Goal: Task Accomplishment & Management: Complete application form

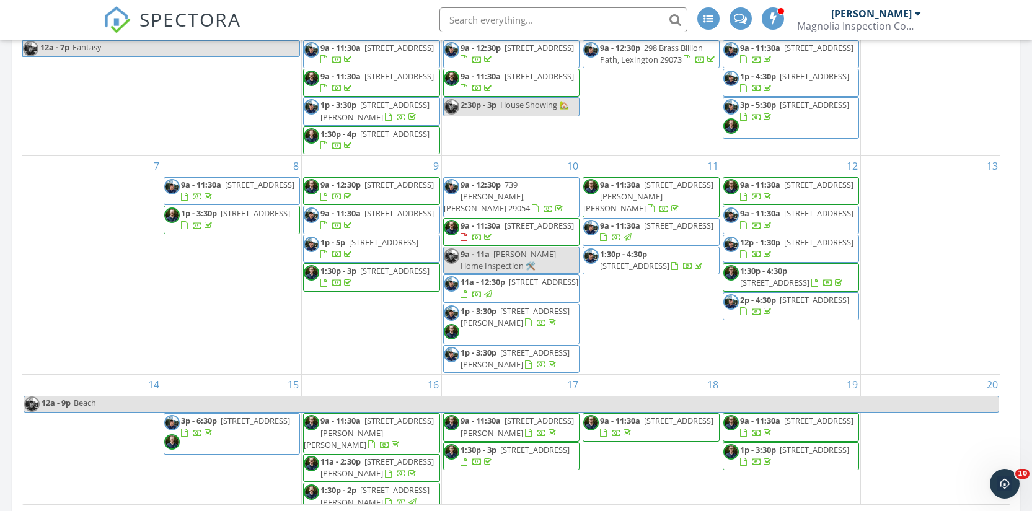
scroll to position [812, 0]
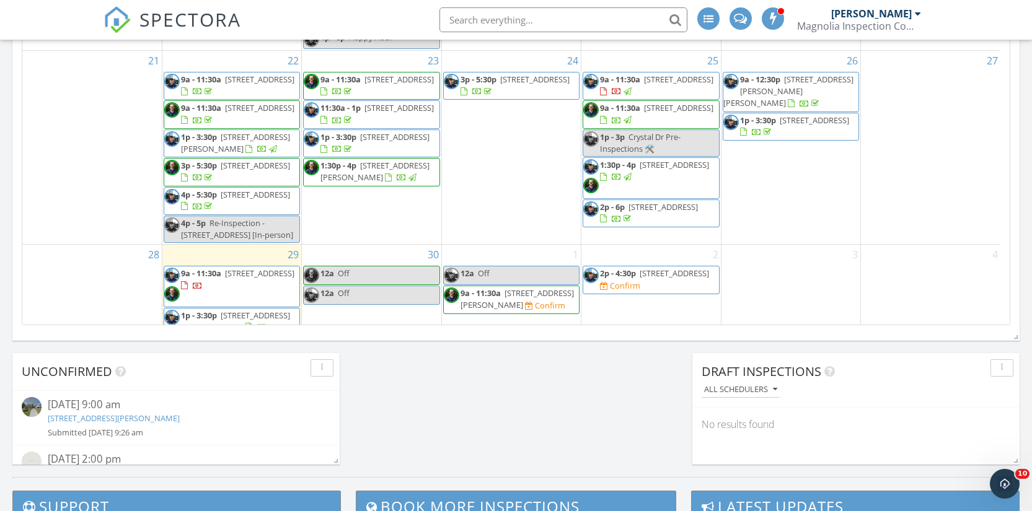
click at [644, 271] on span "310 Shoreline Dr 310, Columbia 29212" at bounding box center [674, 273] width 69 height 11
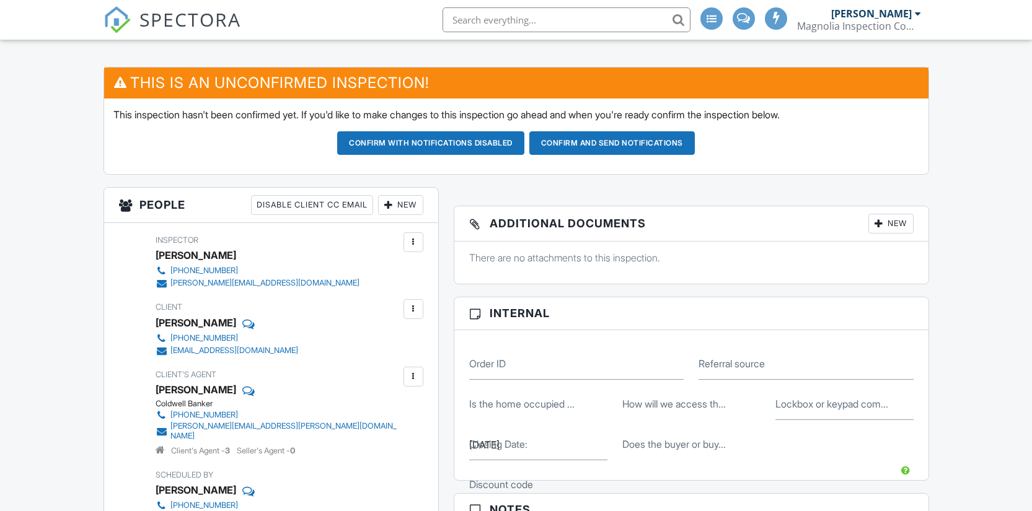
scroll to position [164, 0]
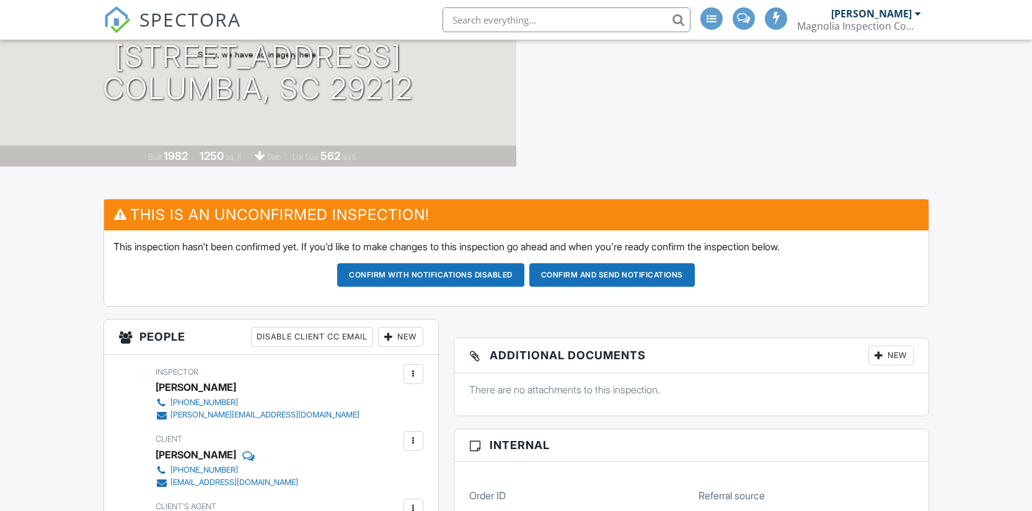
click at [435, 278] on button "Confirm with notifications disabled" at bounding box center [430, 275] width 187 height 24
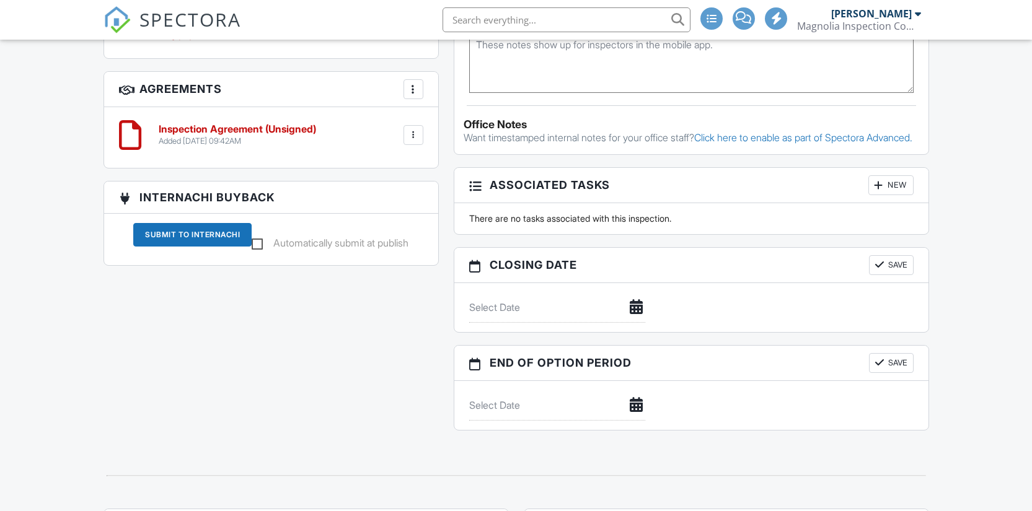
scroll to position [1200, 0]
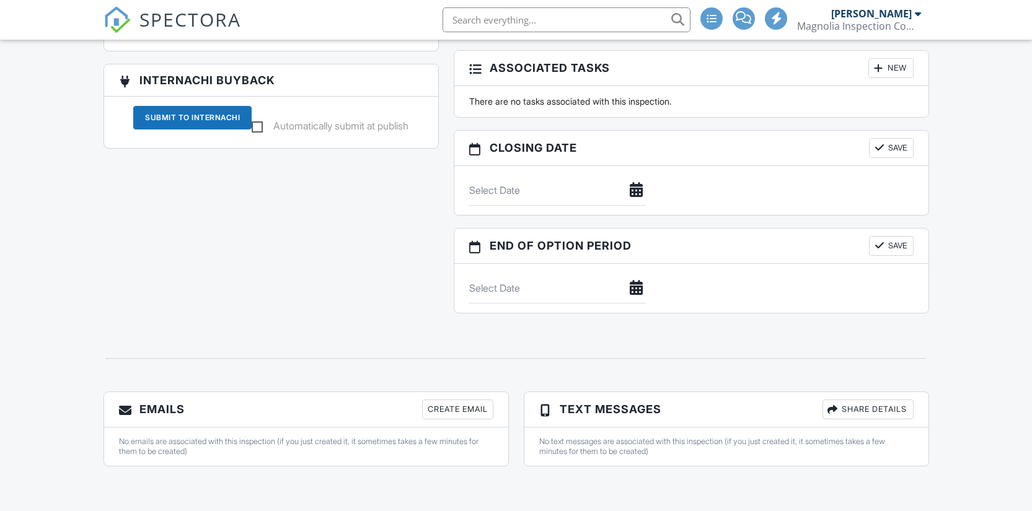
click at [450, 408] on div "Create Email" at bounding box center [457, 410] width 71 height 20
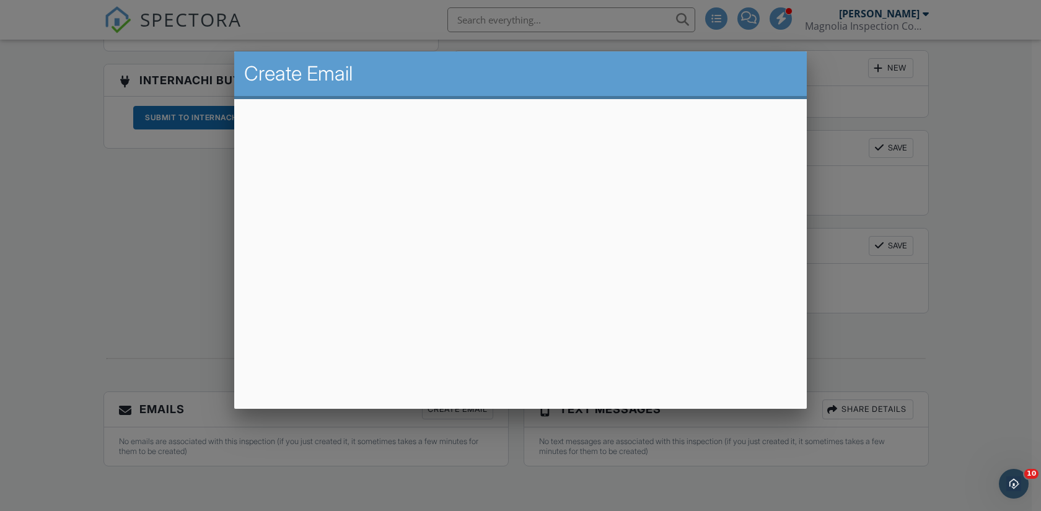
scroll to position [0, 0]
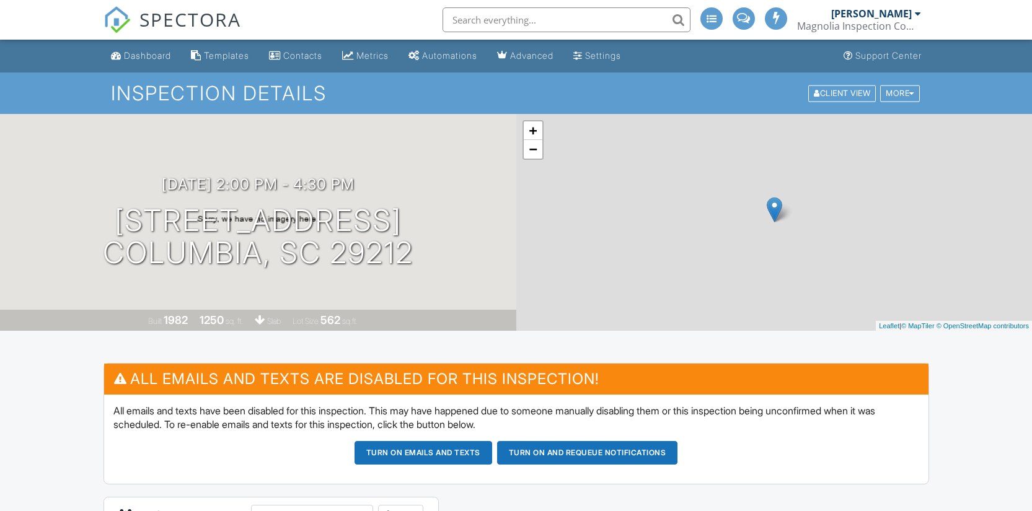
click at [157, 58] on div "Dashboard" at bounding box center [147, 55] width 47 height 11
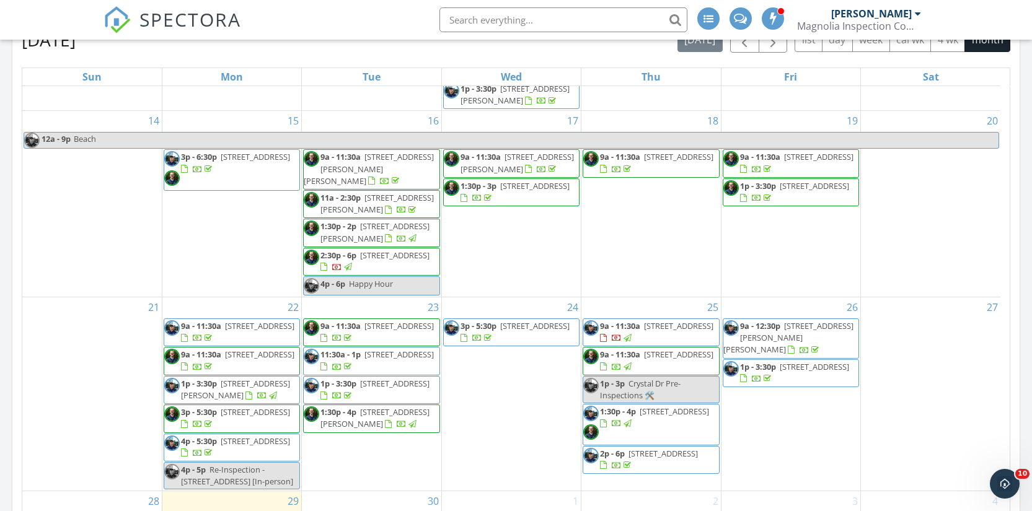
scroll to position [862, 0]
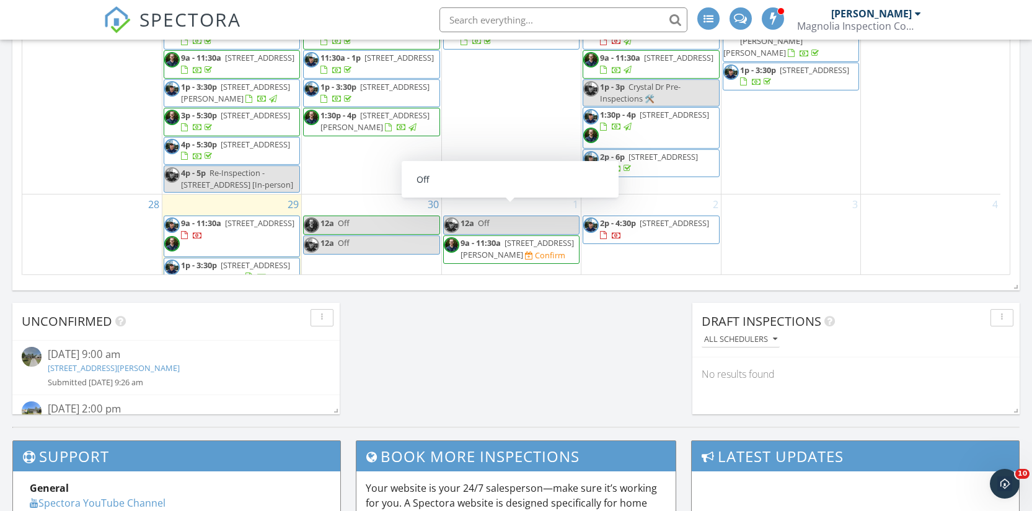
click at [560, 216] on link "12a Off" at bounding box center [511, 225] width 136 height 19
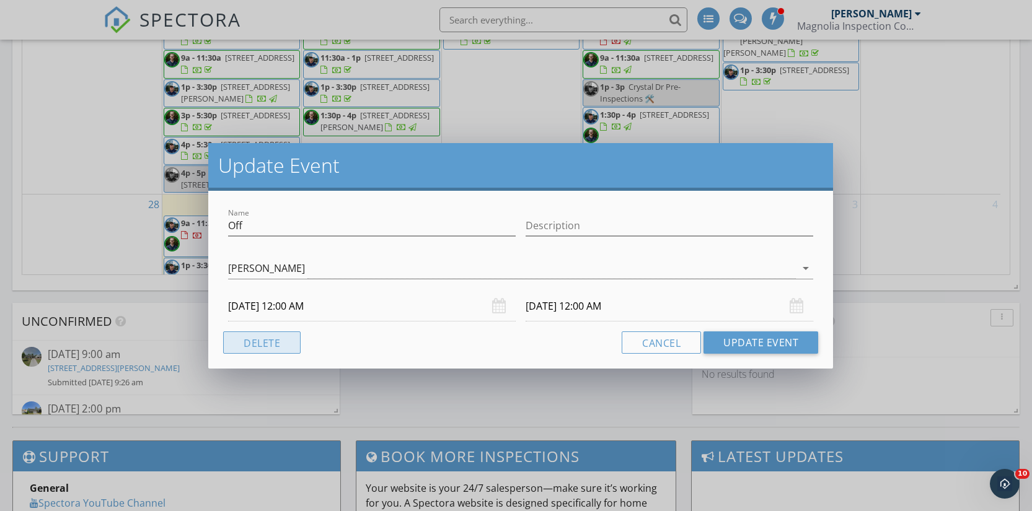
click at [275, 344] on button "Delete" at bounding box center [261, 343] width 77 height 22
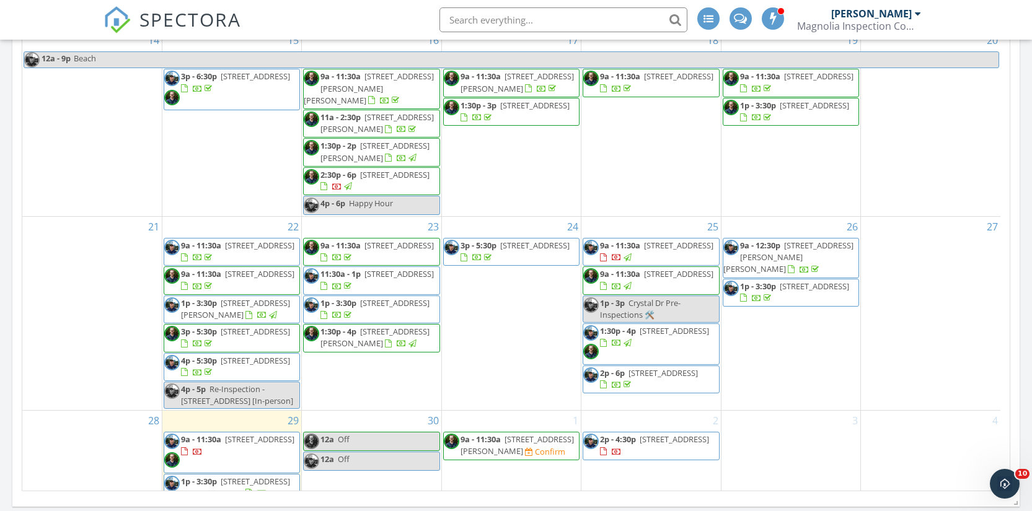
scroll to position [815, 0]
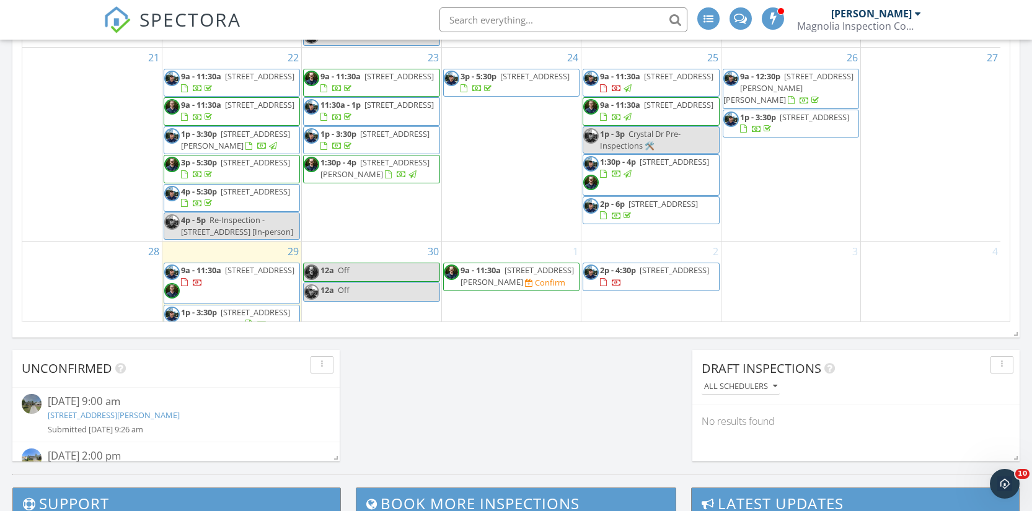
click at [522, 301] on div "1 9a - 11:30a 120 Cedar Glen Ln, Columbia 29223 Confirm" at bounding box center [511, 288] width 139 height 92
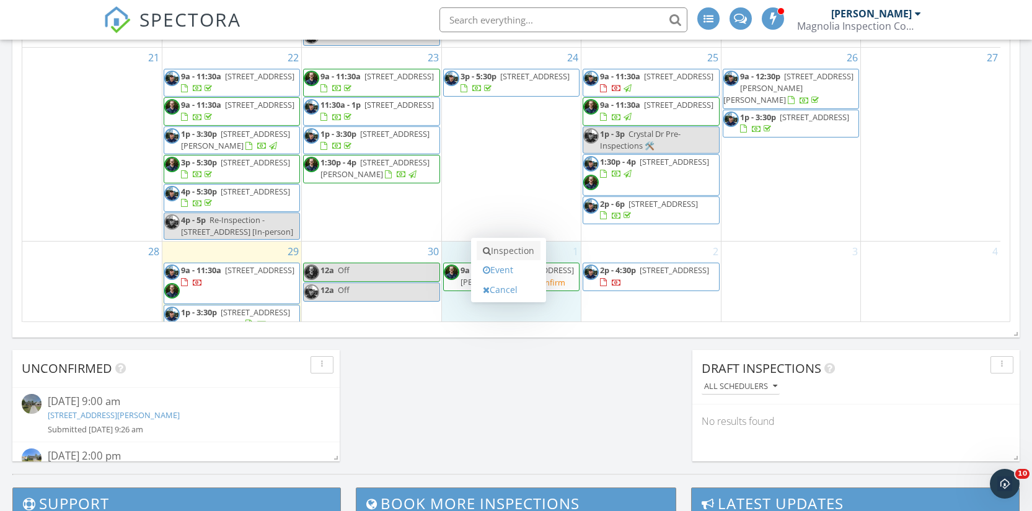
click at [513, 250] on link "Inspection" at bounding box center [509, 251] width 64 height 20
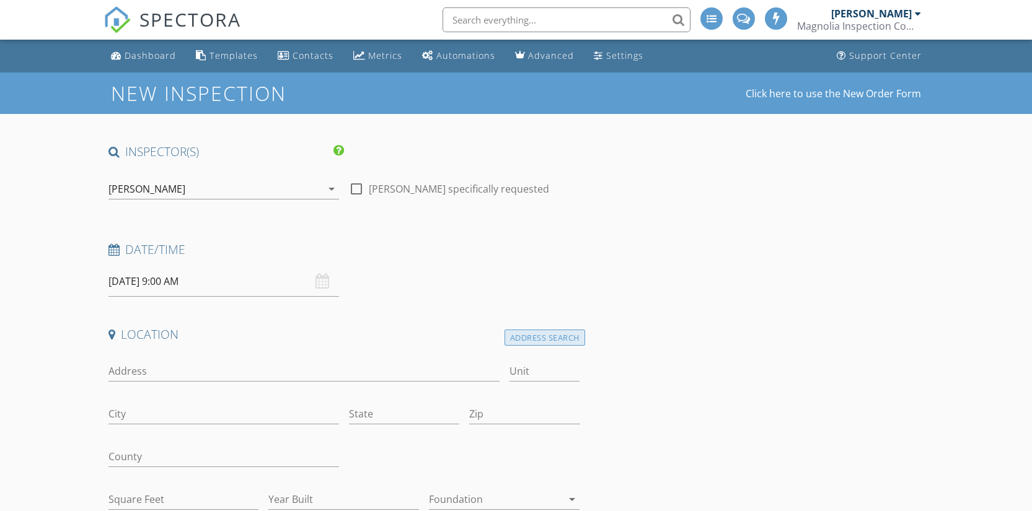
click at [523, 338] on div "Address Search" at bounding box center [545, 338] width 81 height 17
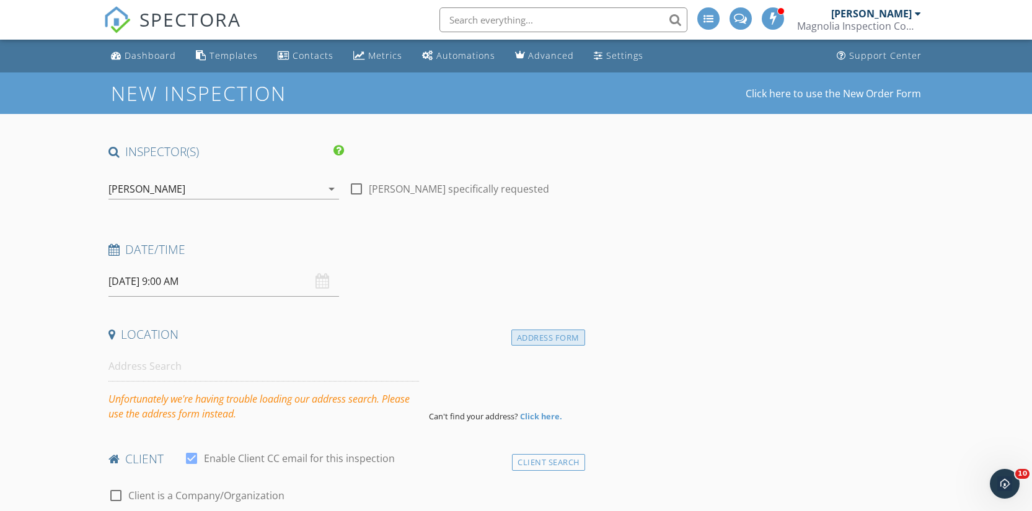
drag, startPoint x: 542, startPoint y: 321, endPoint x: 535, endPoint y: 330, distance: 11.0
drag, startPoint x: 534, startPoint y: 331, endPoint x: 393, endPoint y: 345, distance: 142.0
click at [534, 331] on div "Address Form" at bounding box center [548, 338] width 74 height 17
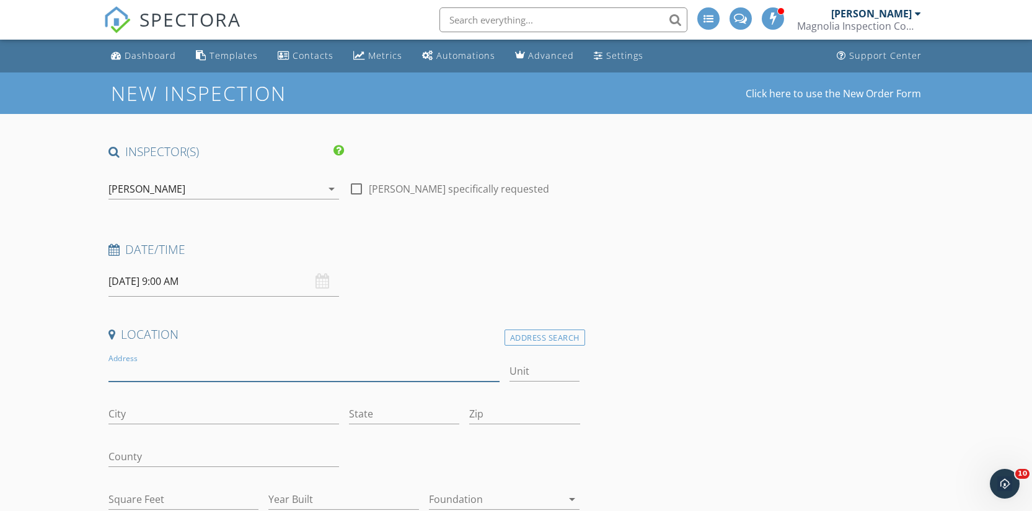
click at [202, 362] on input "Address" at bounding box center [304, 371] width 392 height 20
type input "930 Bent Creek Run Drive"
drag, startPoint x: 175, startPoint y: 426, endPoint x: 177, endPoint y: 412, distance: 13.8
click at [175, 423] on div "City" at bounding box center [223, 420] width 231 height 33
click at [177, 413] on input "City" at bounding box center [223, 414] width 231 height 20
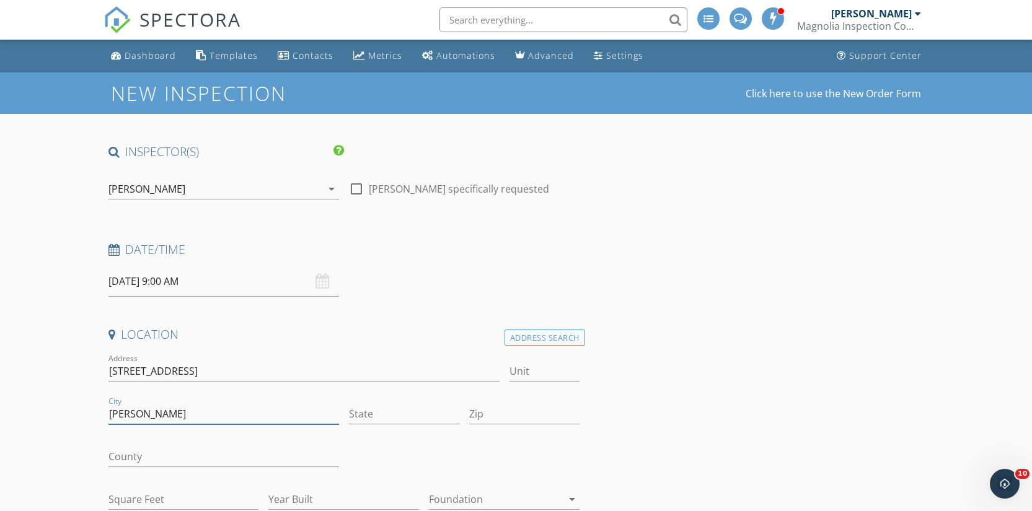
type input "Greer"
click at [382, 415] on input "State" at bounding box center [404, 414] width 110 height 20
type input "SC"
click at [515, 416] on input "Zip" at bounding box center [524, 414] width 110 height 20
type input "29651"
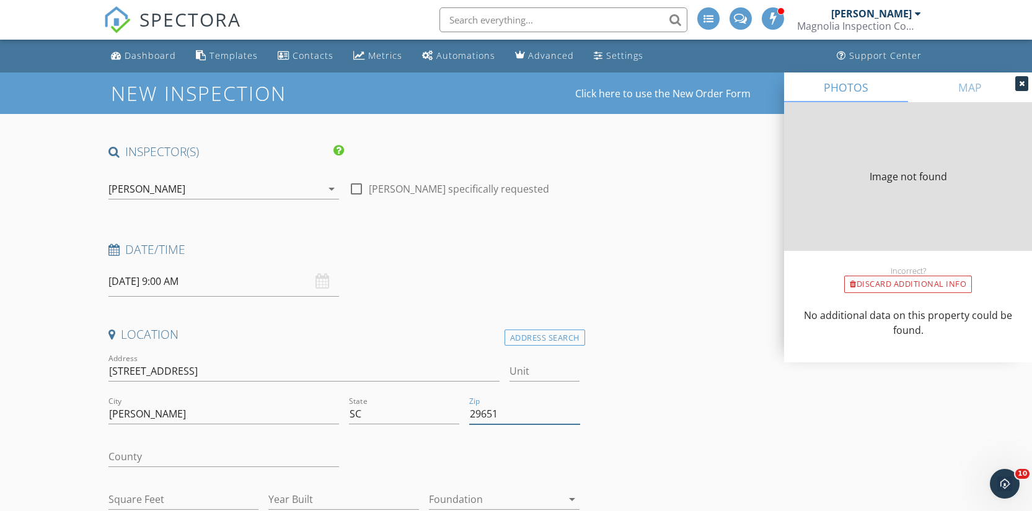
type input "2786"
type input "2007"
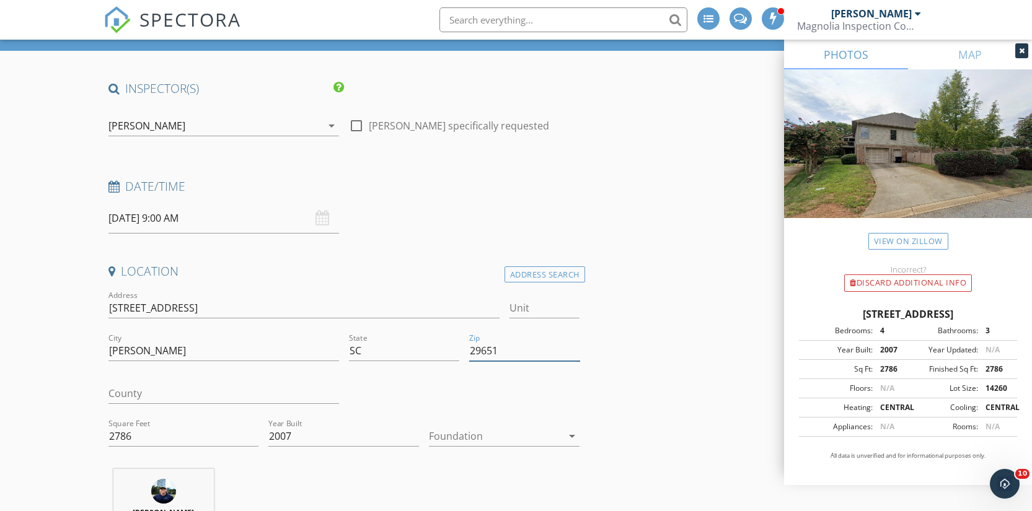
scroll to position [77, 0]
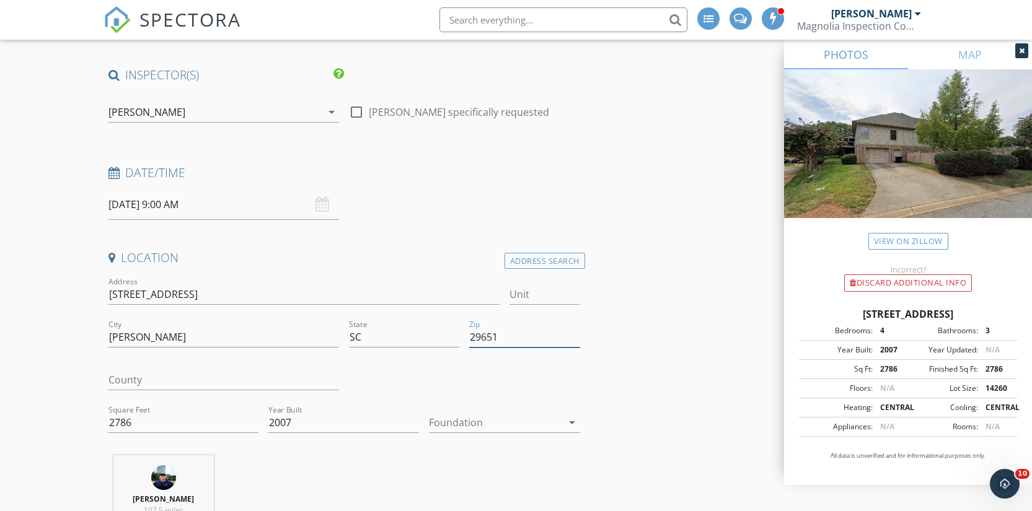
type input "29651"
click at [114, 423] on input "2786" at bounding box center [183, 423] width 151 height 20
type input "3303"
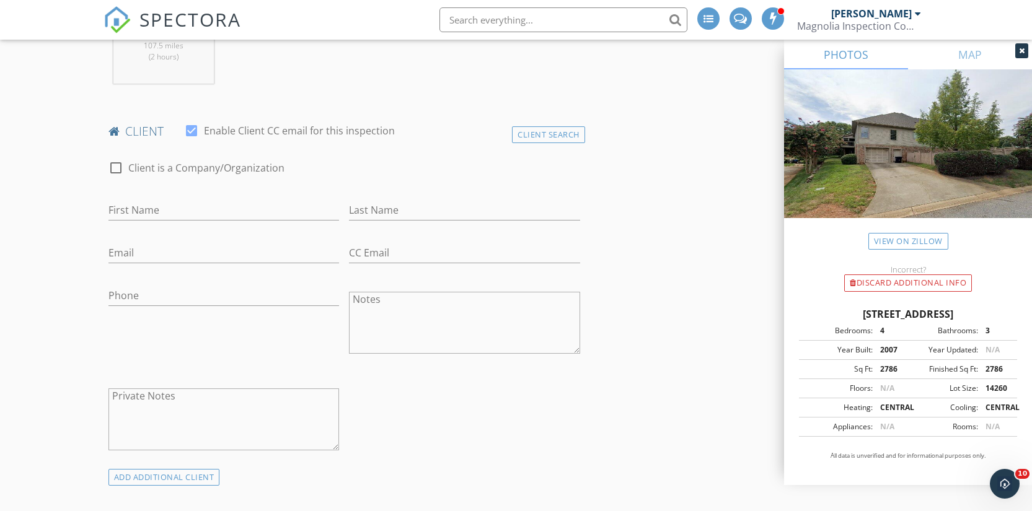
scroll to position [542, 0]
click at [157, 208] on input "First Name" at bounding box center [223, 210] width 231 height 20
type input "[PERSON_NAME]"
click at [412, 205] on input "Last Name" at bounding box center [464, 210] width 231 height 20
type input "[PERSON_NAME]"
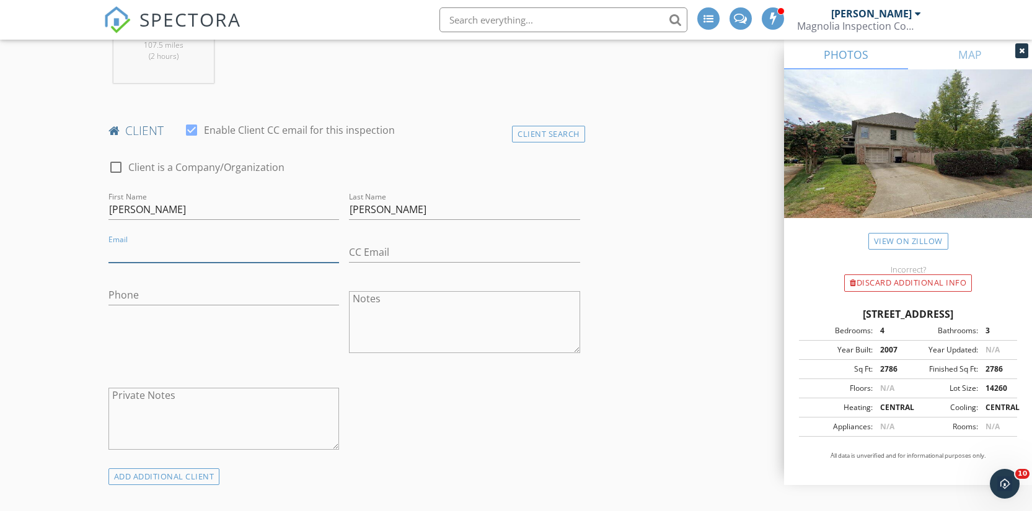
click at [209, 249] on input "Email" at bounding box center [223, 252] width 231 height 20
type input "jjohnson1210@gmail.com"
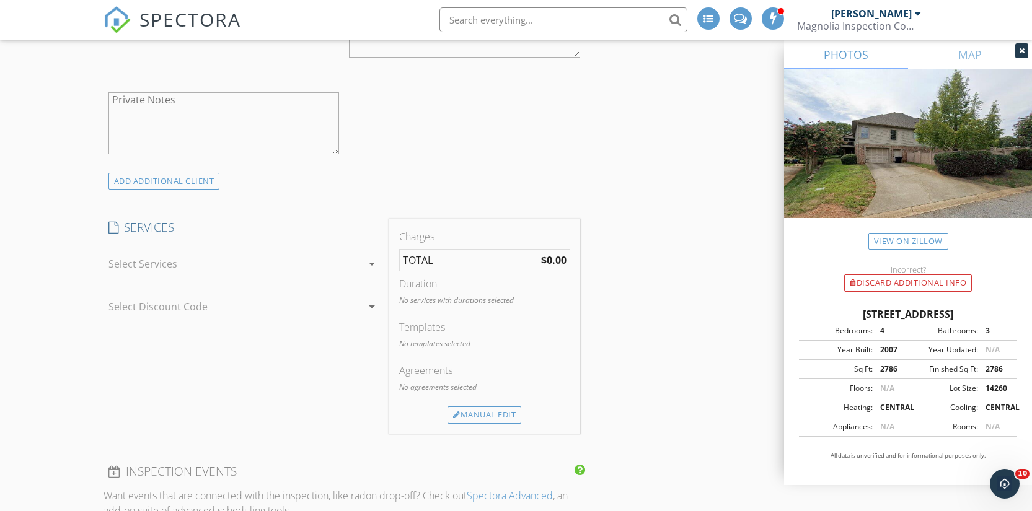
scroll to position [926, 0]
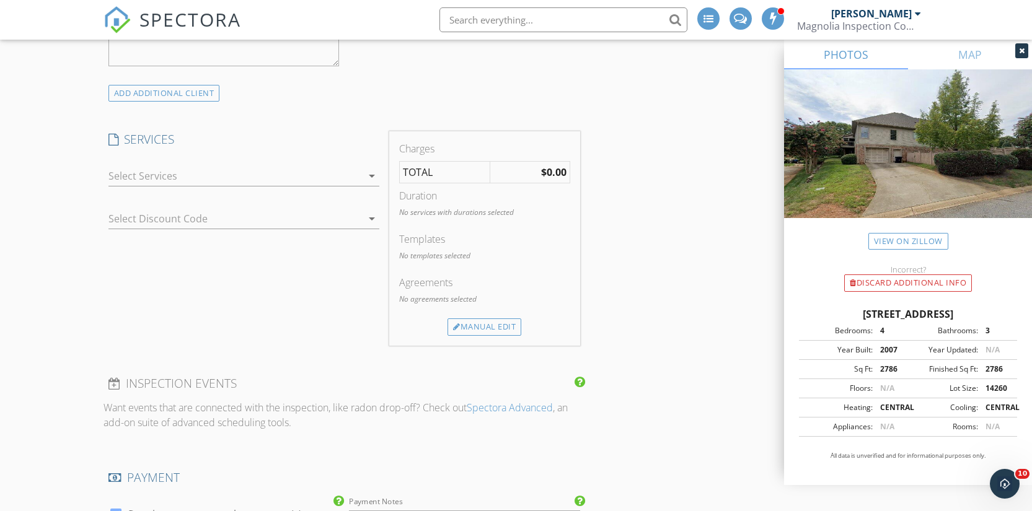
click at [197, 174] on div at bounding box center [235, 176] width 254 height 20
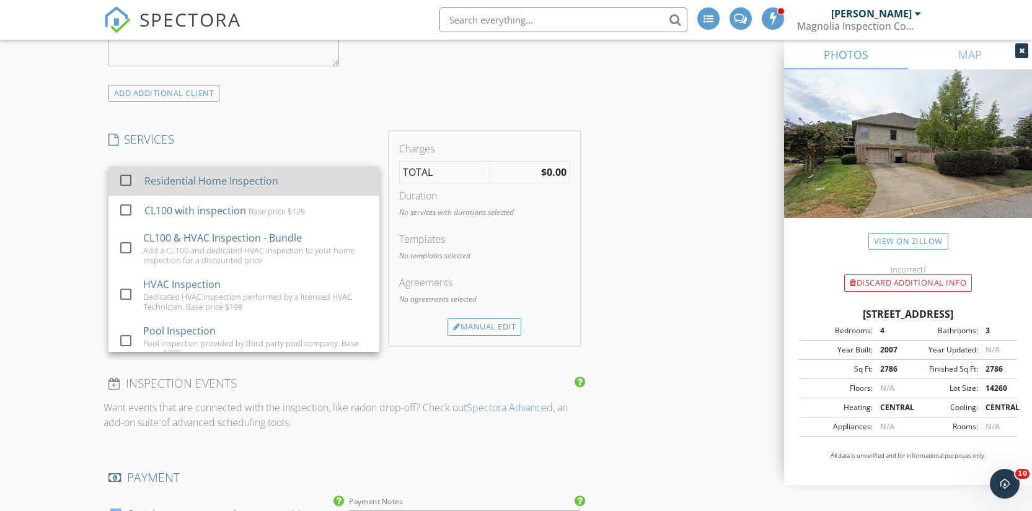
click at [198, 180] on div "Residential Home Inspection" at bounding box center [211, 181] width 134 height 15
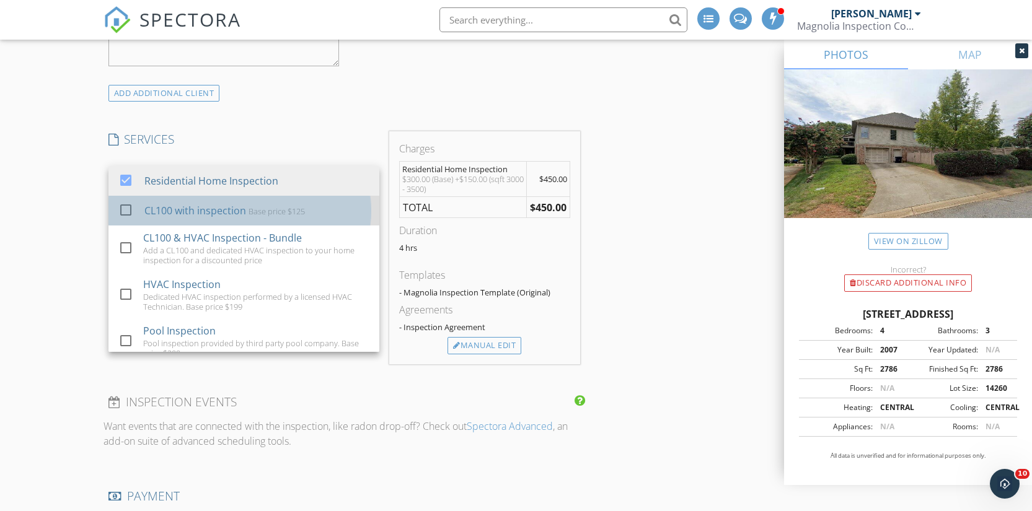
click at [127, 218] on div at bounding box center [128, 221] width 20 height 7
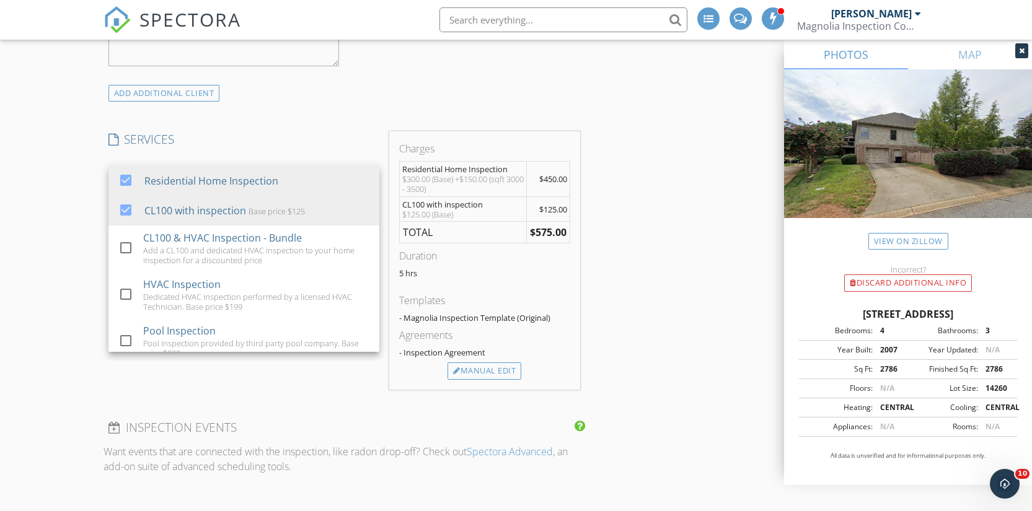
click at [59, 237] on div "New Inspection Click here to use the New Order Form INSPECTOR(S) check_box Jaco…" at bounding box center [516, 407] width 1032 height 2521
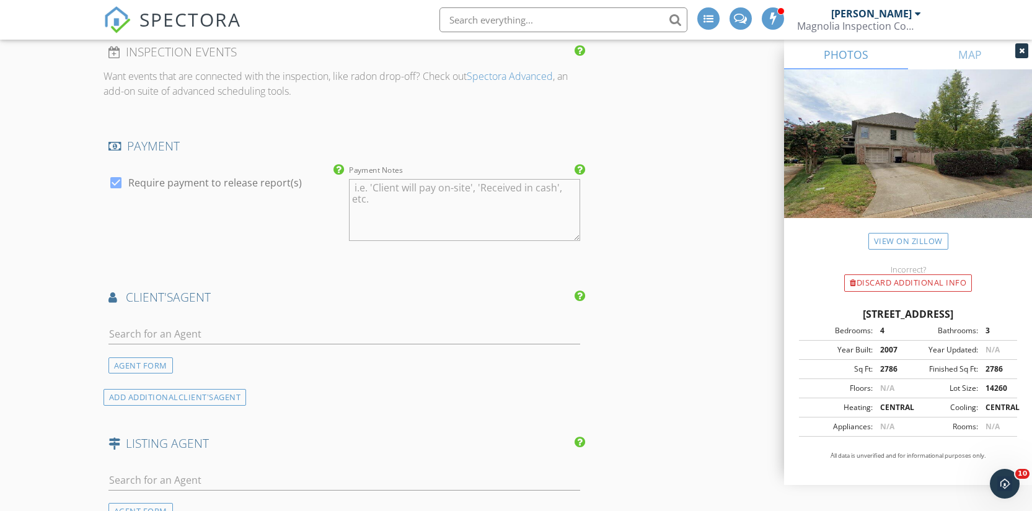
scroll to position [1326, 0]
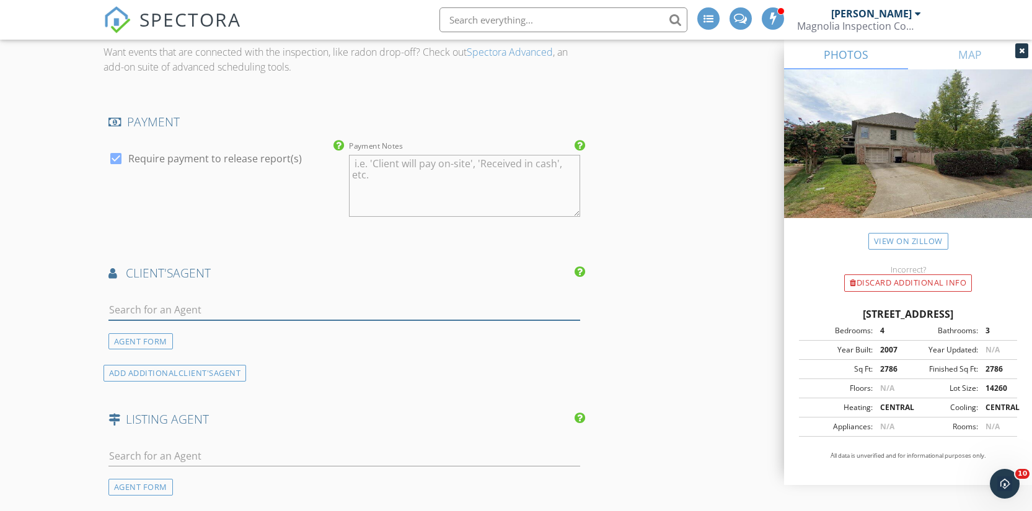
click at [152, 307] on input "text" at bounding box center [344, 310] width 472 height 20
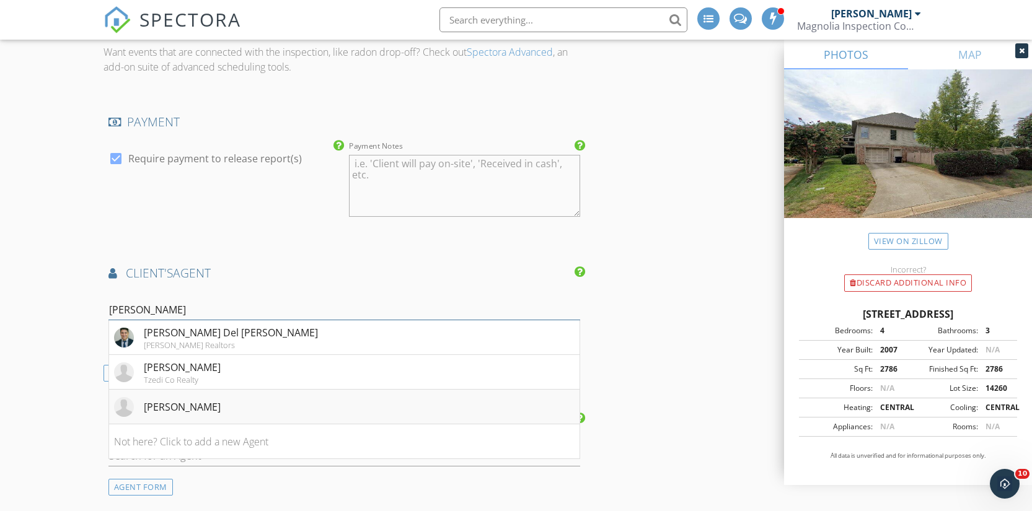
type input "anthony"
click at [213, 407] on div "Anthony Venanzini" at bounding box center [182, 407] width 77 height 15
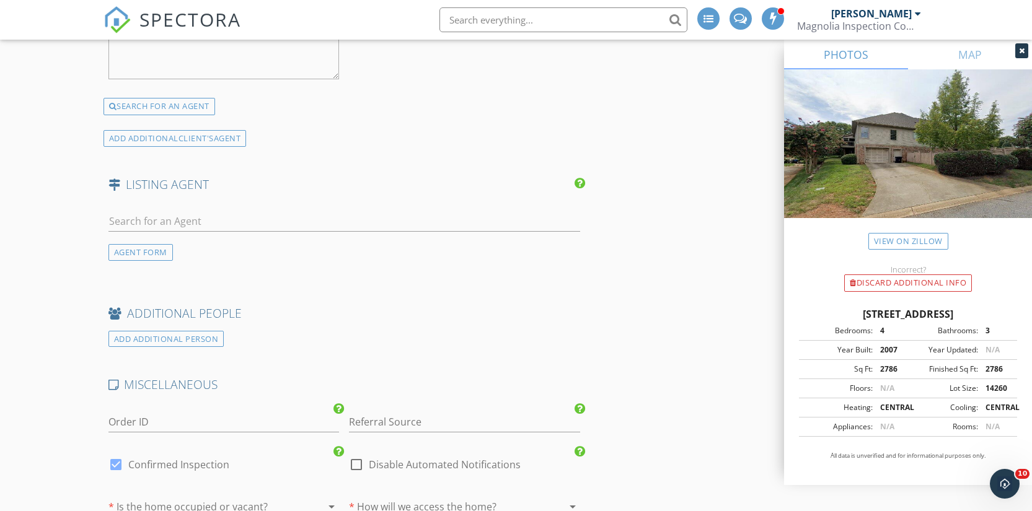
scroll to position [2001, 0]
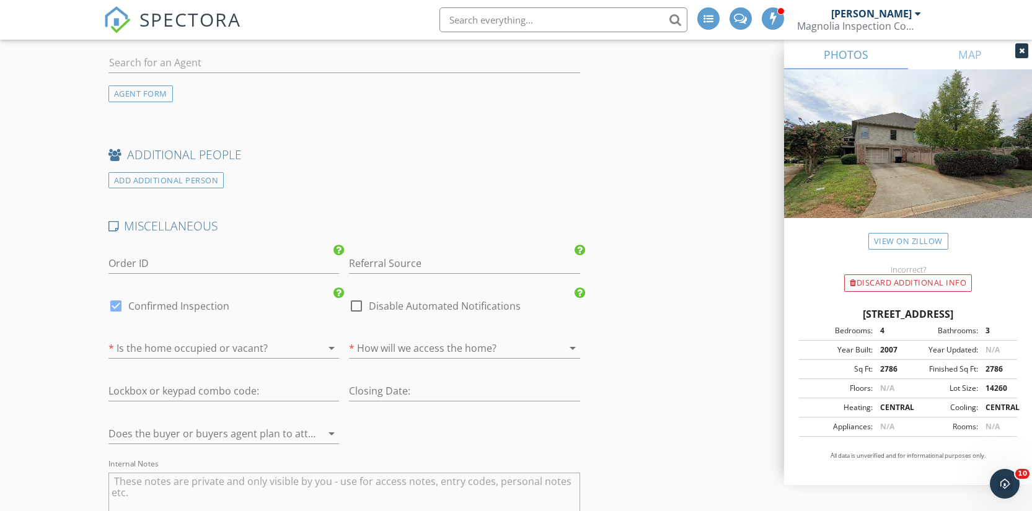
click at [152, 350] on div at bounding box center [206, 348] width 196 height 20
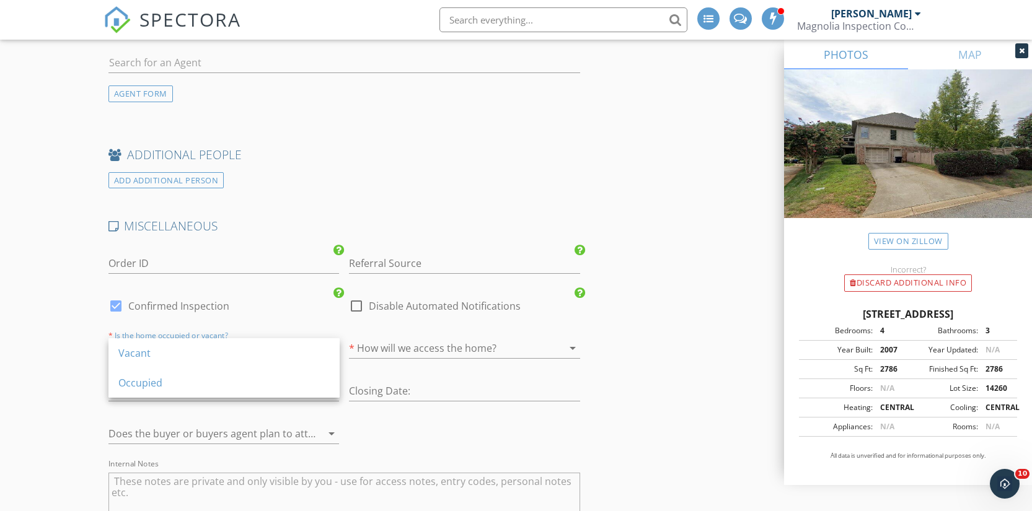
click at [152, 350] on div "Vacant" at bounding box center [223, 353] width 211 height 15
click at [400, 345] on div at bounding box center [447, 348] width 196 height 20
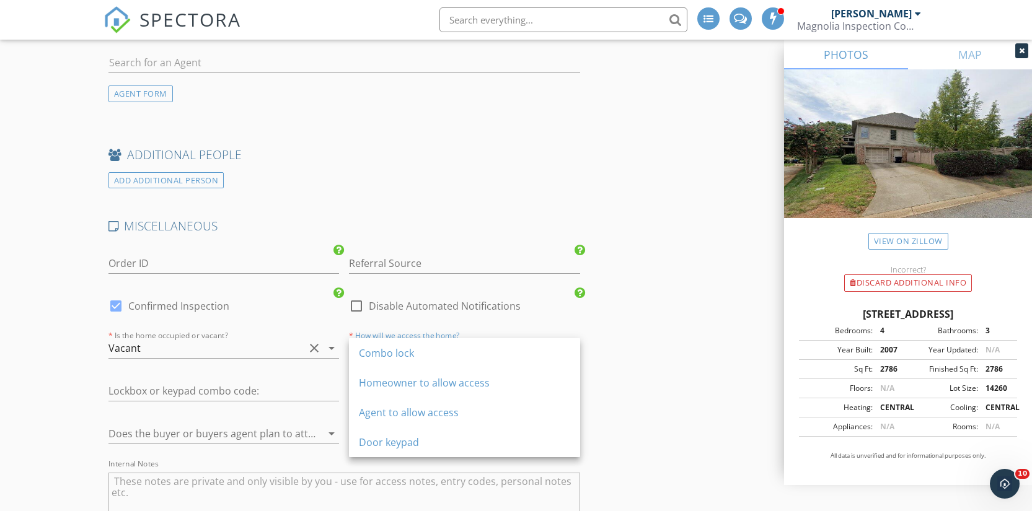
click at [393, 417] on div "Agent to allow access" at bounding box center [464, 412] width 211 height 15
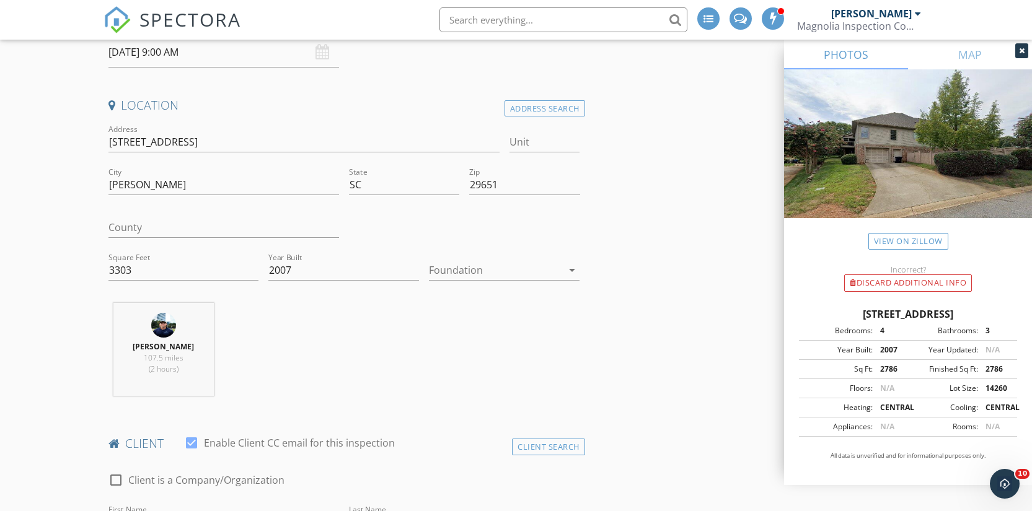
scroll to position [0, 0]
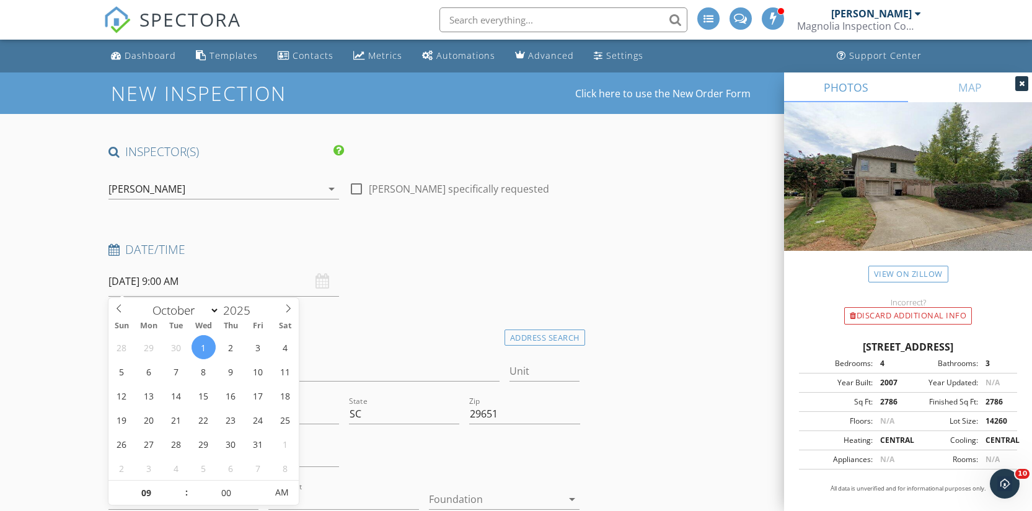
click at [175, 284] on input "[DATE] 9:00 AM" at bounding box center [223, 282] width 231 height 30
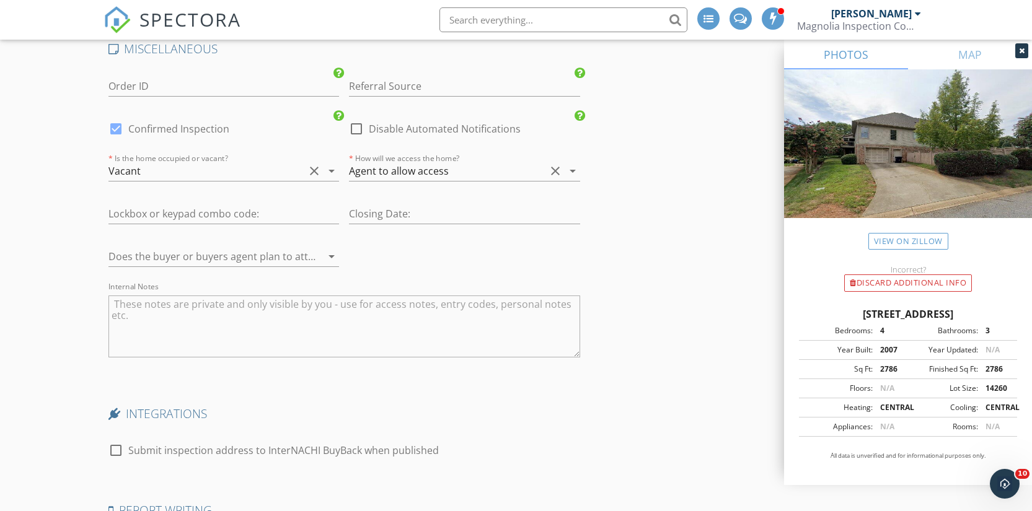
scroll to position [2364, 0]
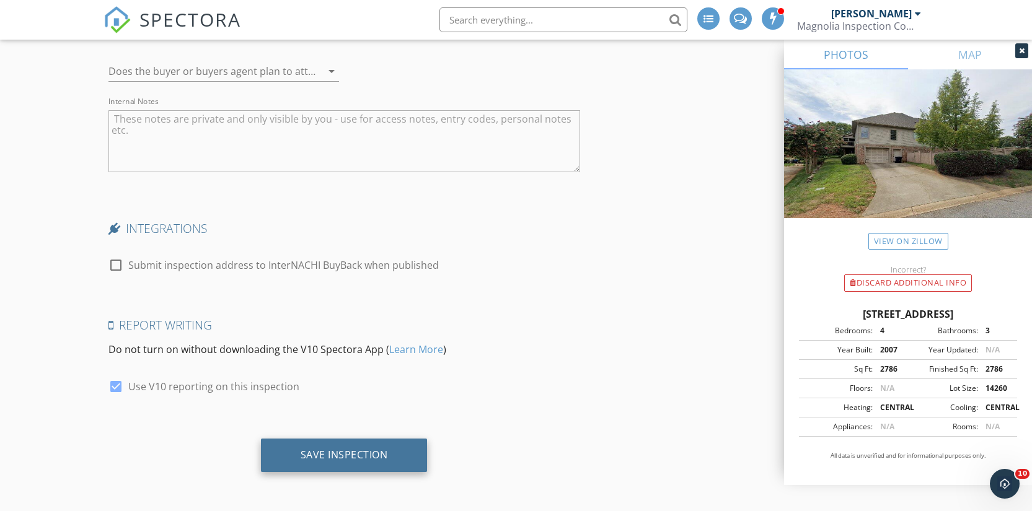
click at [320, 460] on div "Save Inspection" at bounding box center [344, 455] width 87 height 12
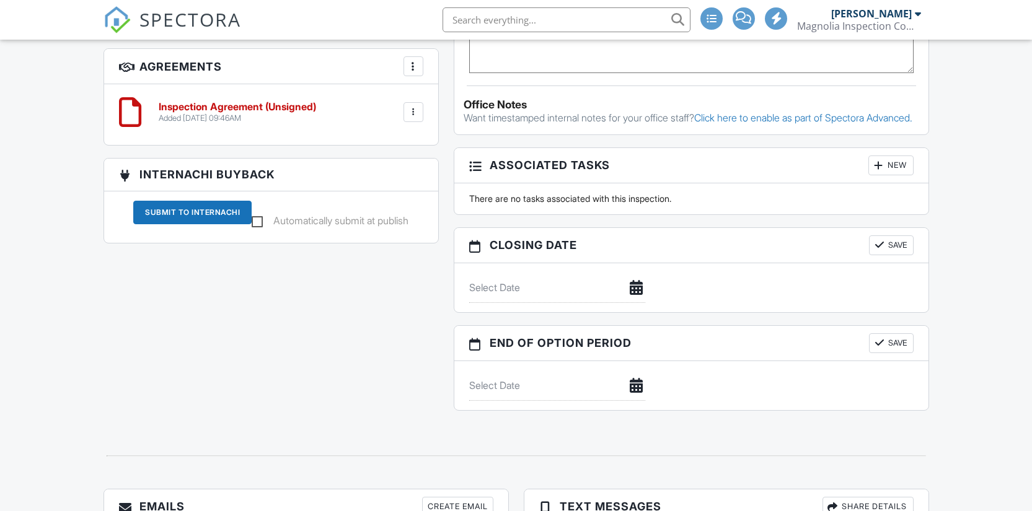
click at [448, 497] on div "Create Email" at bounding box center [457, 507] width 71 height 20
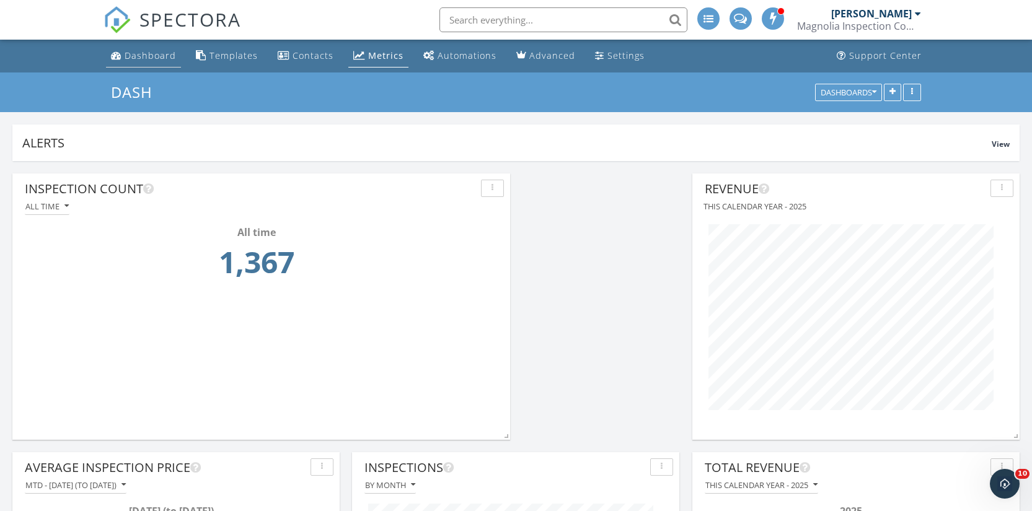
click at [156, 61] on link "Dashboard" at bounding box center [143, 56] width 75 height 23
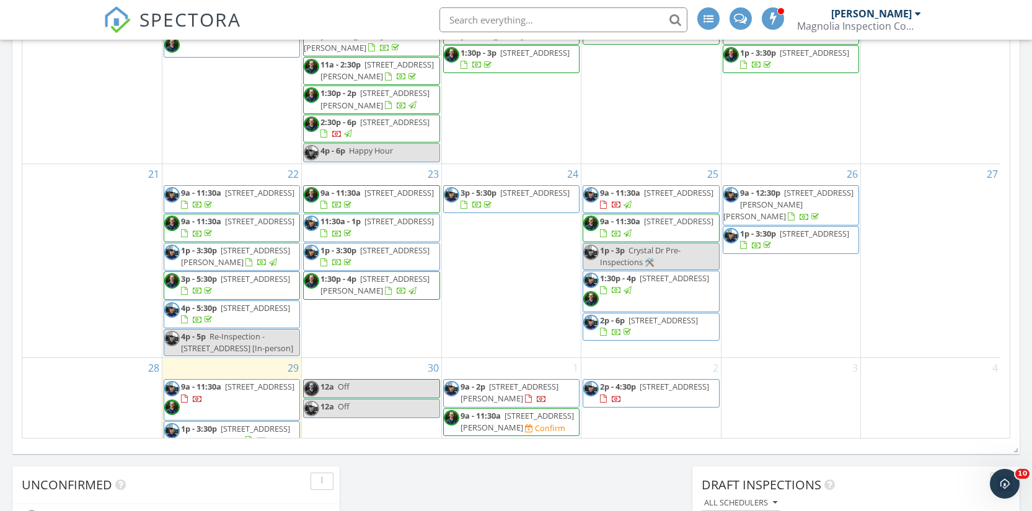
scroll to position [756, 0]
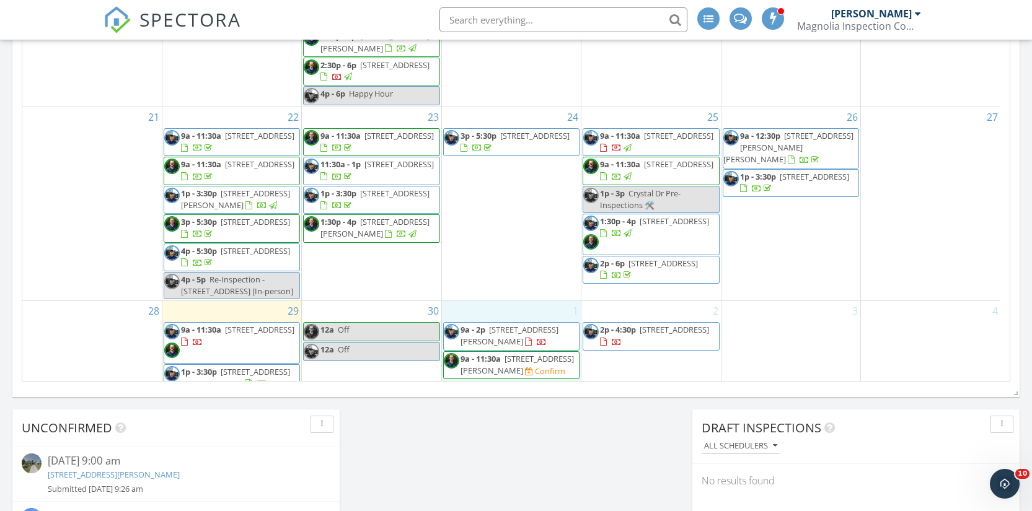
click at [504, 304] on div "1 9a - 2p 930 Bent Creek Run Drive, Greer 29651 9a - 11:30a 120 Cedar Glen Ln, …" at bounding box center [511, 347] width 139 height 92
click at [505, 257] on link "Inspection" at bounding box center [509, 254] width 64 height 20
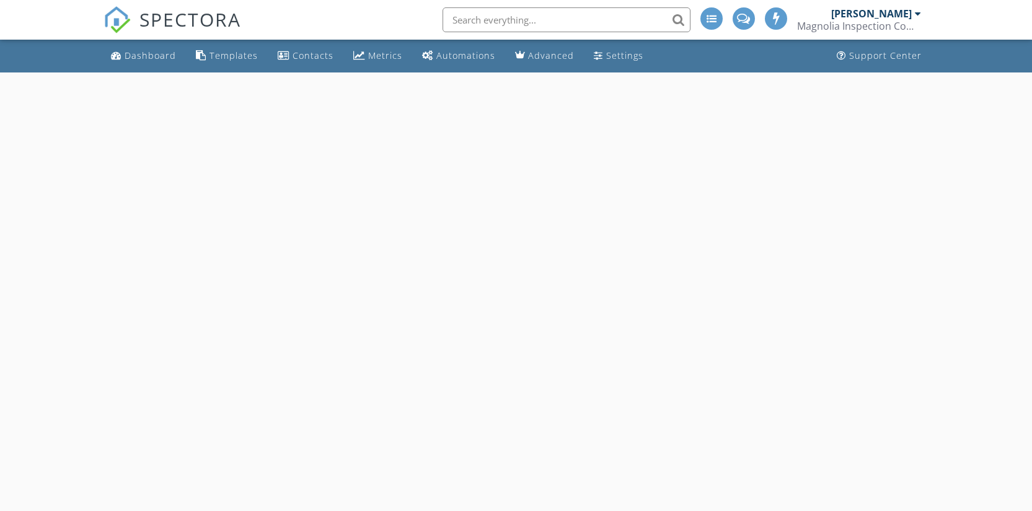
select select "9"
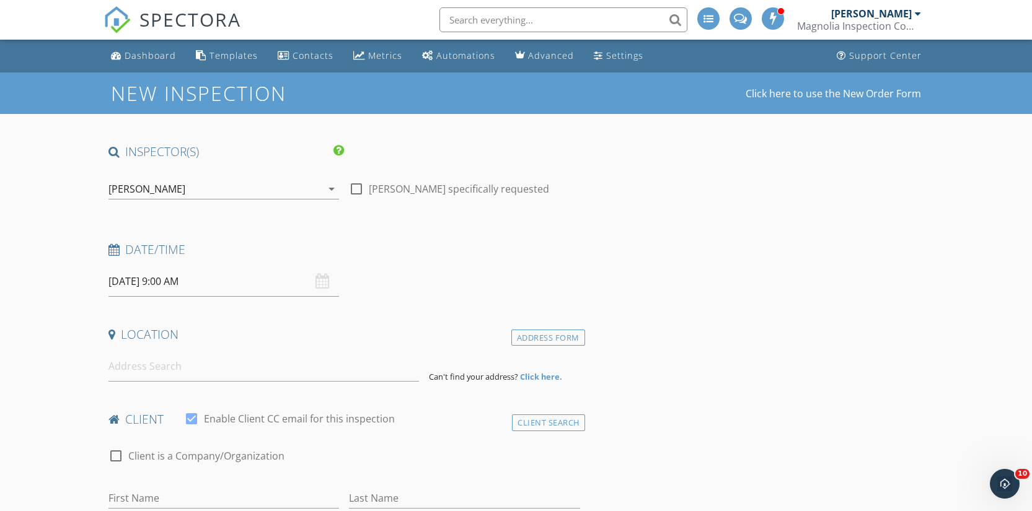
click at [144, 284] on input "[DATE] 9:00 AM" at bounding box center [223, 282] width 231 height 30
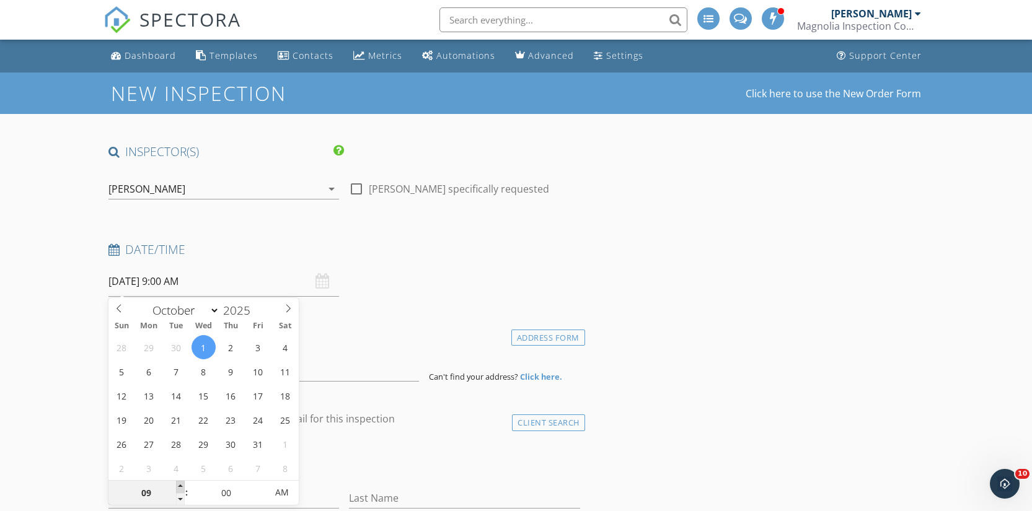
type input "10"
type input "[DATE] 10:00 AM"
click at [181, 482] on span at bounding box center [180, 487] width 9 height 12
type input "11"
type input "10/01/2025 11:00 AM"
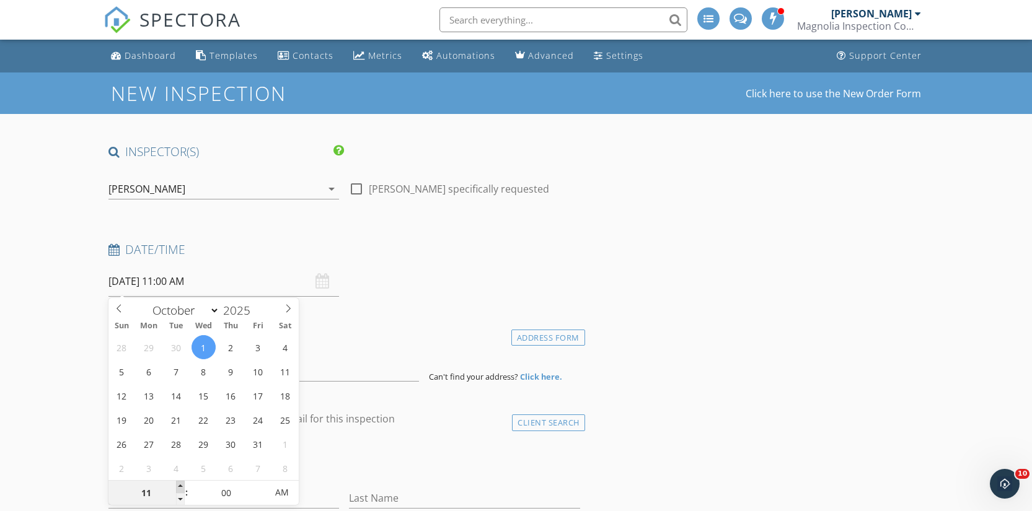
click at [181, 482] on span at bounding box center [180, 487] width 9 height 12
type input "12"
type input "10/01/2025 12:00 PM"
click at [181, 482] on span at bounding box center [180, 487] width 9 height 12
type input "01"
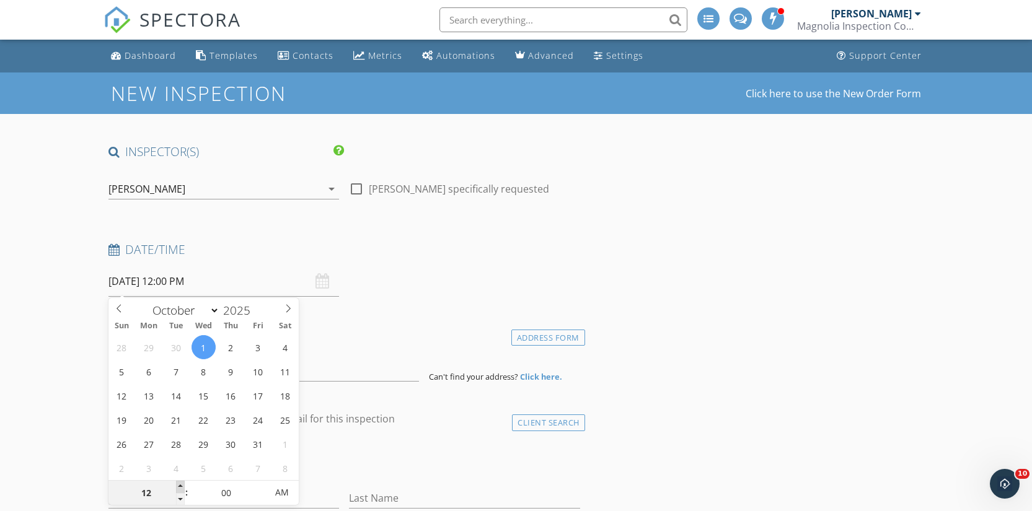
type input "10/01/2025 1:00 PM"
click at [181, 482] on span at bounding box center [180, 487] width 9 height 12
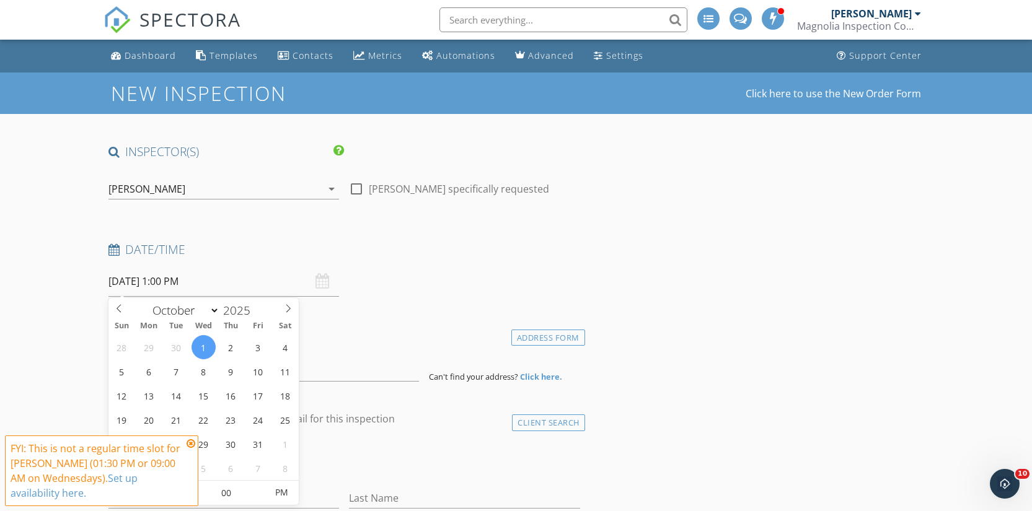
click at [195, 444] on icon at bounding box center [191, 444] width 9 height 10
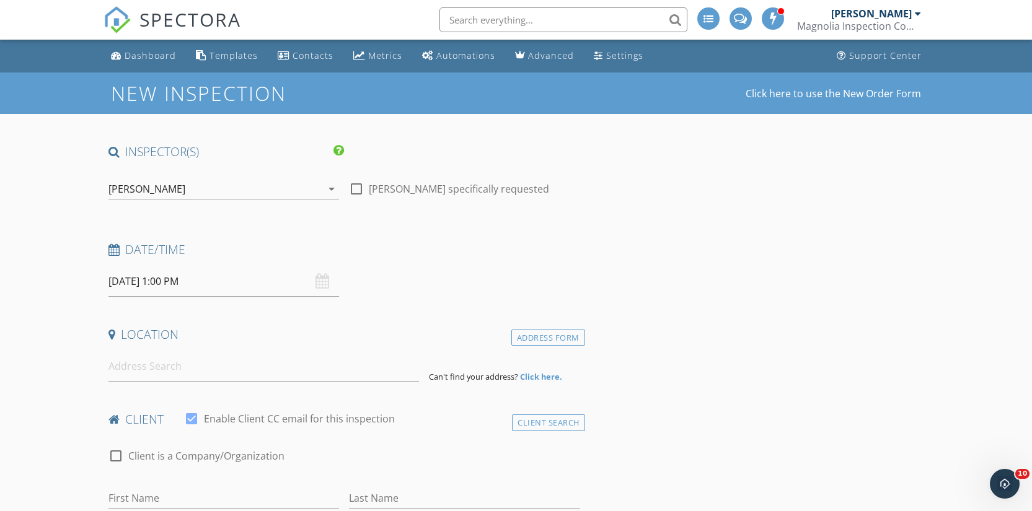
click at [168, 287] on input "10/01/2025 1:00 PM" at bounding box center [223, 282] width 231 height 30
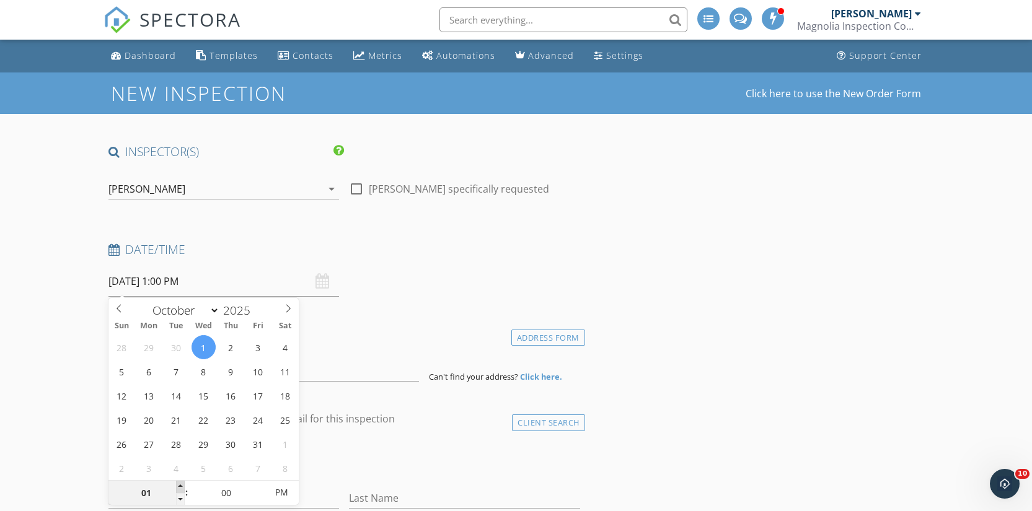
type input "02"
type input "[DATE] 2:00 PM"
click at [179, 484] on span at bounding box center [180, 487] width 9 height 12
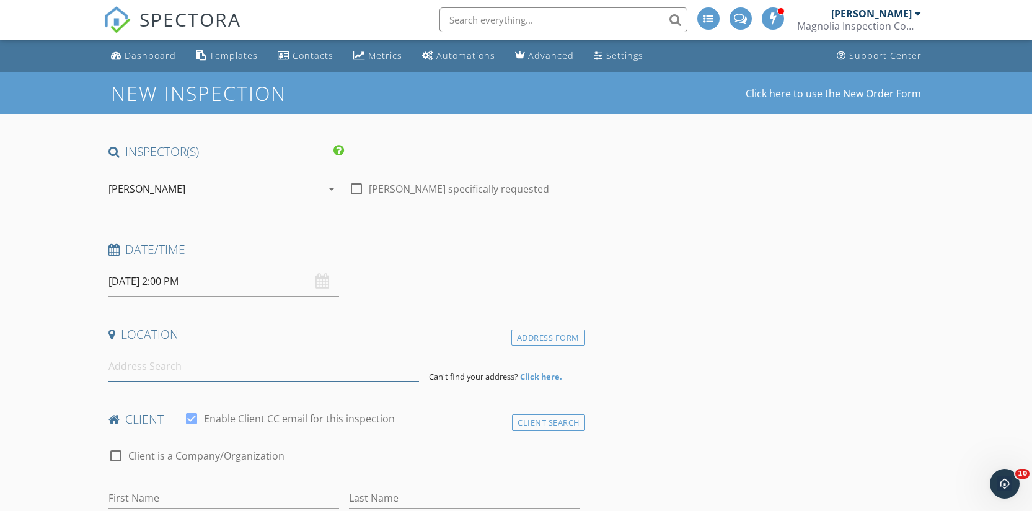
click at [157, 375] on input at bounding box center [263, 366] width 311 height 30
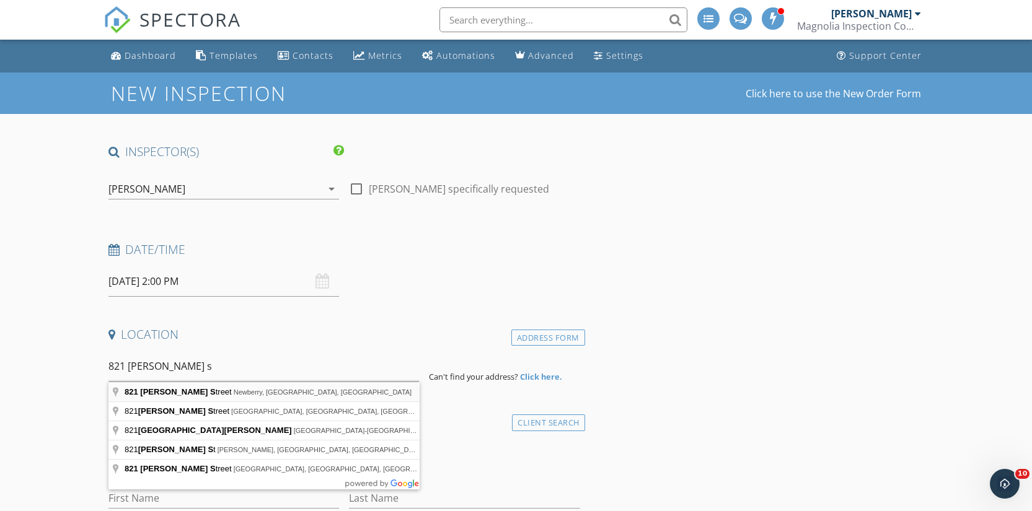
type input "821 Crosson Street, Newberry, SC, USA"
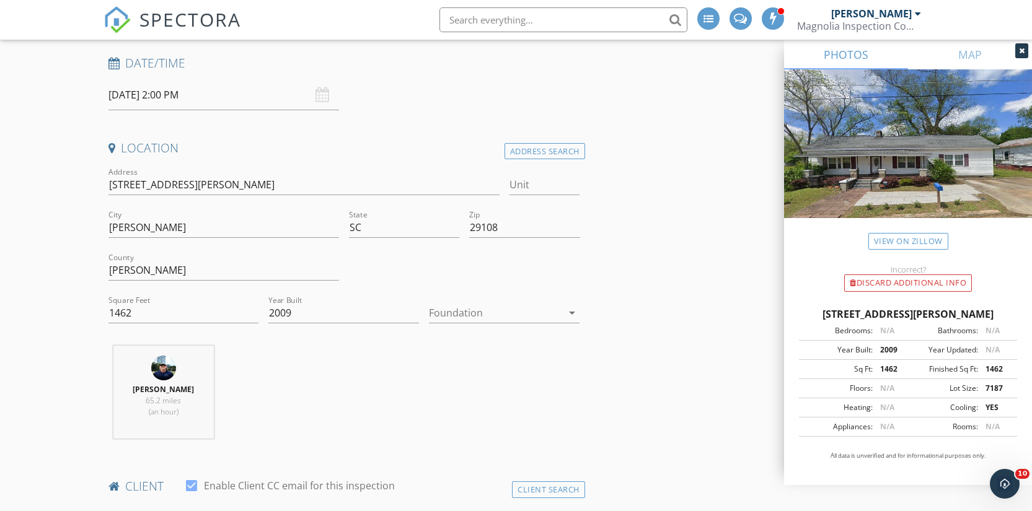
scroll to position [374, 0]
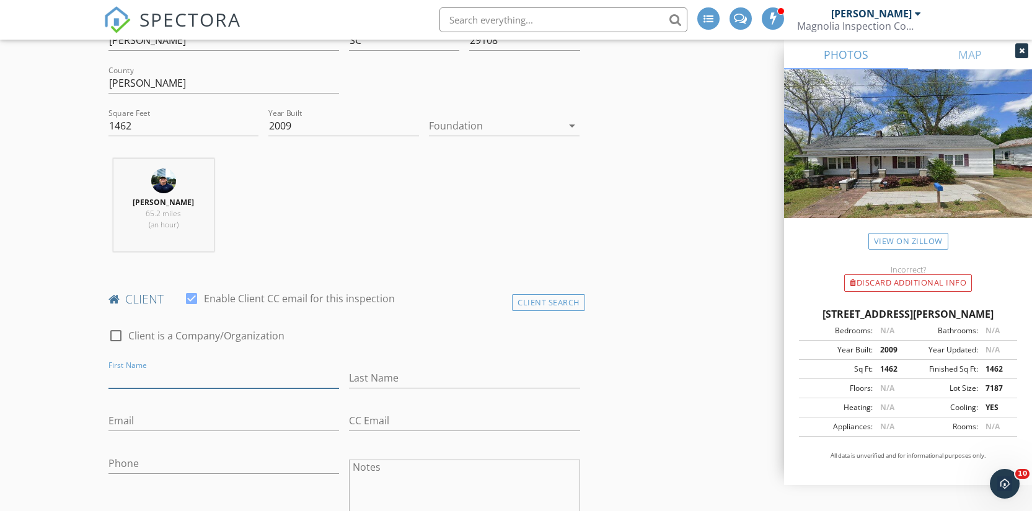
click at [260, 377] on input "First Name" at bounding box center [223, 378] width 231 height 20
type input "Iomia"
click at [394, 374] on input "Last Name" at bounding box center [464, 378] width 231 height 20
type input "[PERSON_NAME]"
click at [275, 422] on input "Email" at bounding box center [223, 421] width 231 height 20
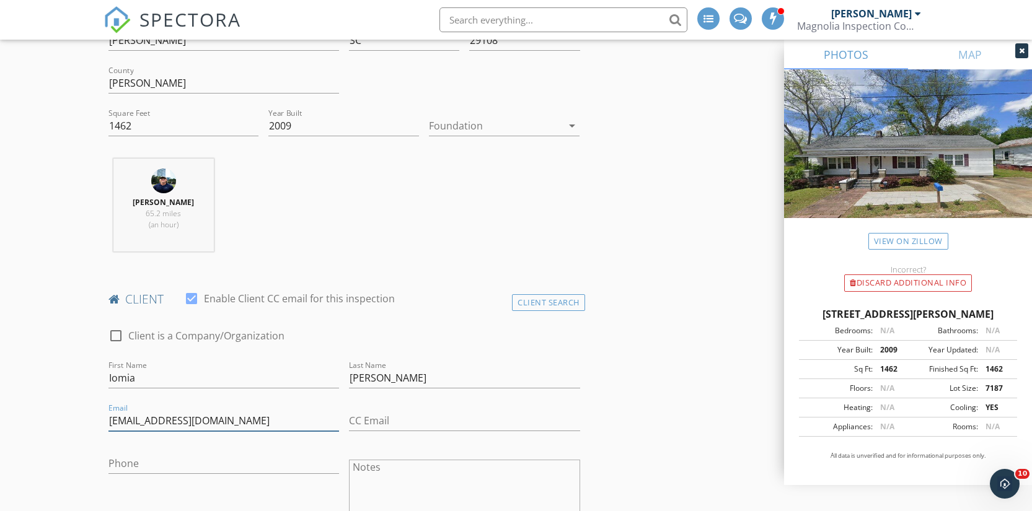
type input "[EMAIL_ADDRESS][DOMAIN_NAME]"
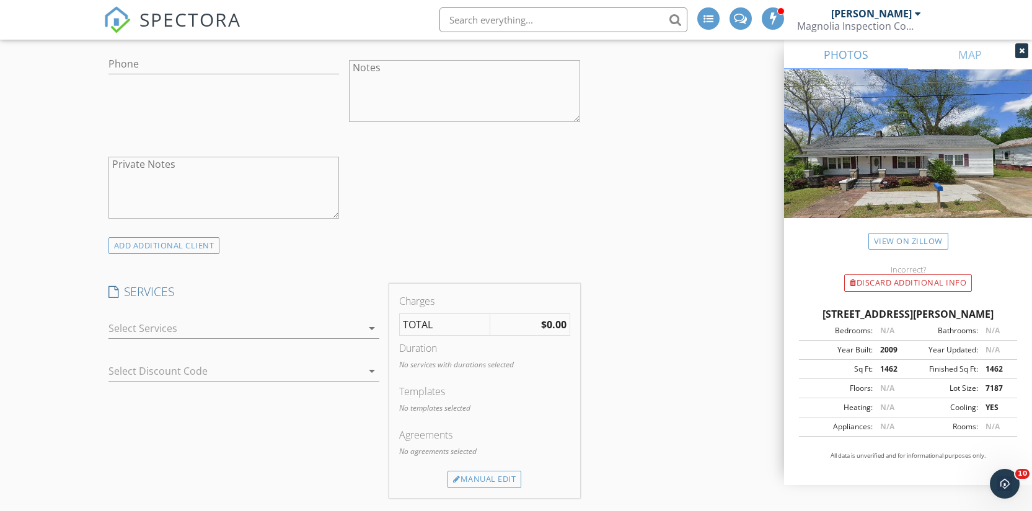
click at [138, 387] on div at bounding box center [243, 390] width 271 height 7
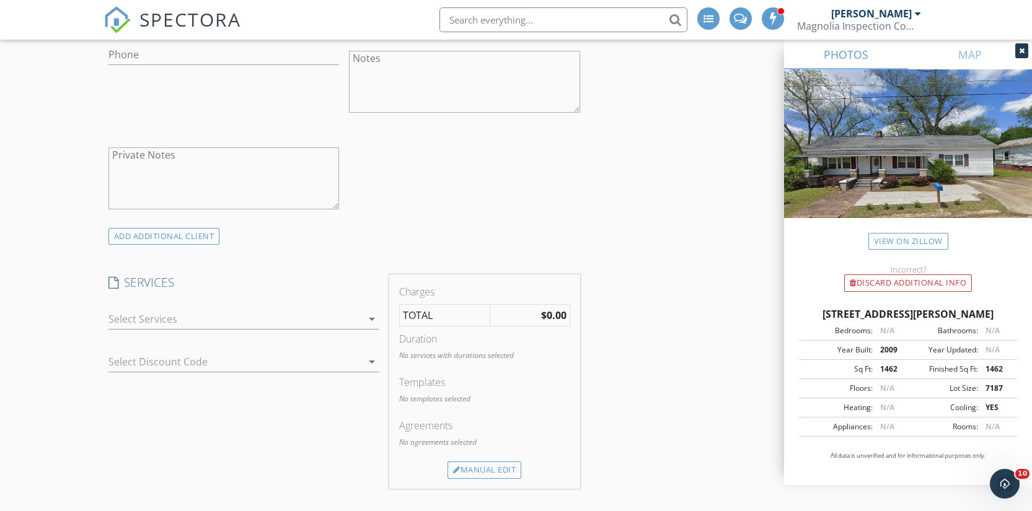
click at [146, 318] on div at bounding box center [235, 319] width 254 height 20
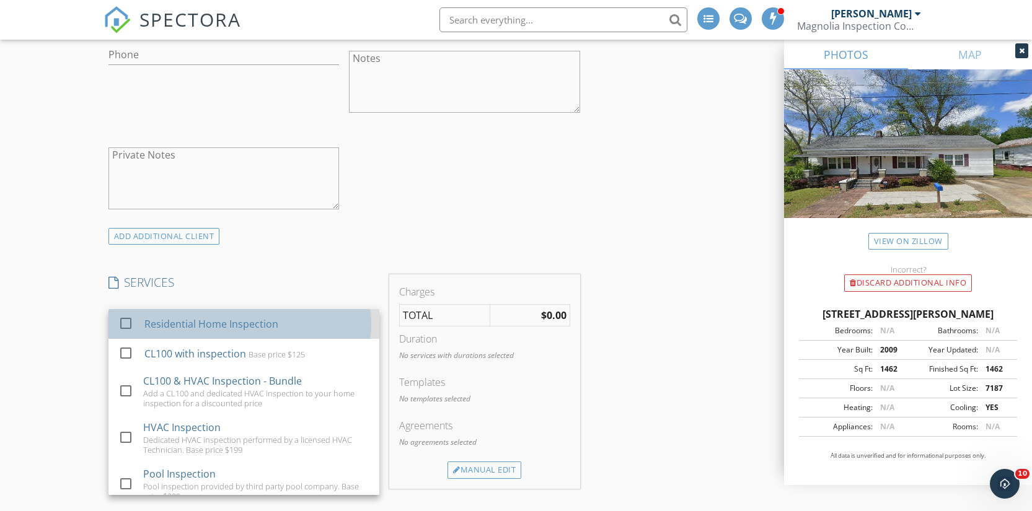
click at [157, 331] on div "Residential Home Inspection" at bounding box center [211, 324] width 134 height 15
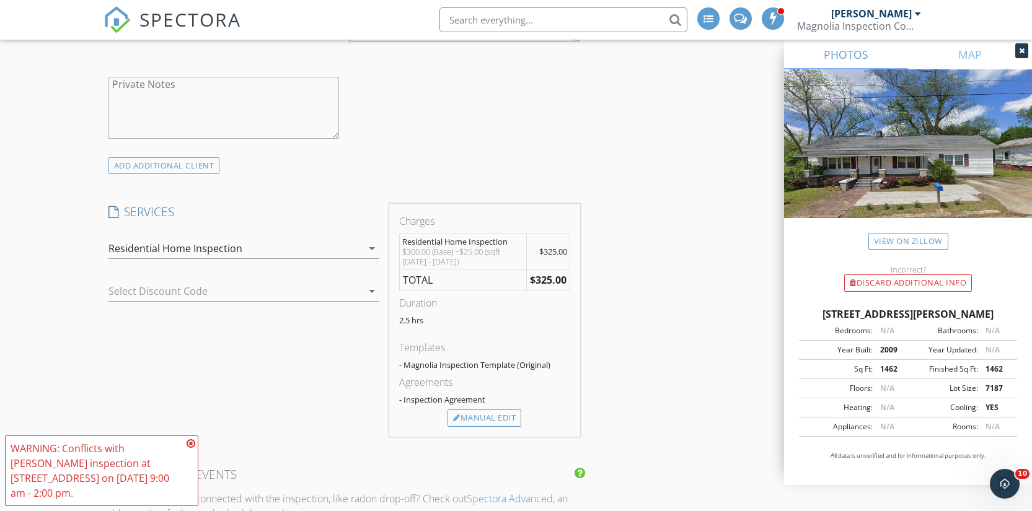
scroll to position [876, 0]
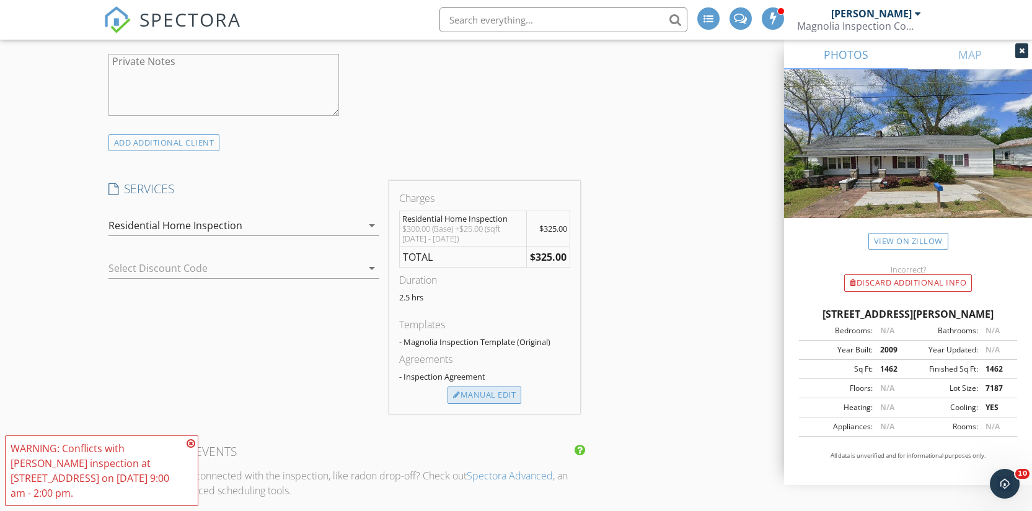
click at [477, 390] on div "Manual Edit" at bounding box center [485, 395] width 74 height 17
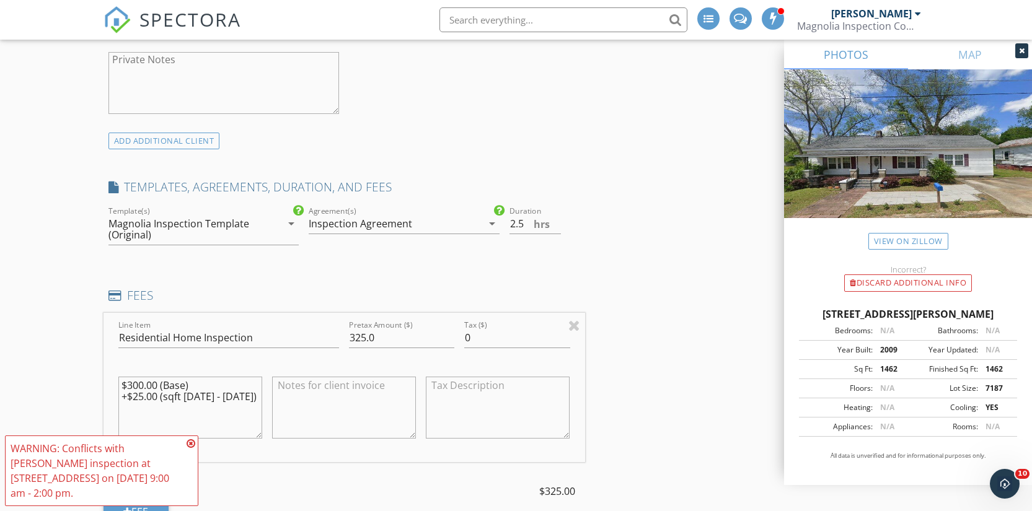
scroll to position [879, 0]
click at [367, 340] on input "325.0" at bounding box center [401, 337] width 105 height 20
type input "350.0"
drag, startPoint x: 143, startPoint y: 394, endPoint x: 172, endPoint y: 392, distance: 29.2
click at [143, 393] on textarea "$300.00 (Base) +$25.00 (sqft 1000 - 1500)" at bounding box center [190, 407] width 144 height 62
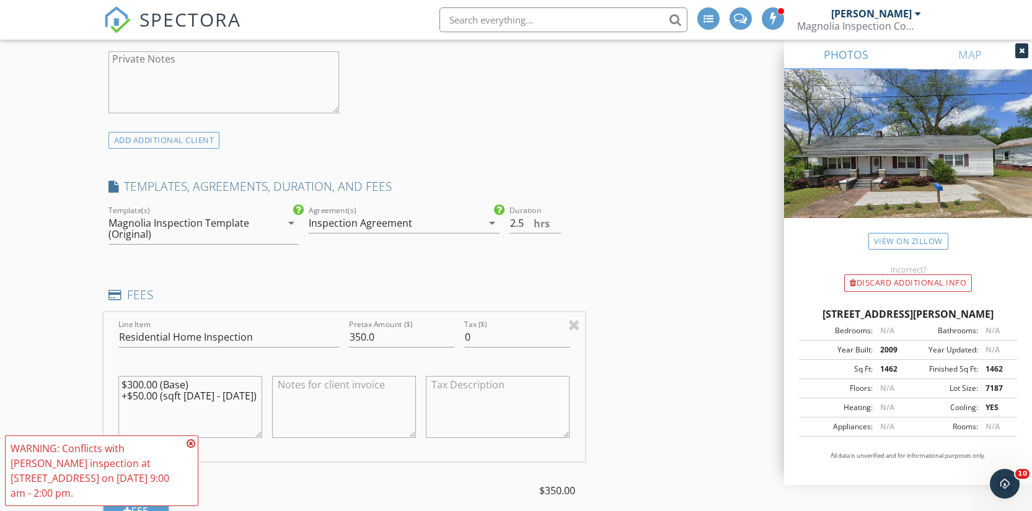
type textarea "$300.00 (Base) +$50.00 (sqft 1000 - 1500)"
click at [35, 253] on div "New Inspection Click here to use the New Order Form INSPECTOR(S) check_box Jaco…" at bounding box center [516, 505] width 1032 height 2623
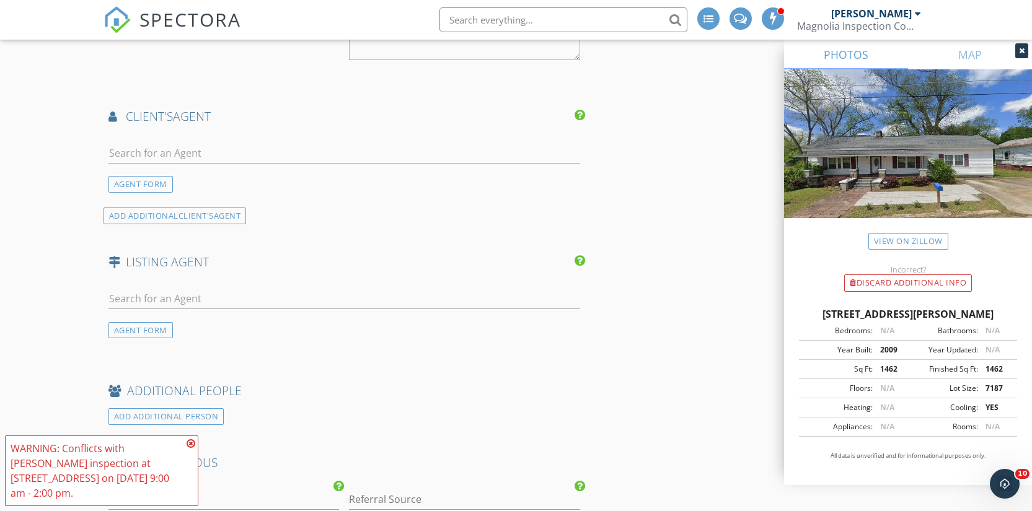
scroll to position [1600, 0]
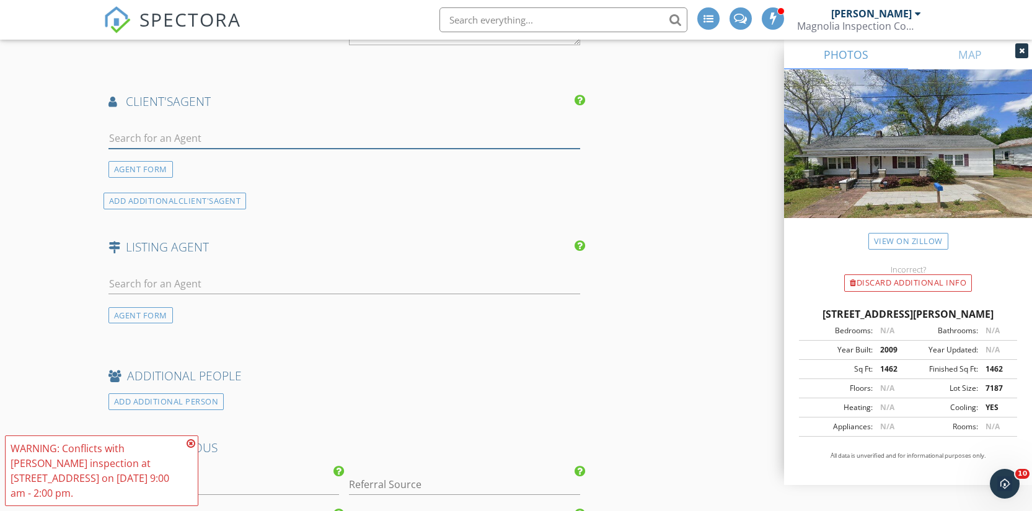
click at [149, 145] on input "text" at bounding box center [344, 138] width 472 height 20
type input "raj"
click at [195, 161] on li "RJ Faraj" at bounding box center [344, 166] width 470 height 35
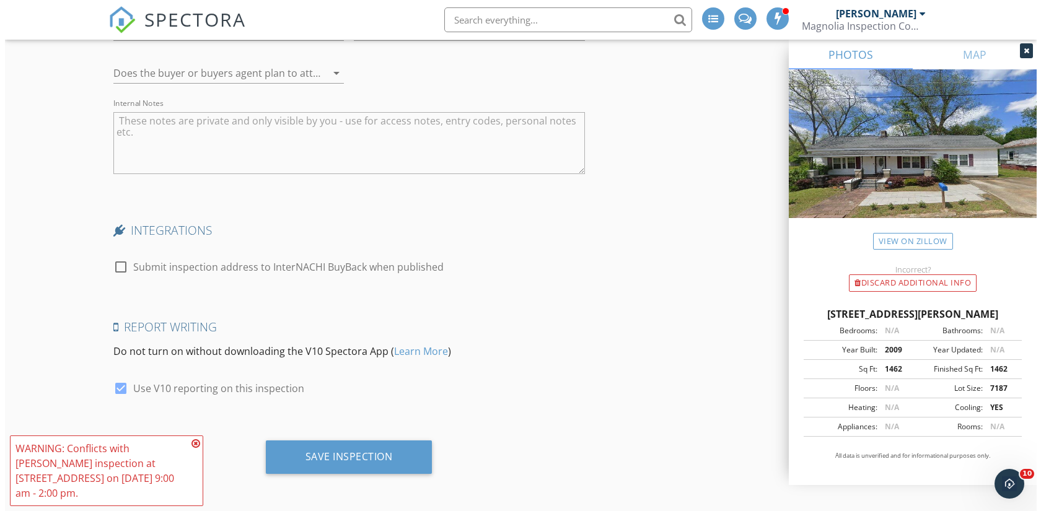
scroll to position [2466, 0]
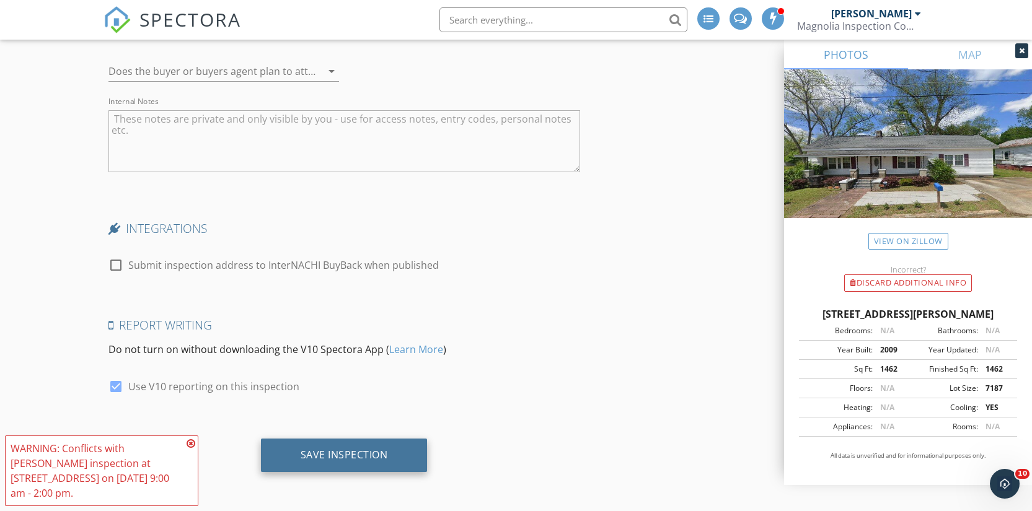
click at [352, 450] on div "Save Inspection" at bounding box center [344, 455] width 87 height 12
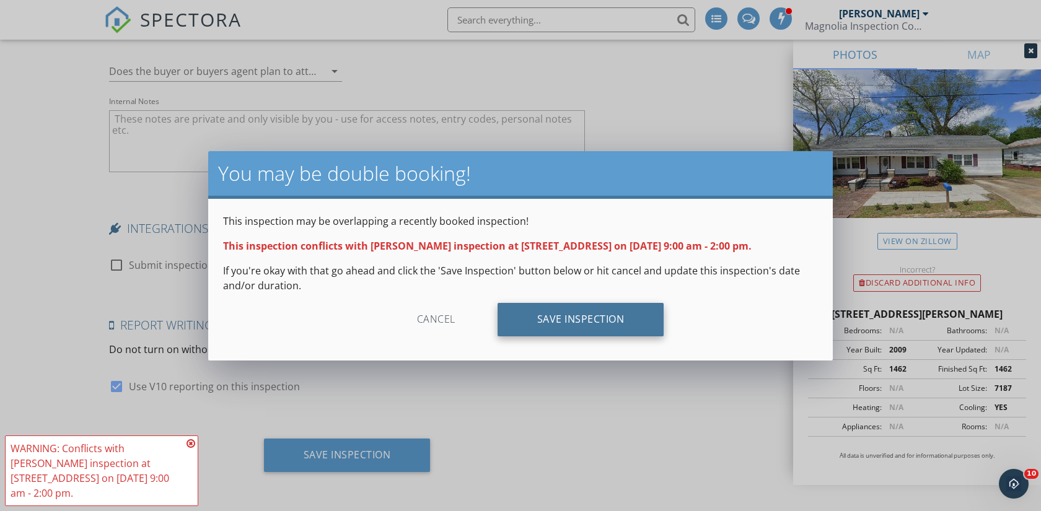
click at [566, 323] on div "Save Inspection" at bounding box center [581, 319] width 167 height 33
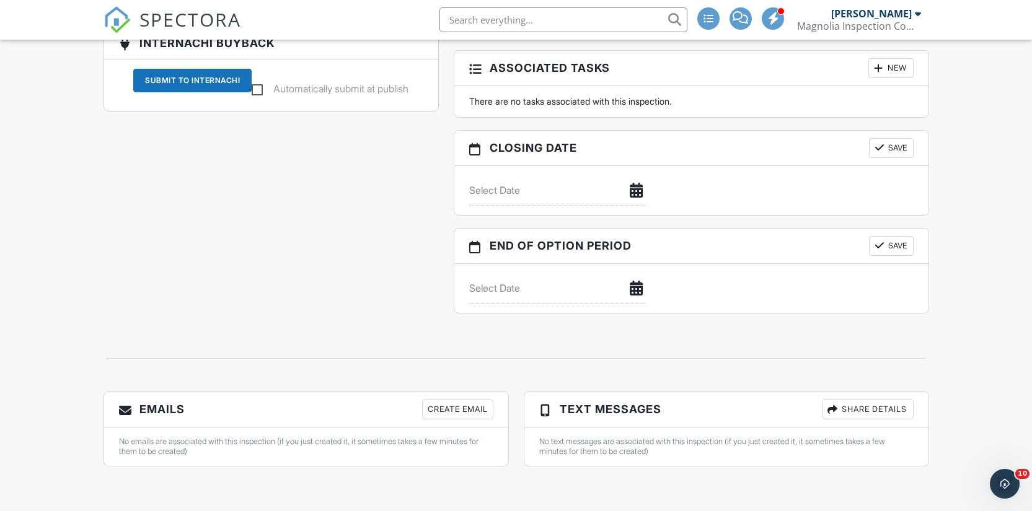
click at [490, 410] on div "Create Email" at bounding box center [457, 410] width 71 height 20
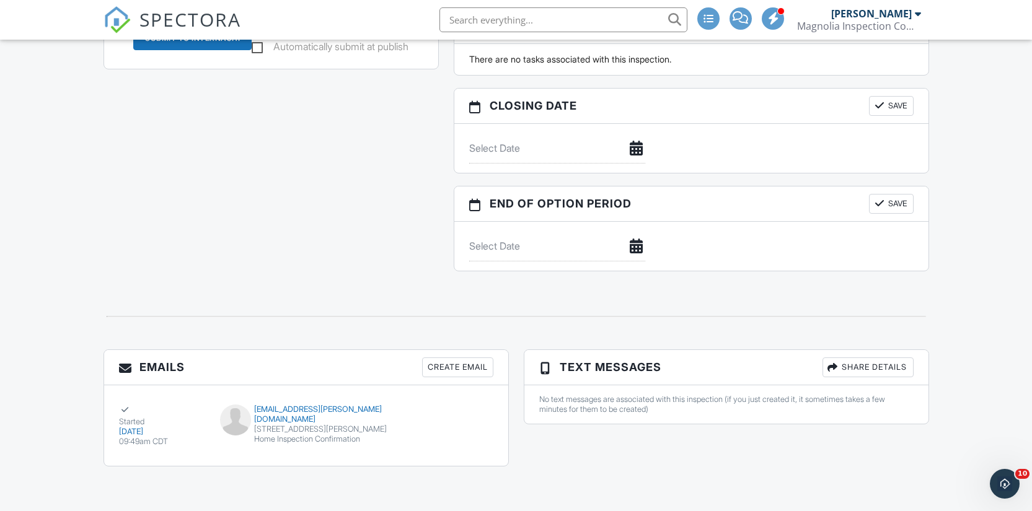
click at [470, 368] on div "Create Email" at bounding box center [457, 368] width 71 height 20
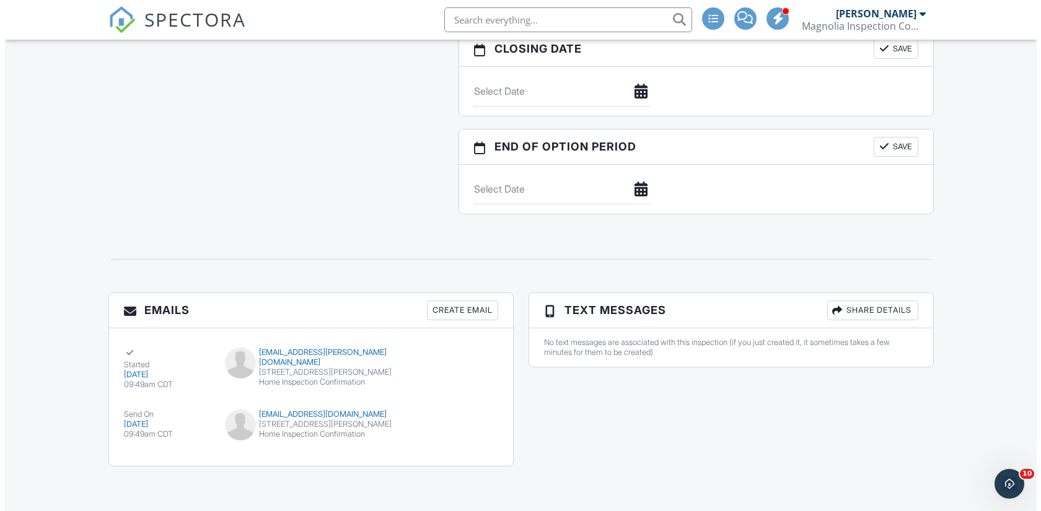
scroll to position [1166, 0]
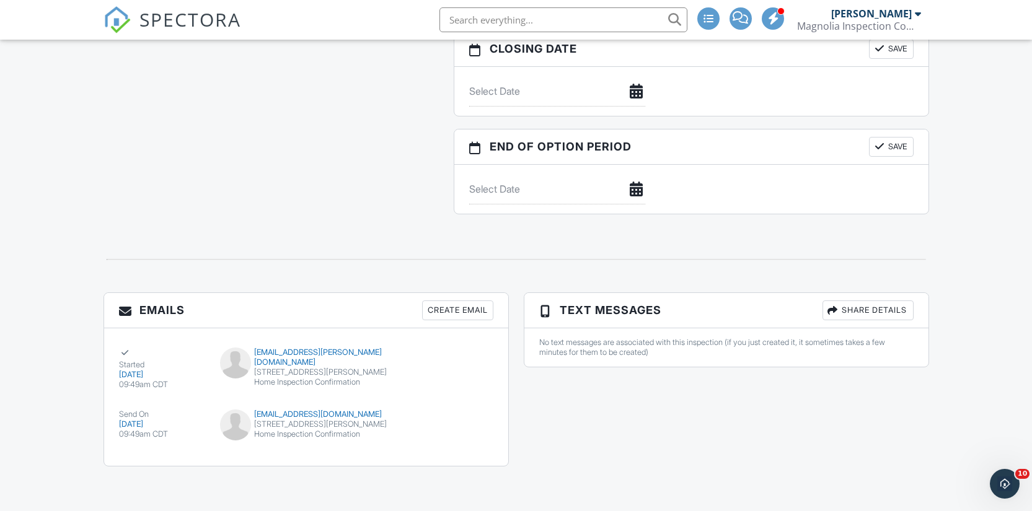
click at [453, 305] on div "Create Email" at bounding box center [457, 311] width 71 height 20
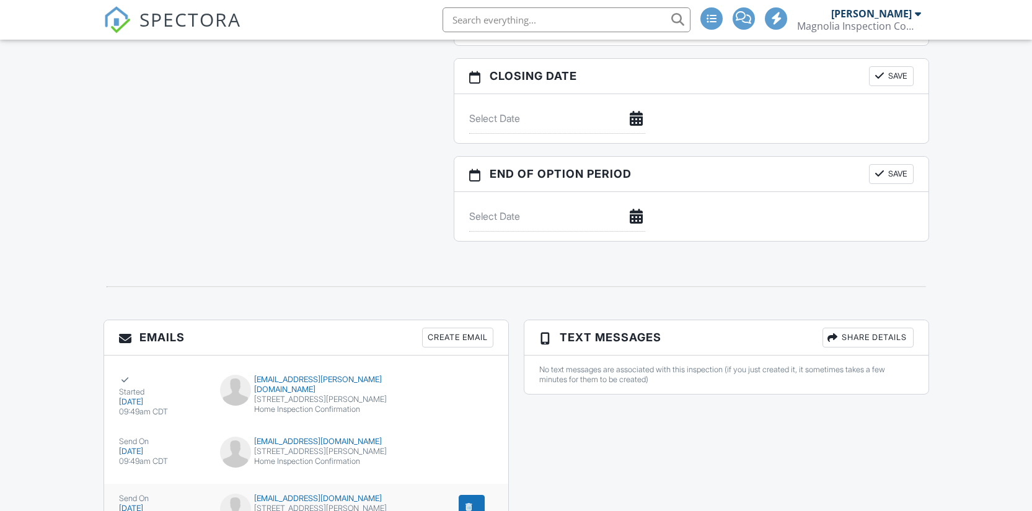
click at [472, 501] on div "submit" at bounding box center [469, 507] width 12 height 12
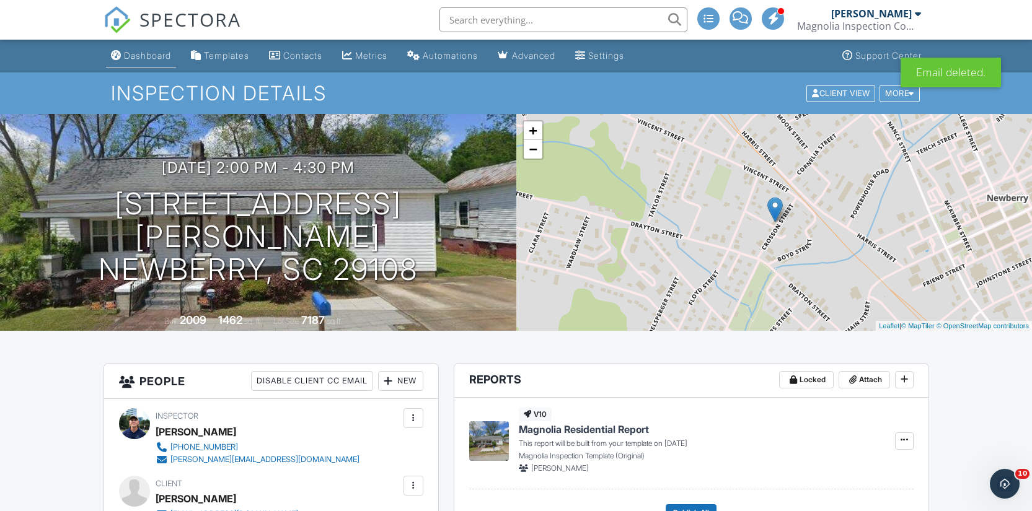
click at [145, 49] on link "Dashboard" at bounding box center [141, 56] width 70 height 23
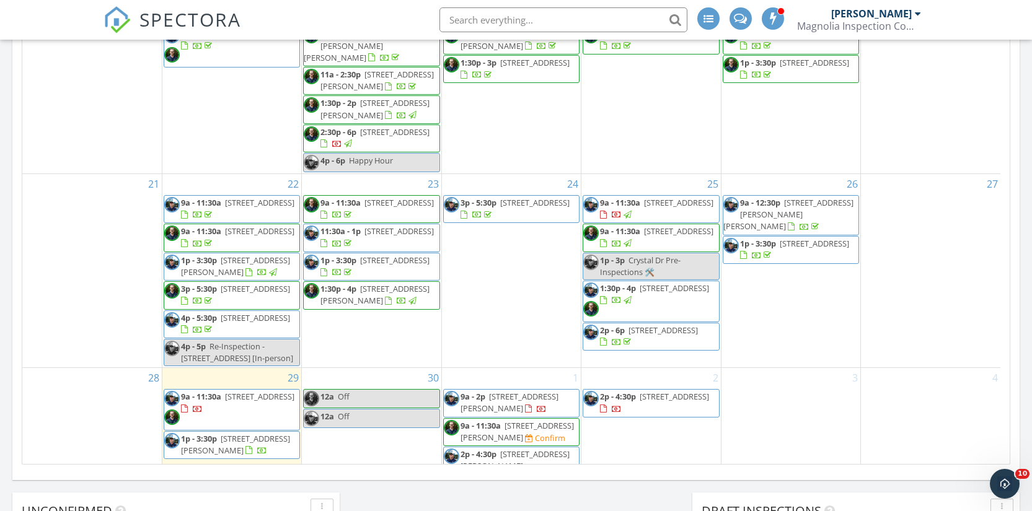
scroll to position [663, 0]
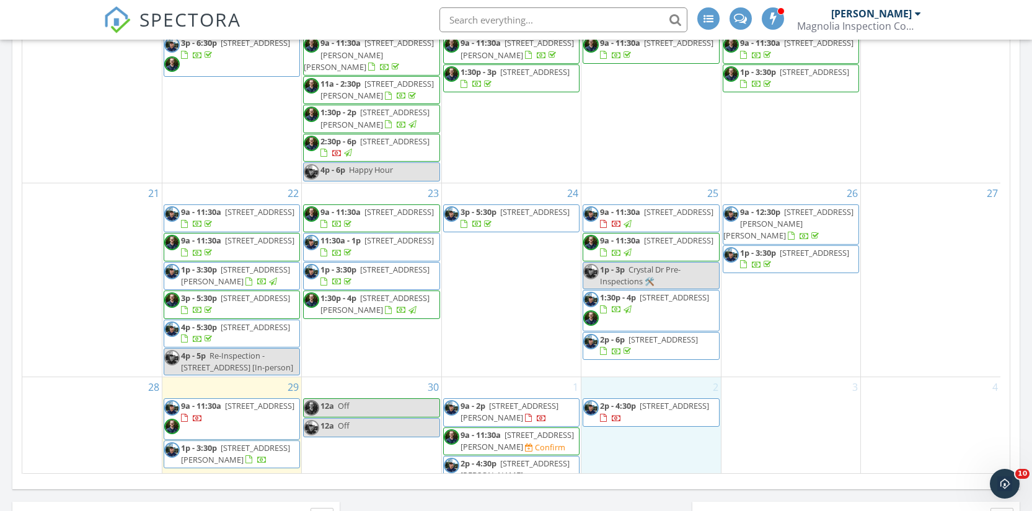
click at [632, 377] on div "2 2p - 4:30p 310 Shoreline Dr 310, Columbia 29212" at bounding box center [650, 437] width 139 height 120
click at [637, 321] on link "Inspection" at bounding box center [648, 327] width 64 height 20
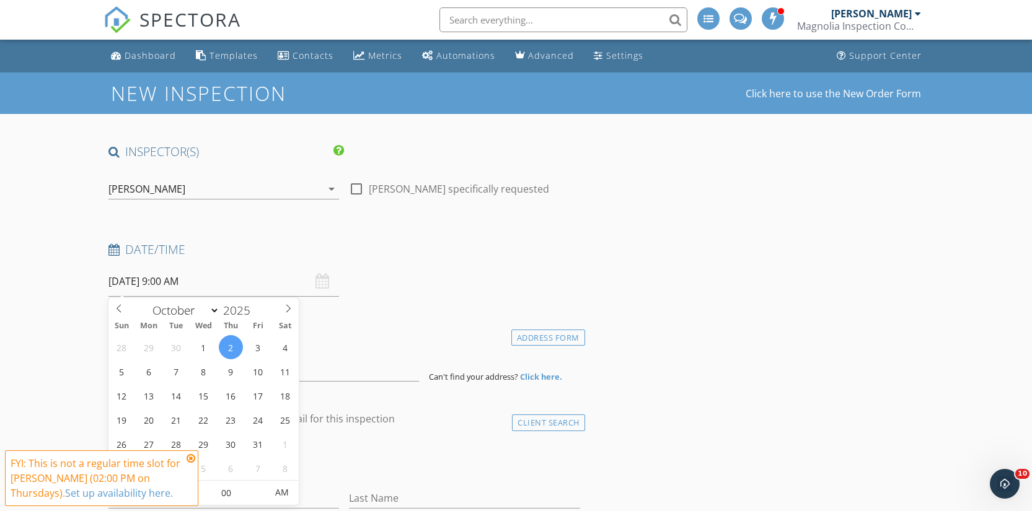
click at [151, 286] on input "[DATE] 9:00 AM" at bounding box center [223, 282] width 231 height 30
click at [172, 179] on div "[PERSON_NAME]" at bounding box center [215, 189] width 214 height 20
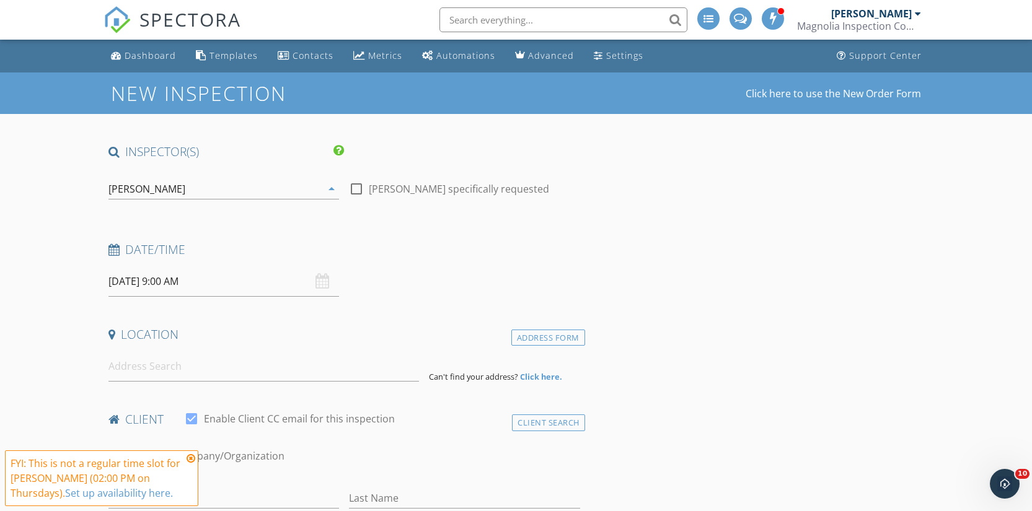
click at [172, 182] on div "[PERSON_NAME]" at bounding box center [176, 192] width 77 height 20
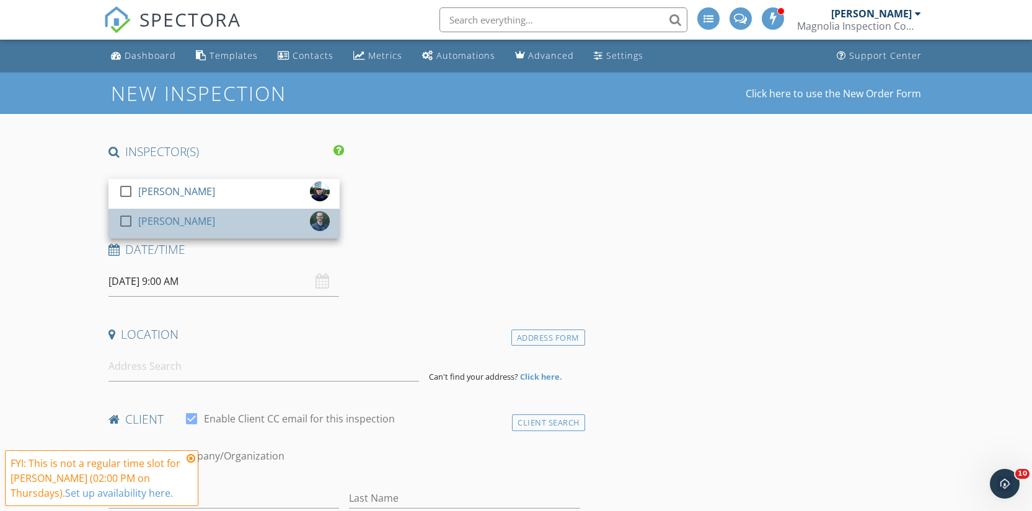
click at [173, 217] on div "[PERSON_NAME]" at bounding box center [176, 221] width 77 height 20
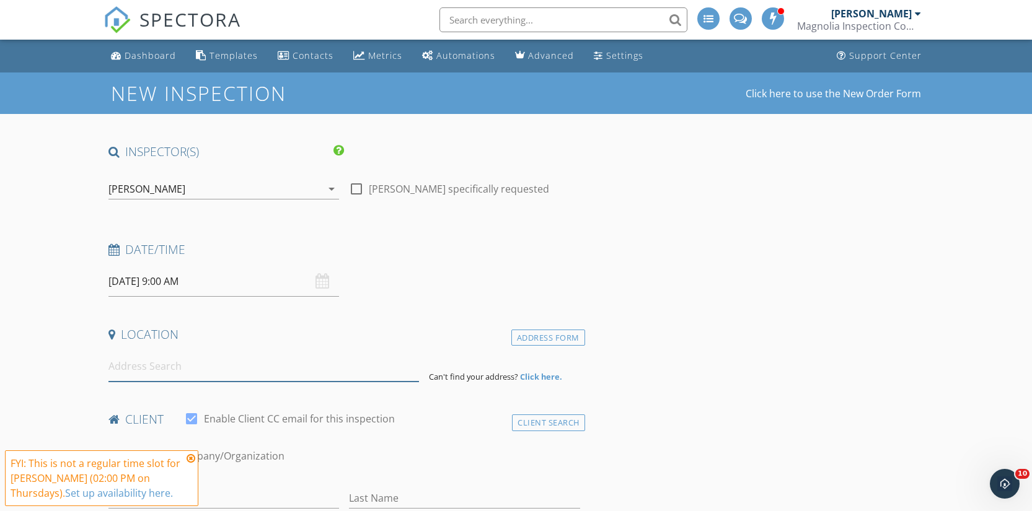
click at [159, 376] on input at bounding box center [263, 366] width 311 height 30
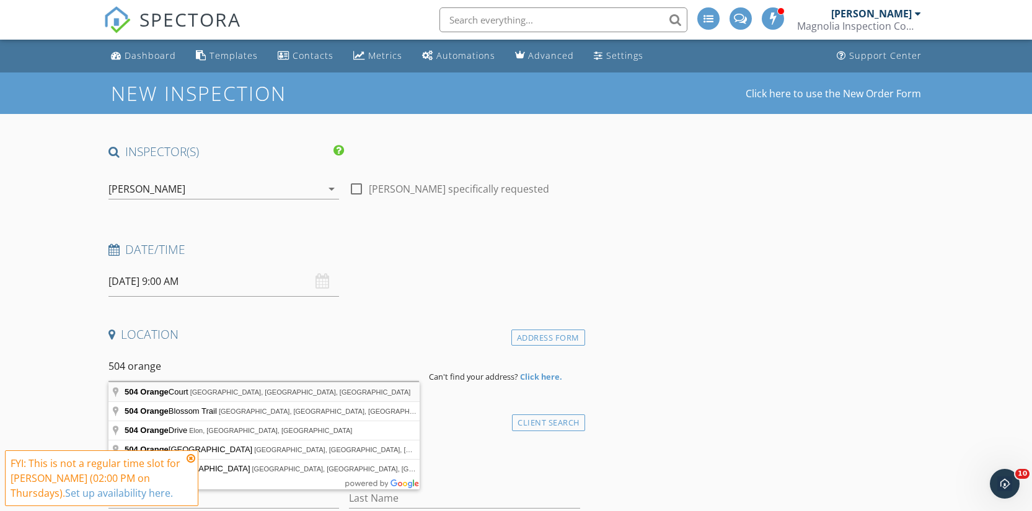
type input "504 Orange Court, Lexington, SC, USA"
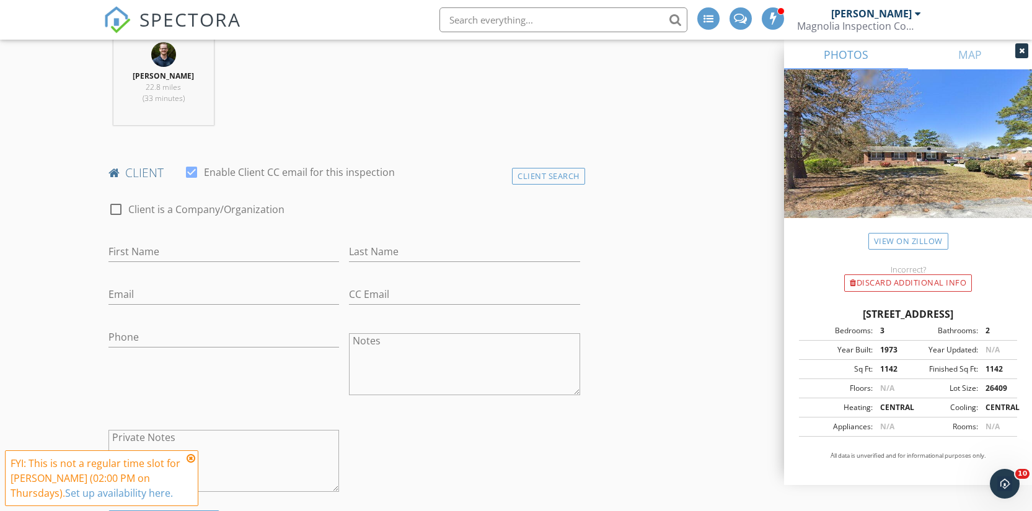
scroll to position [505, 0]
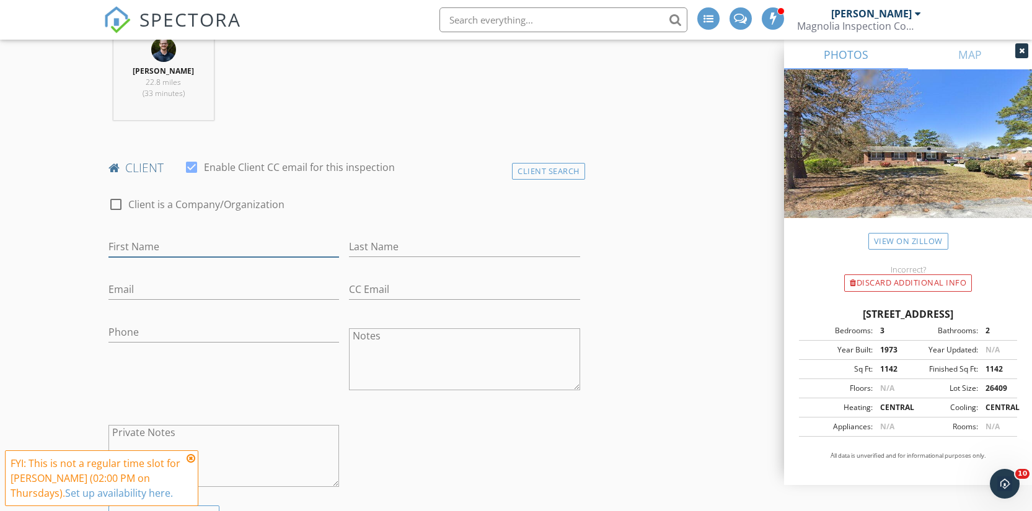
click at [128, 254] on input "First Name" at bounding box center [223, 247] width 231 height 20
type input "[PERSON_NAME]"
click at [408, 244] on input "Last Name" at bounding box center [464, 247] width 231 height 20
click at [390, 252] on input "Hardguittini" at bounding box center [464, 247] width 231 height 20
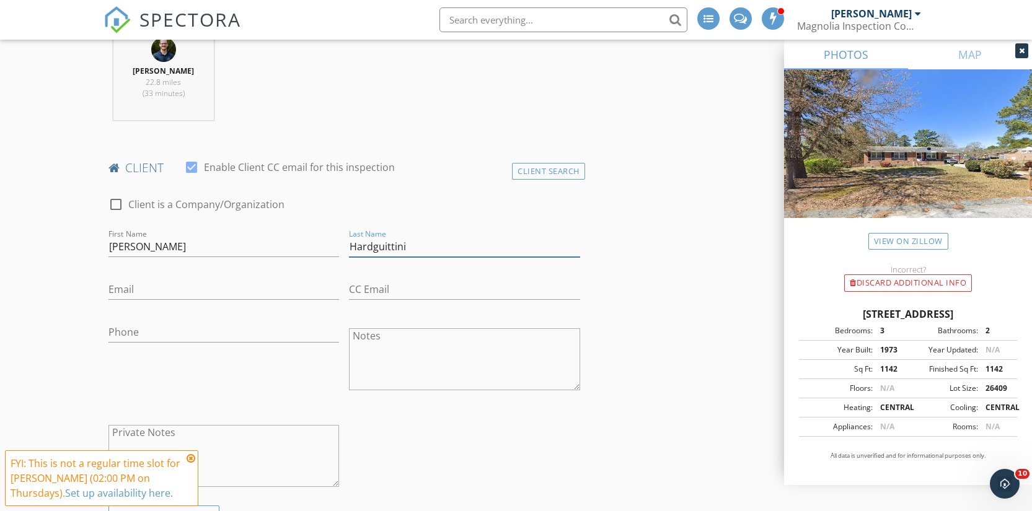
paste input "text"
type input "Hardguittini"
click at [191, 292] on input "Email" at bounding box center [223, 290] width 231 height 20
paste input "Hardguittini"
type input "Hardguittini88@gmail.com"
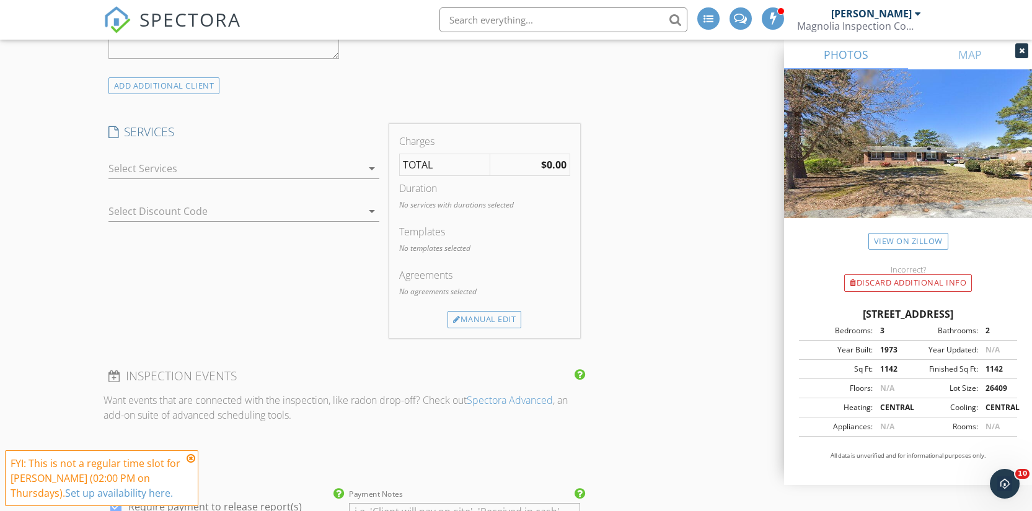
scroll to position [934, 0]
click at [205, 165] on div at bounding box center [235, 168] width 254 height 20
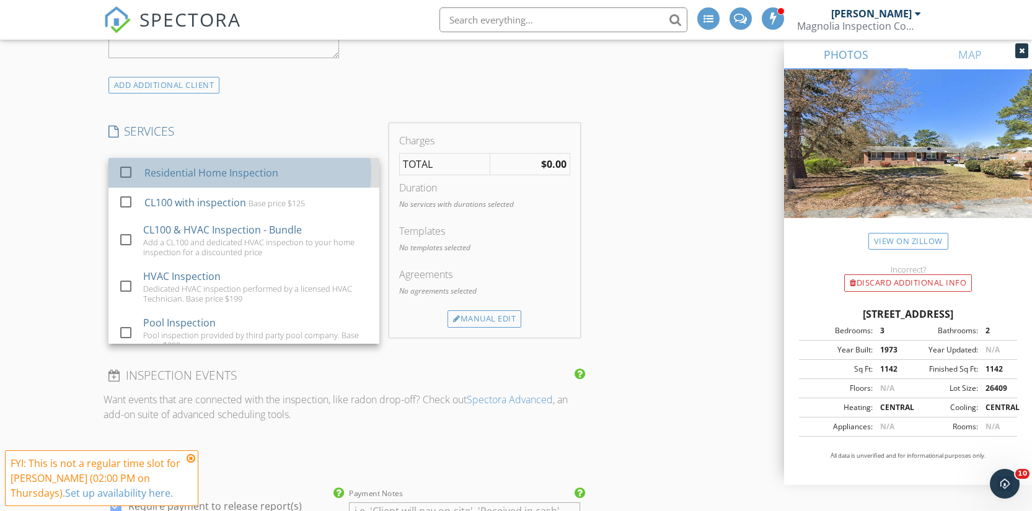
click at [206, 175] on div "Residential Home Inspection" at bounding box center [211, 172] width 134 height 15
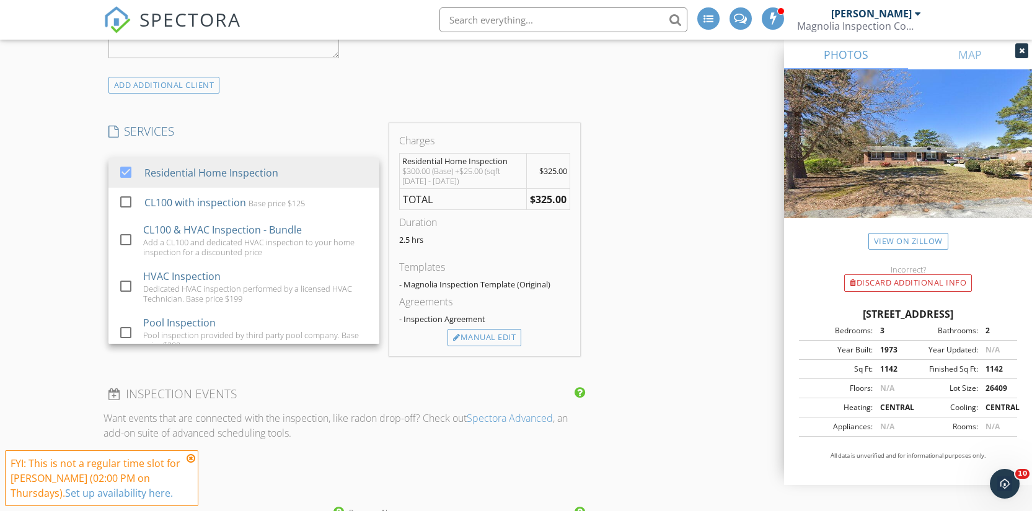
click at [19, 159] on div "New Inspection Click here to use the New Order Form INSPECTOR(S) check_box_outl…" at bounding box center [516, 385] width 1032 height 2495
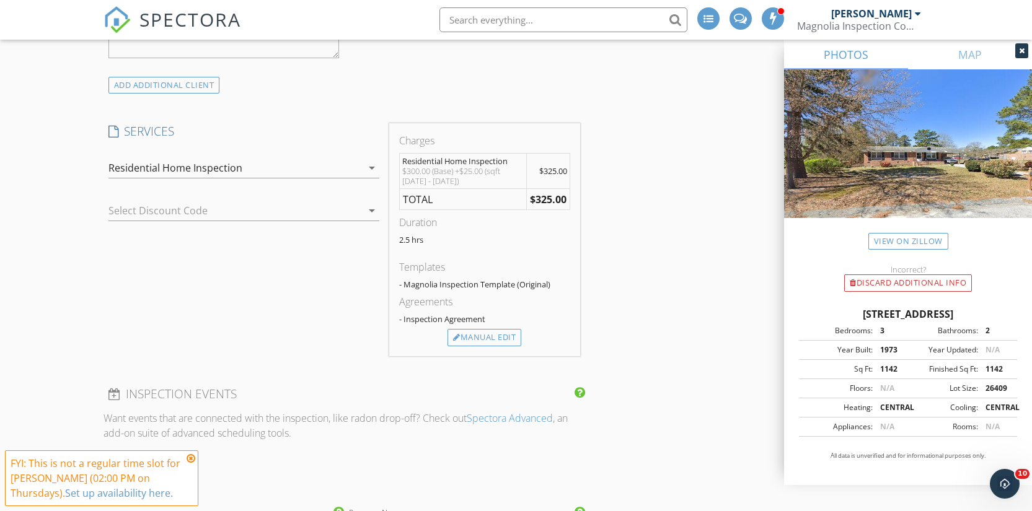
click at [149, 170] on div "Residential Home Inspection" at bounding box center [175, 167] width 134 height 11
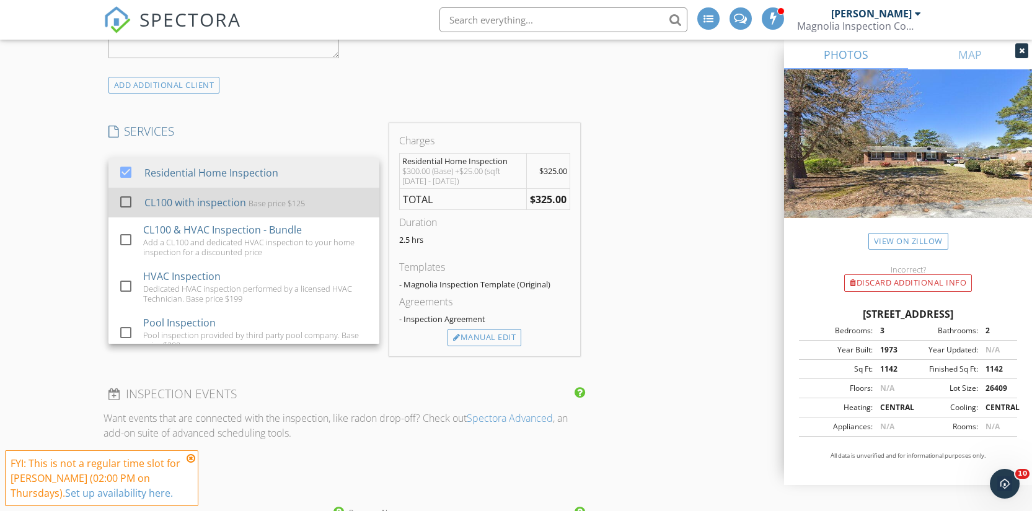
drag, startPoint x: 153, startPoint y: 206, endPoint x: 131, endPoint y: 204, distance: 22.5
click at [153, 206] on div "CL100 with inspection" at bounding box center [195, 202] width 102 height 15
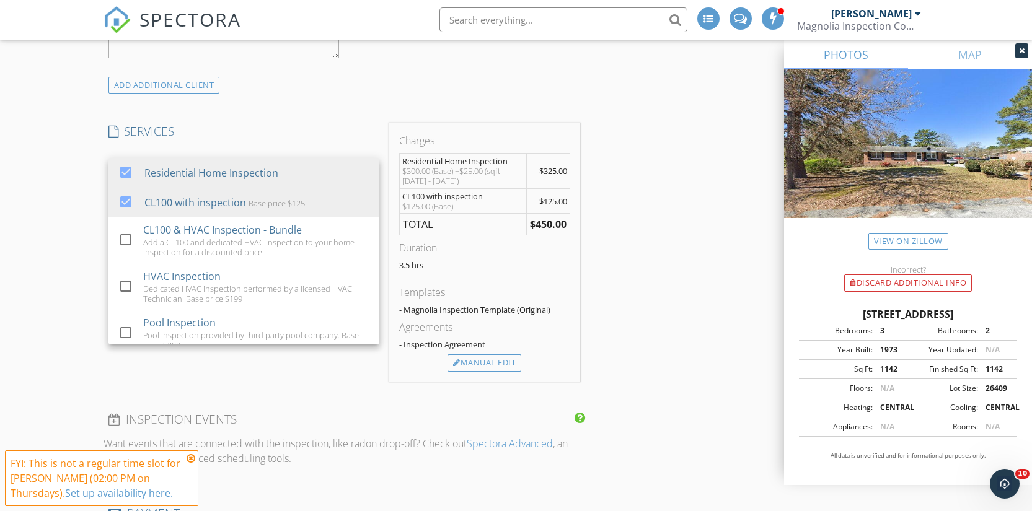
click at [60, 200] on div "New Inspection Click here to use the New Order Form INSPECTOR(S) check_box_outl…" at bounding box center [516, 398] width 1032 height 2521
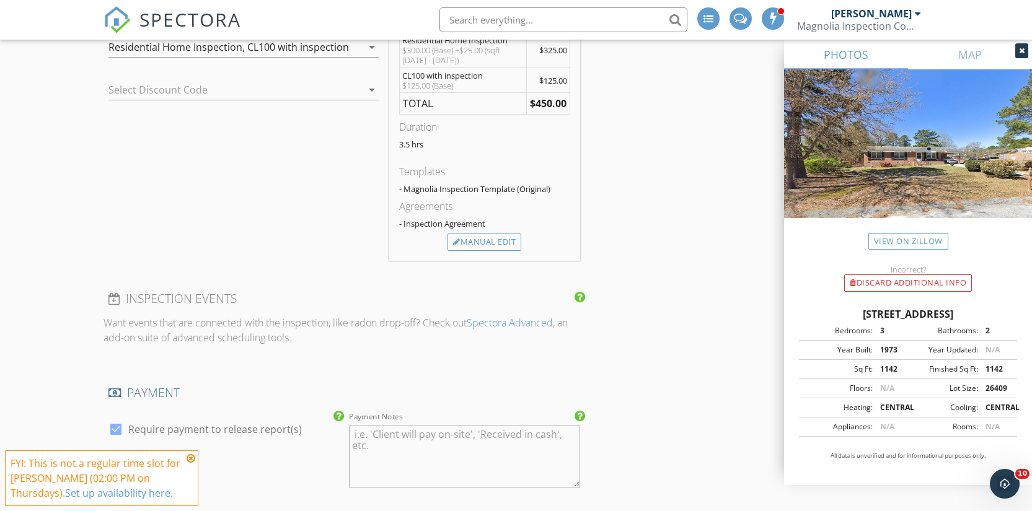
scroll to position [1451, 0]
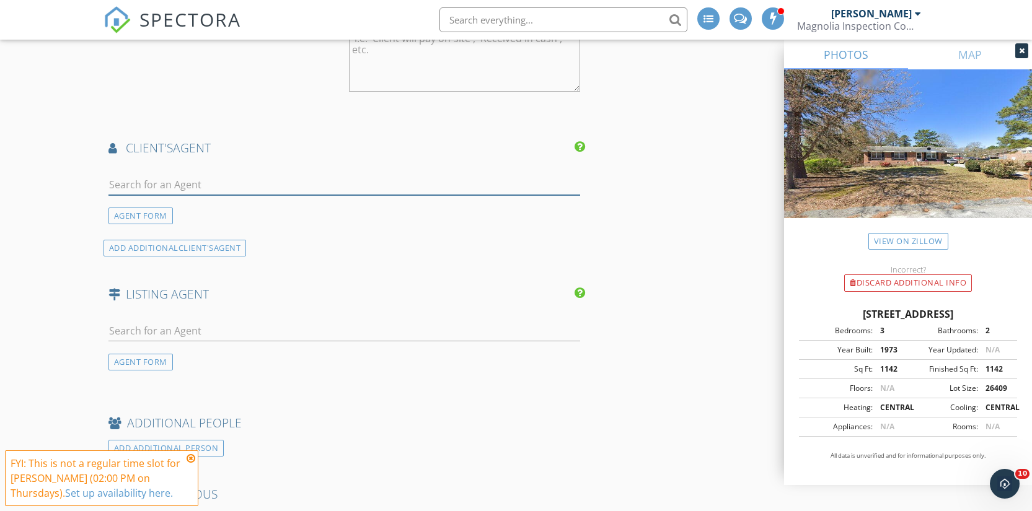
click at [174, 187] on input "text" at bounding box center [344, 185] width 472 height 20
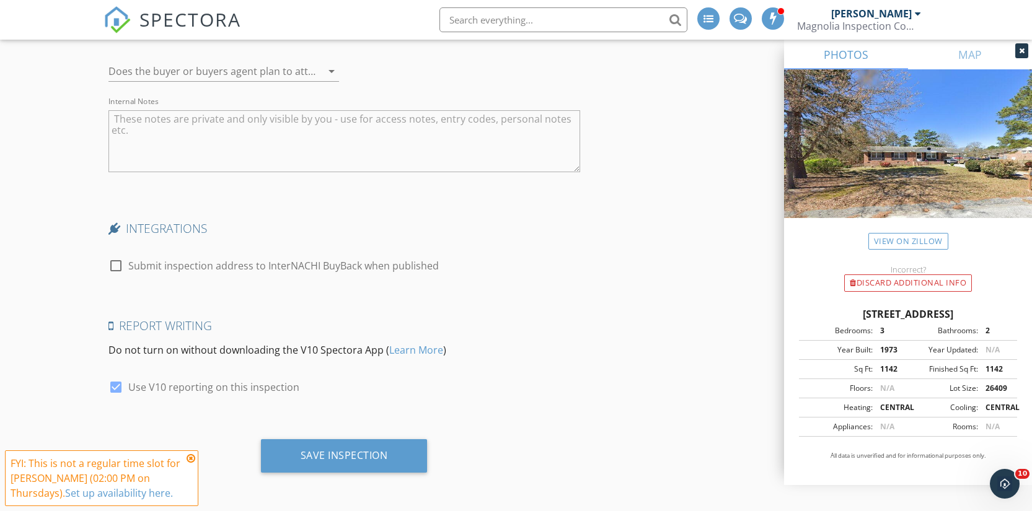
scroll to position [2082, 0]
click at [340, 452] on div "Save Inspection" at bounding box center [344, 455] width 87 height 12
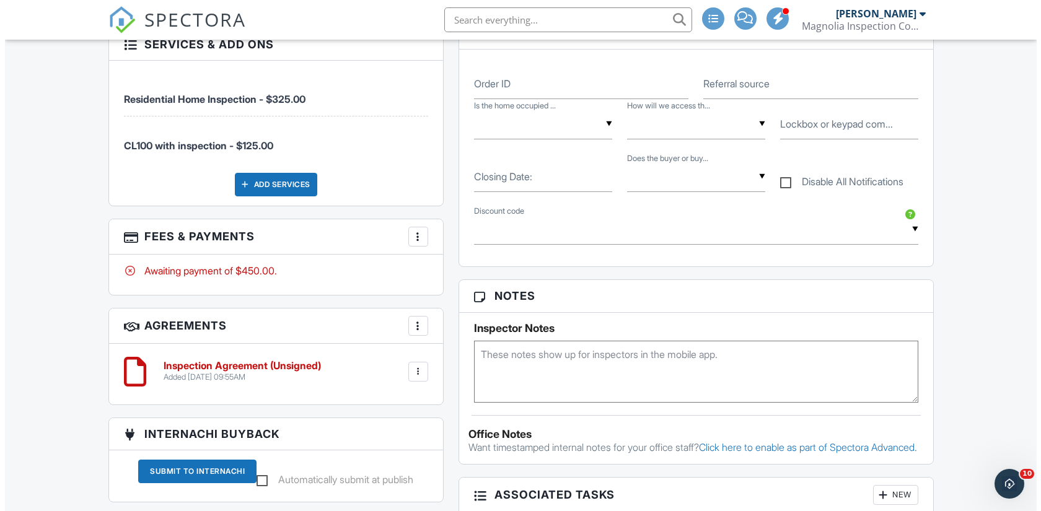
scroll to position [1066, 0]
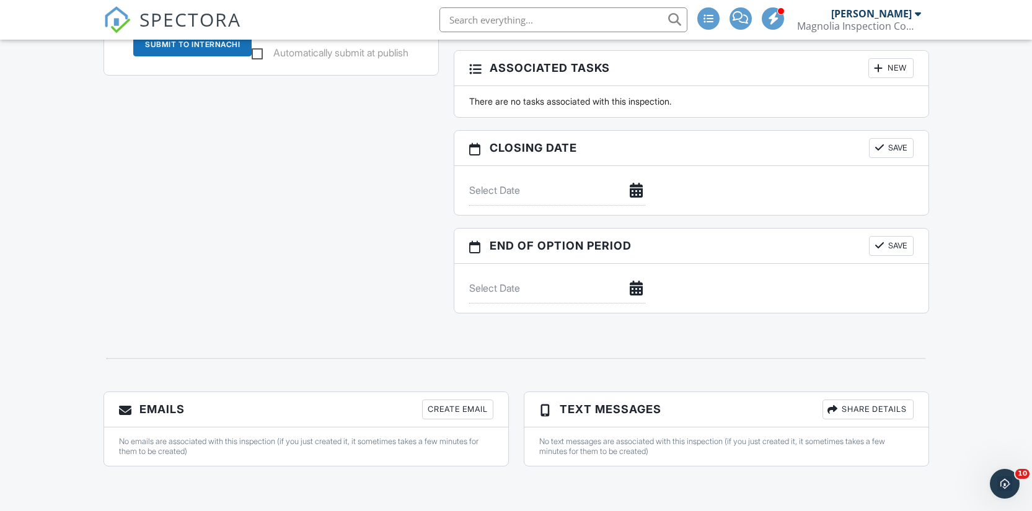
click at [454, 415] on div "Create Email" at bounding box center [457, 410] width 71 height 20
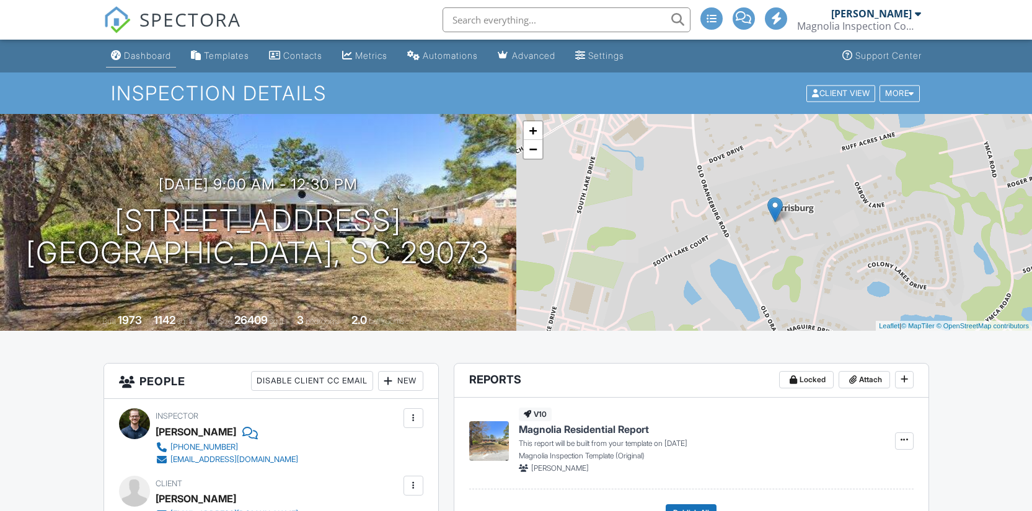
click at [149, 65] on link "Dashboard" at bounding box center [141, 56] width 70 height 23
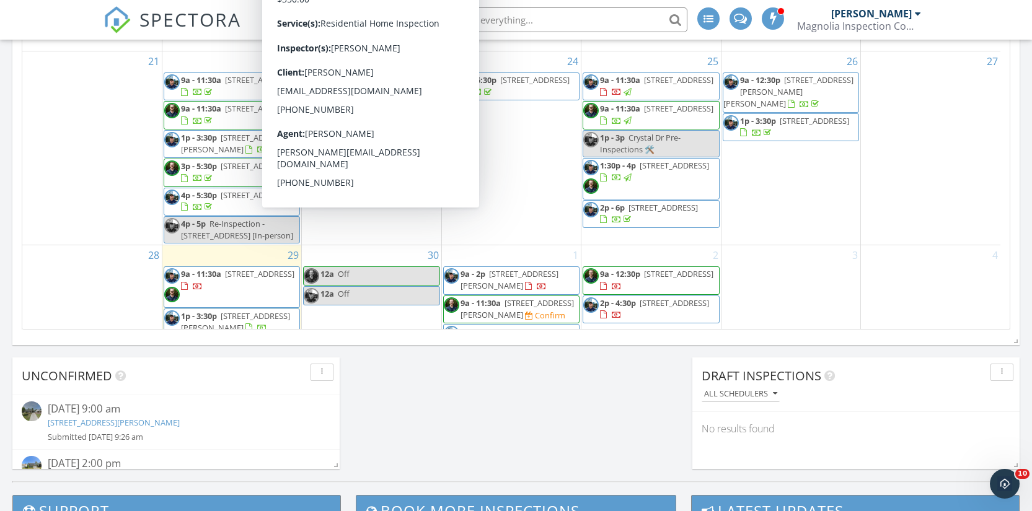
scroll to position [347, 0]
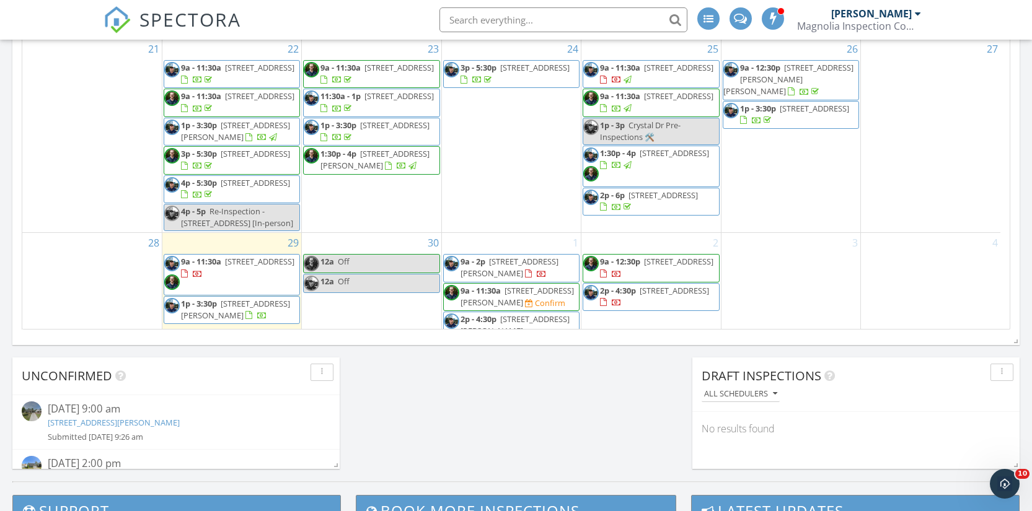
click at [507, 285] on span "120 Cedar Glen Ln, Columbia 29223" at bounding box center [517, 296] width 113 height 23
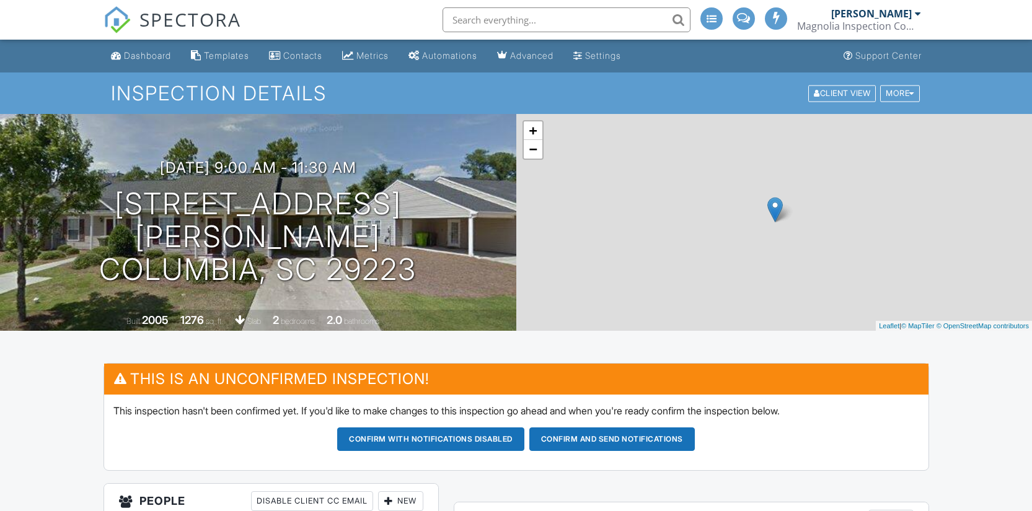
click at [409, 428] on button "Confirm with notifications disabled" at bounding box center [430, 440] width 187 height 24
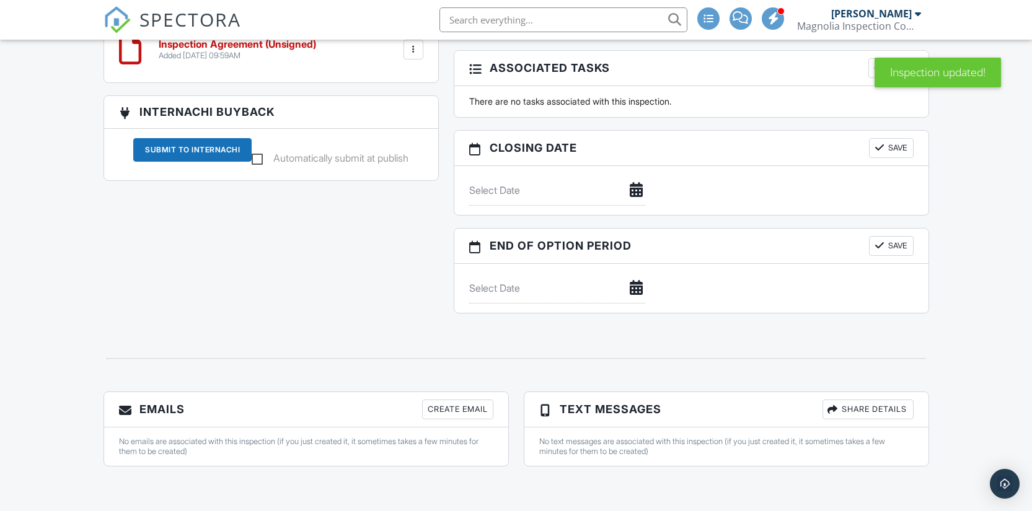
click at [480, 409] on div "Create Email" at bounding box center [457, 410] width 71 height 20
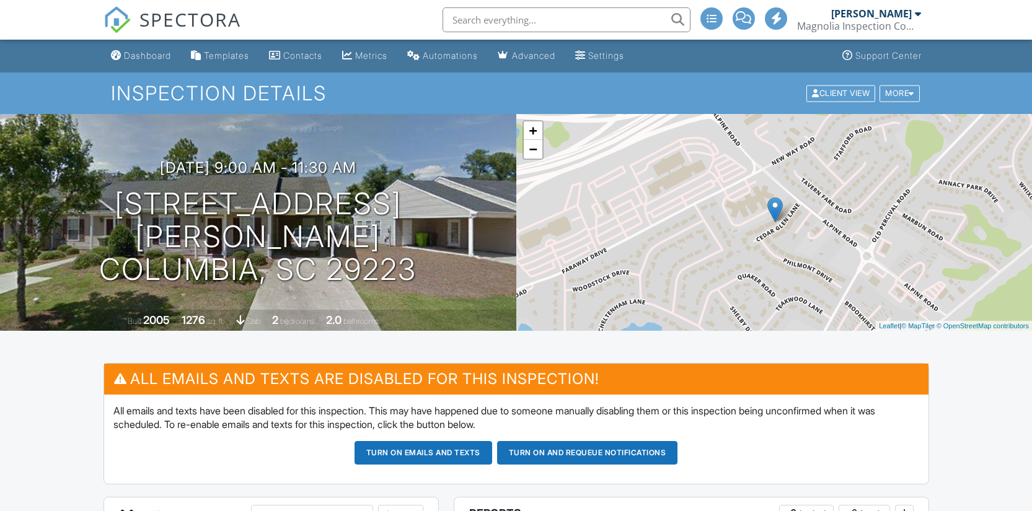
scroll to position [1144, 0]
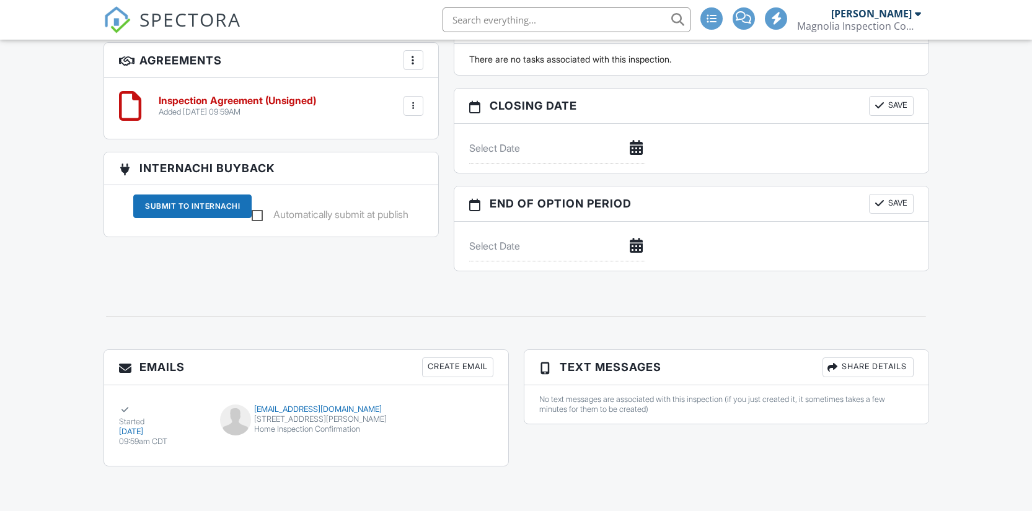
click at [464, 369] on div "Create Email" at bounding box center [457, 368] width 71 height 20
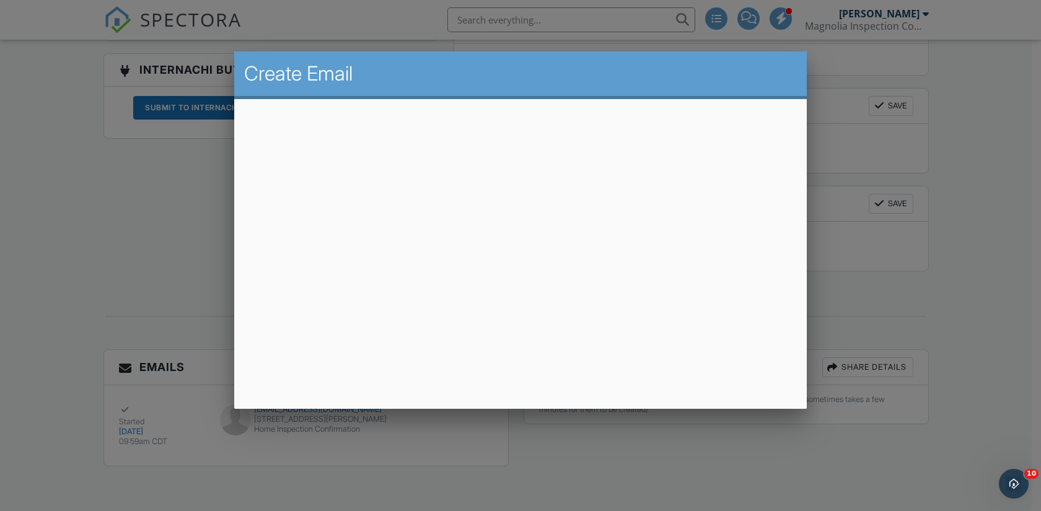
scroll to position [0, 0]
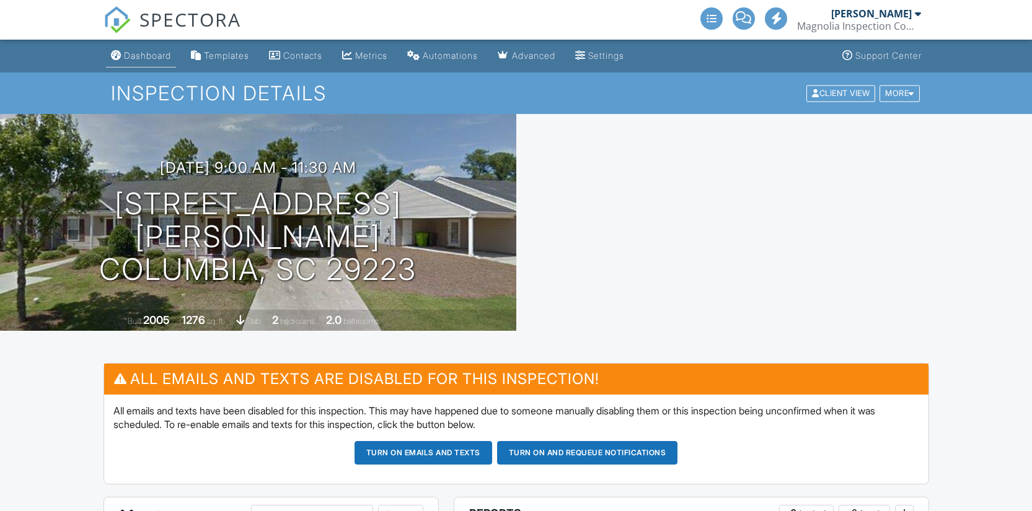
click at [140, 57] on div "Dashboard" at bounding box center [147, 55] width 47 height 11
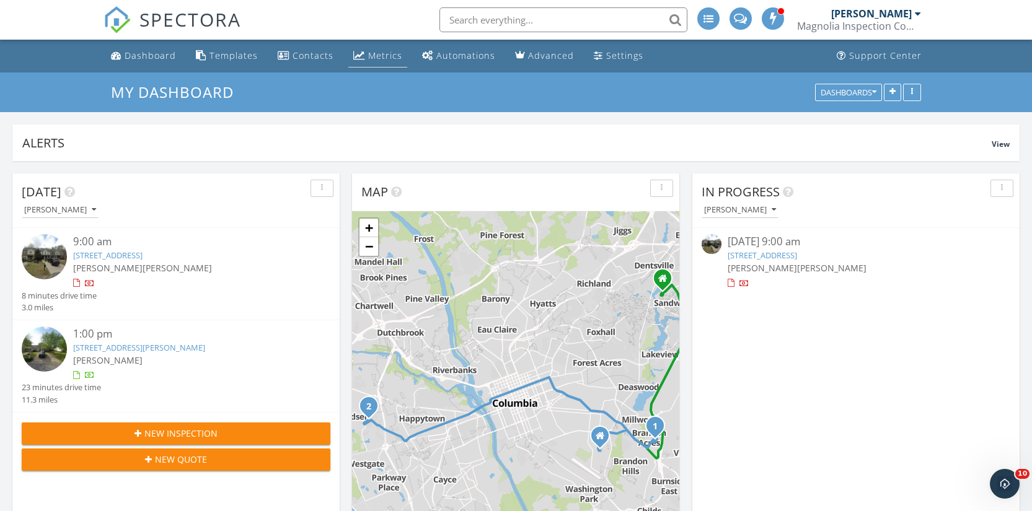
click at [368, 60] on div "Metrics" at bounding box center [385, 56] width 34 height 12
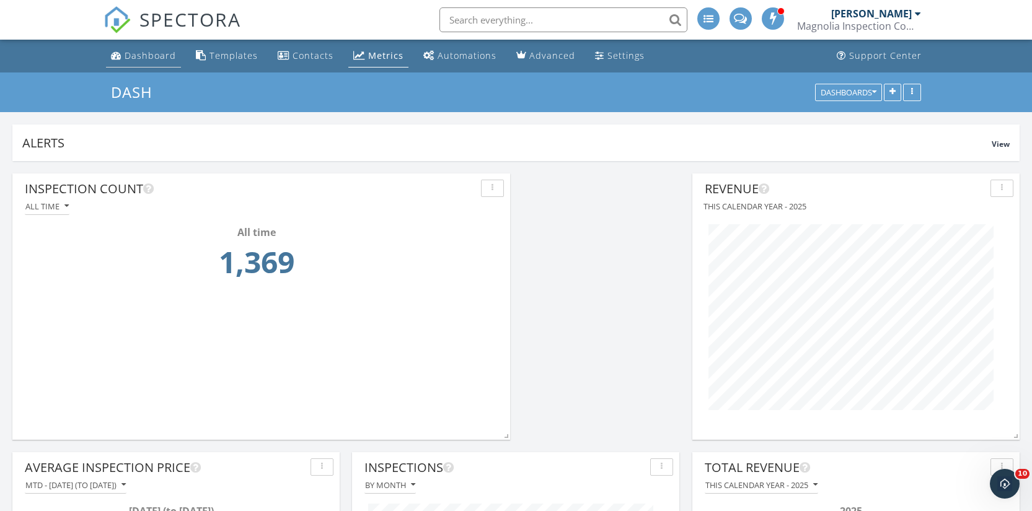
click at [144, 56] on div "Dashboard" at bounding box center [150, 56] width 51 height 12
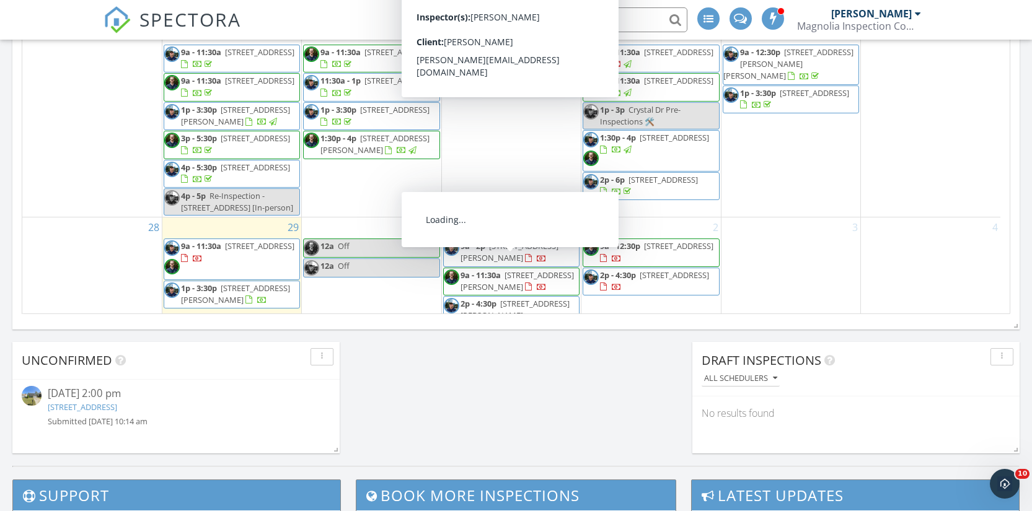
scroll to position [733, 0]
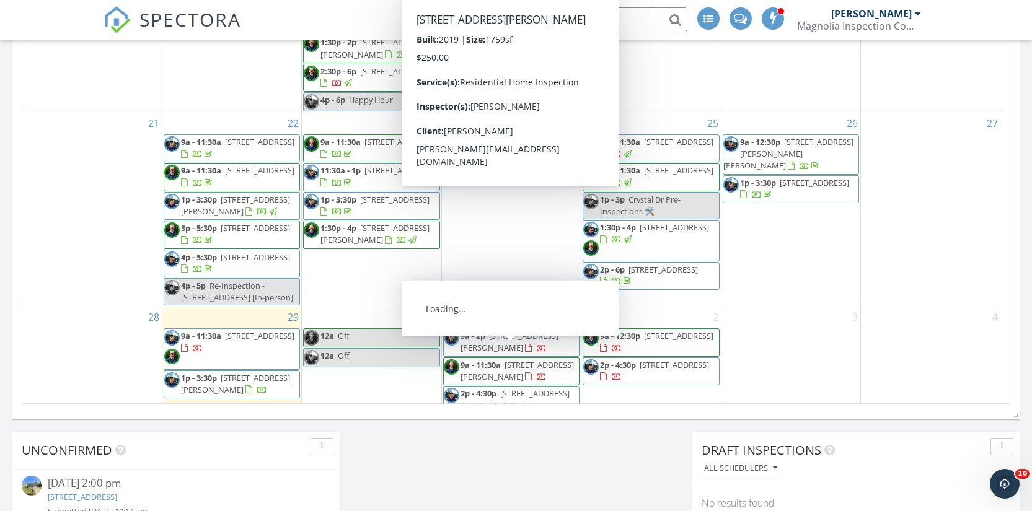
click at [793, 367] on div "3" at bounding box center [790, 367] width 139 height 120
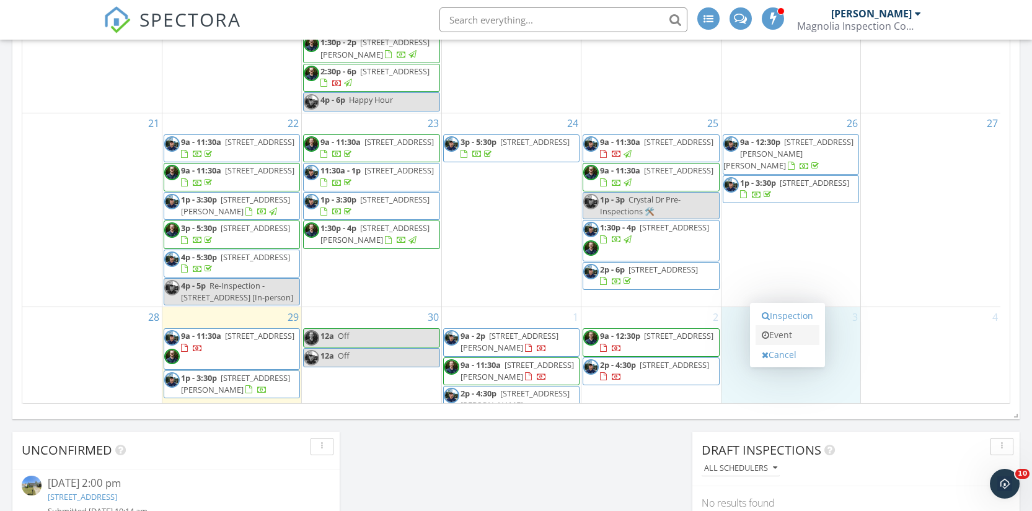
click at [782, 343] on link "Event" at bounding box center [788, 335] width 64 height 20
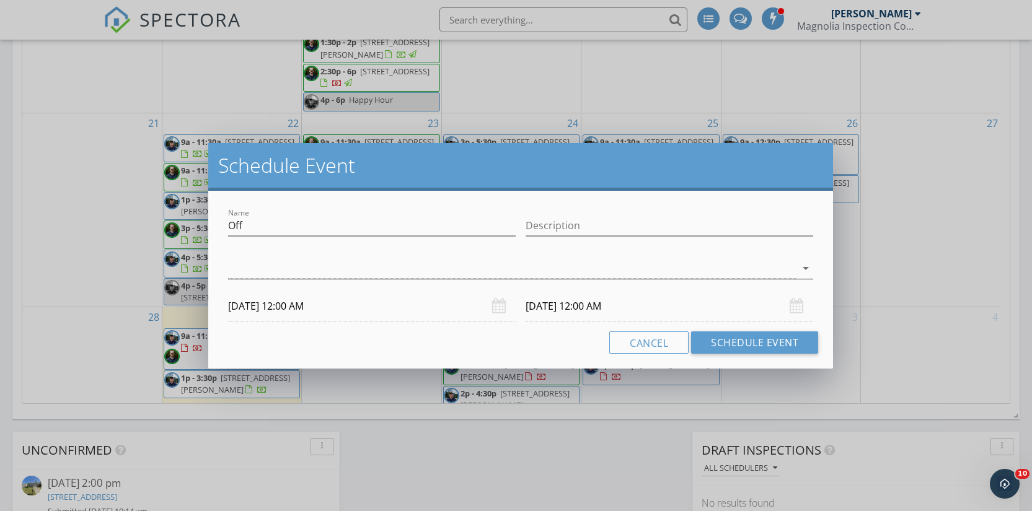
click at [333, 271] on div at bounding box center [512, 268] width 568 height 20
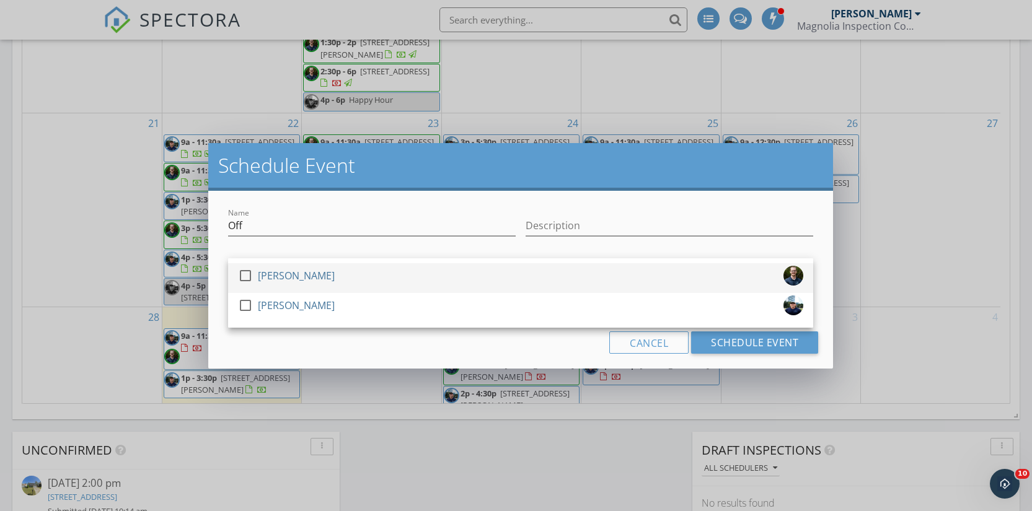
click at [318, 270] on div "check_box_outline_blank Preston Hall" at bounding box center [520, 278] width 565 height 25
click at [313, 283] on div "[PERSON_NAME]" at bounding box center [296, 276] width 77 height 20
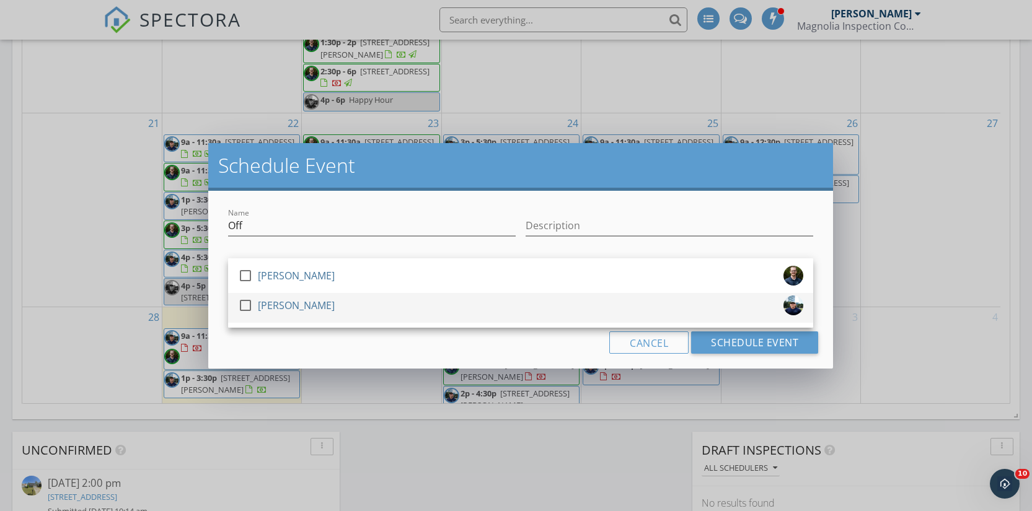
click at [315, 303] on div "[PERSON_NAME]" at bounding box center [296, 306] width 77 height 20
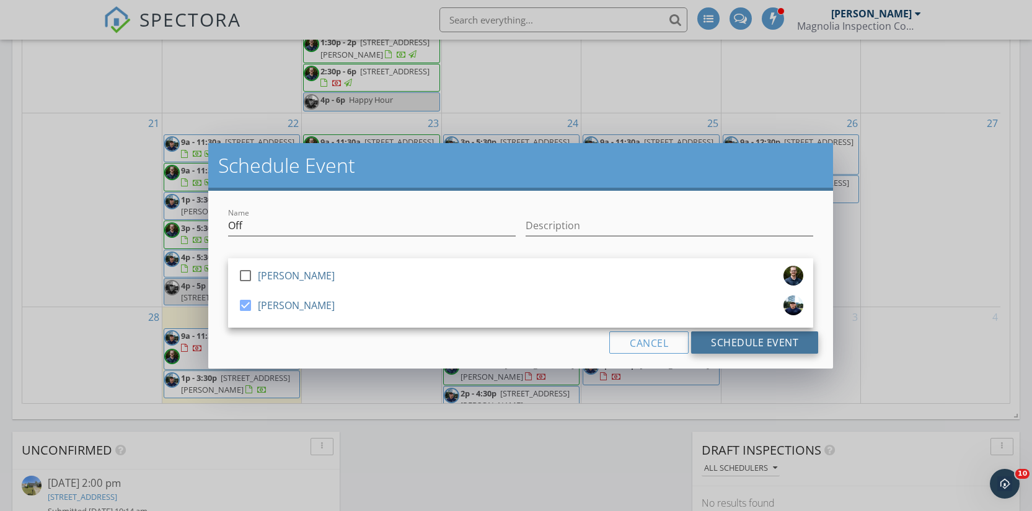
click at [769, 337] on button "Schedule Event" at bounding box center [754, 343] width 127 height 22
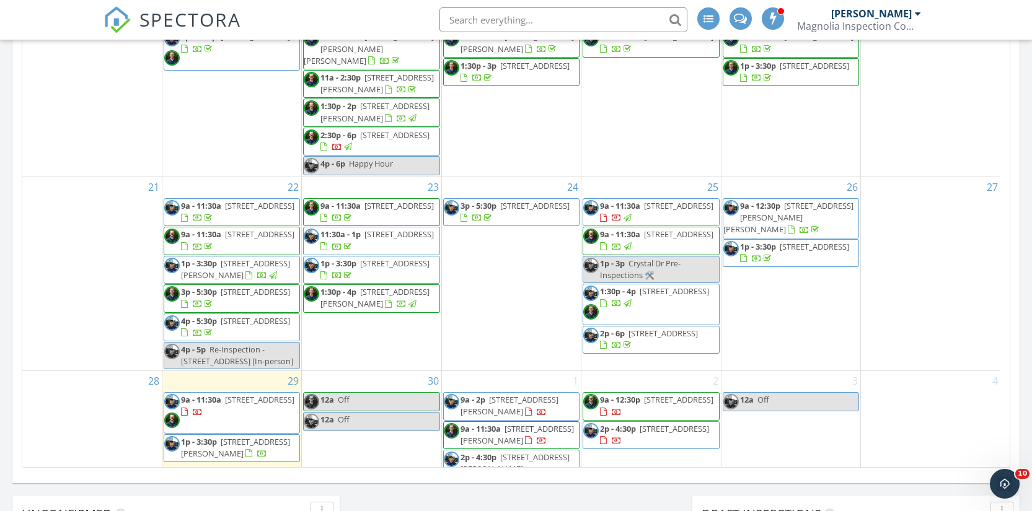
scroll to position [379, 0]
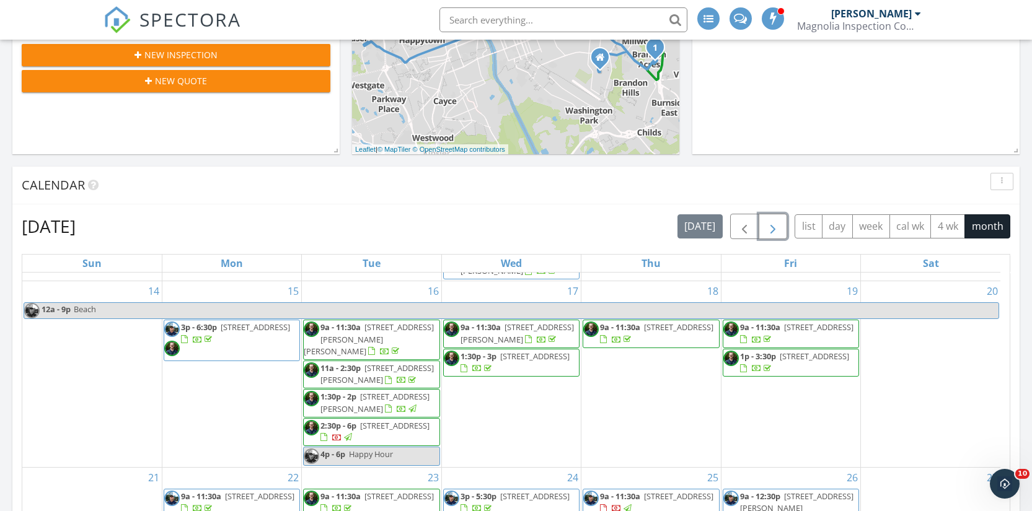
click at [772, 231] on span "button" at bounding box center [772, 226] width 15 height 15
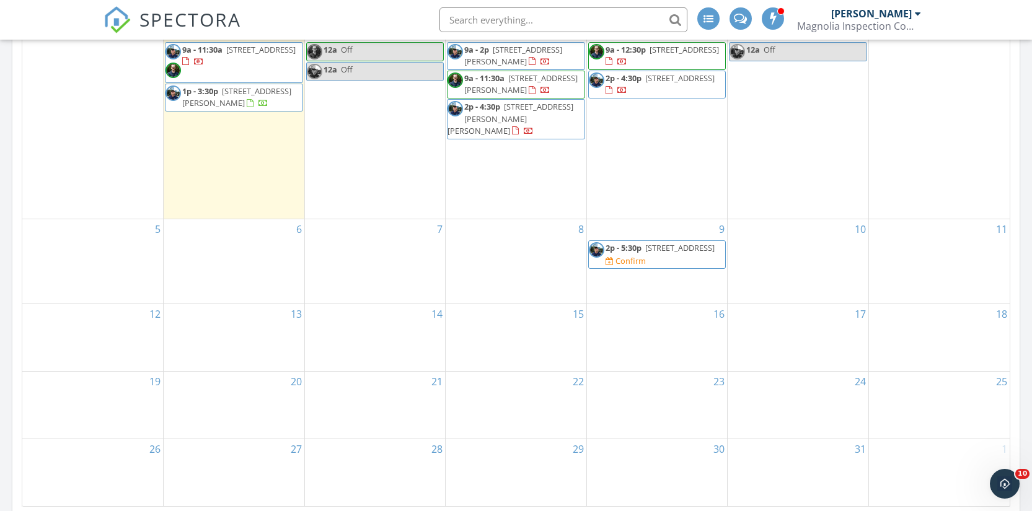
scroll to position [648, 0]
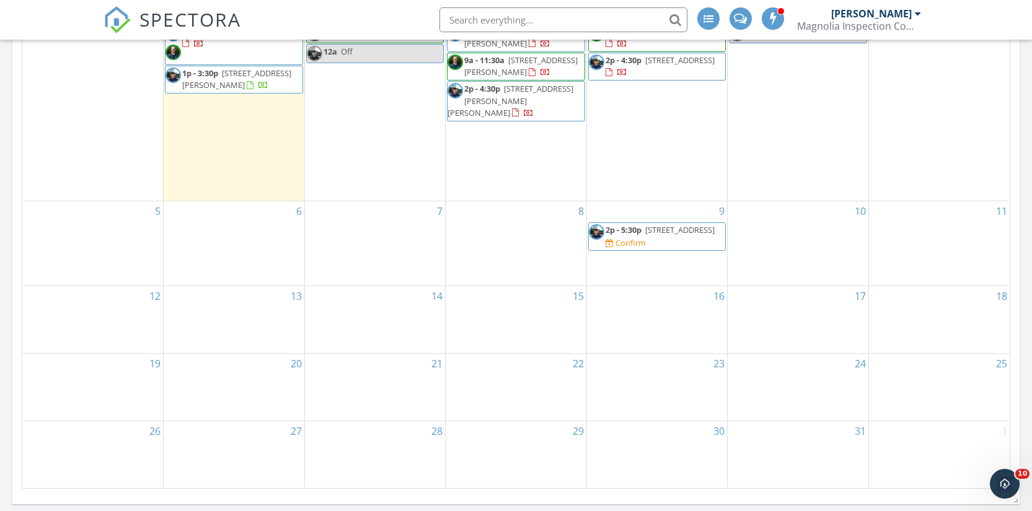
click at [645, 234] on span "402 Hidden Pines Rd, Columbia 29229" at bounding box center [679, 229] width 69 height 11
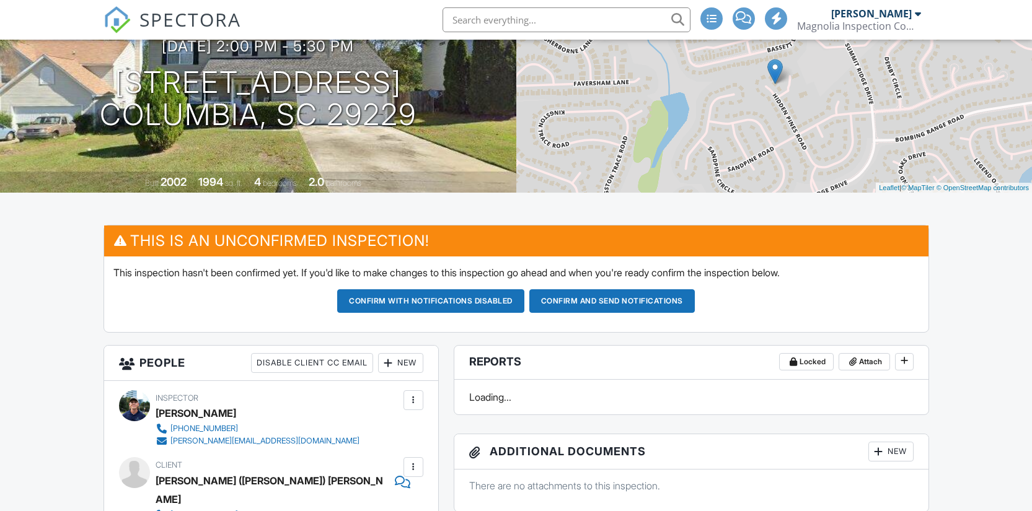
scroll to position [138, 0]
click at [459, 301] on button "Confirm with notifications disabled" at bounding box center [430, 301] width 187 height 24
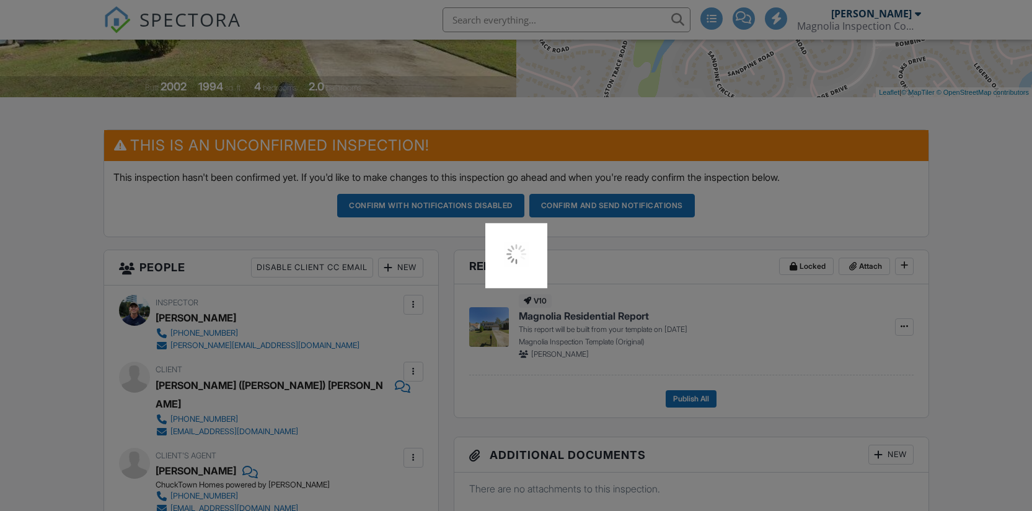
scroll to position [299, 0]
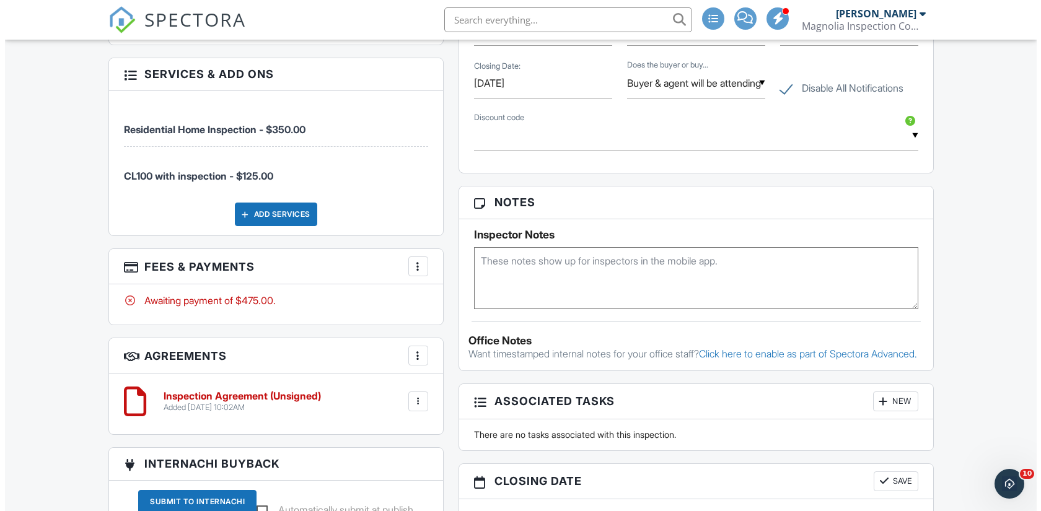
scroll to position [1200, 0]
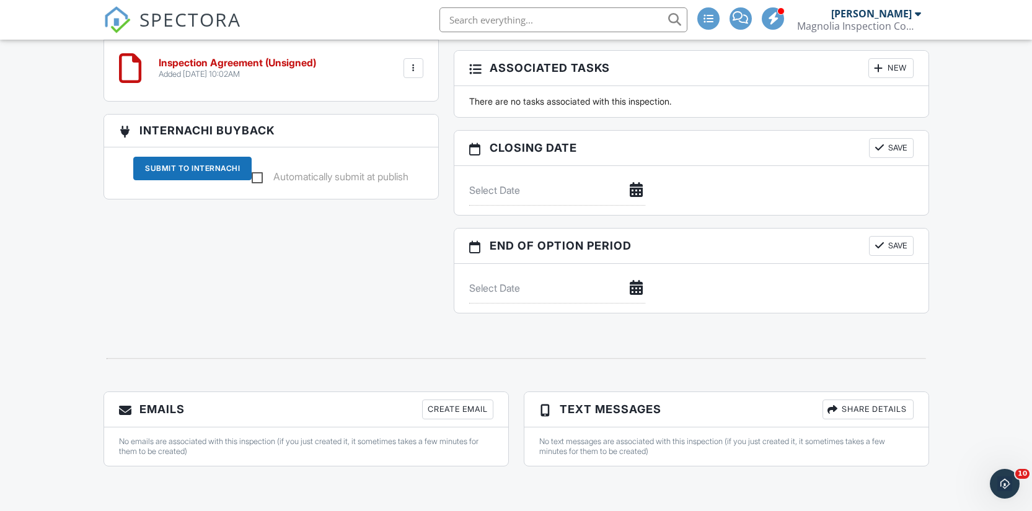
click at [459, 405] on div "Create Email" at bounding box center [457, 410] width 71 height 20
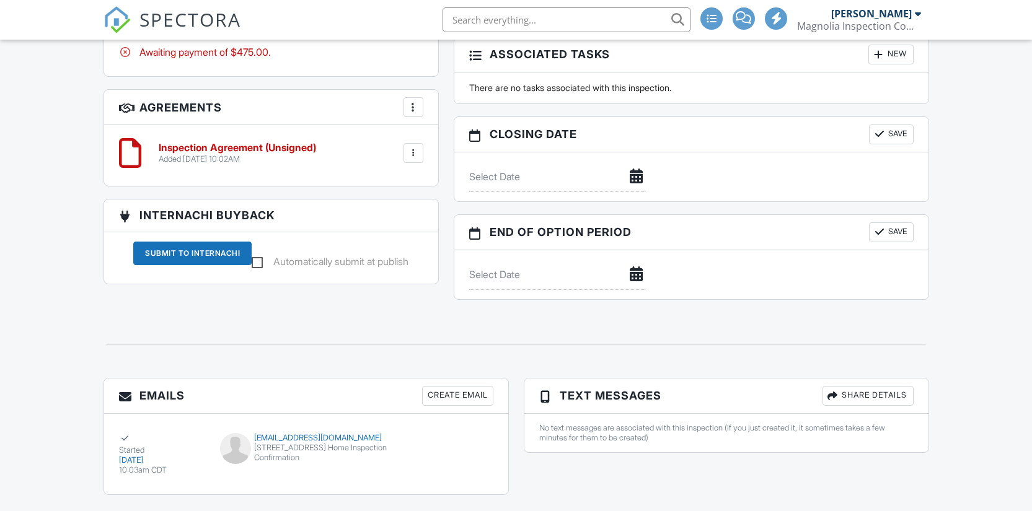
scroll to position [1144, 0]
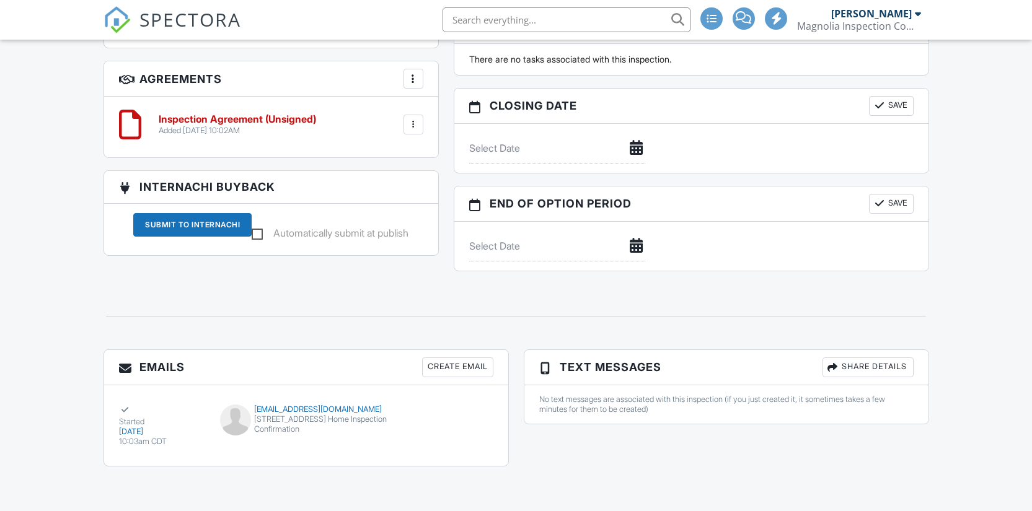
click at [477, 366] on div "Create Email" at bounding box center [457, 368] width 71 height 20
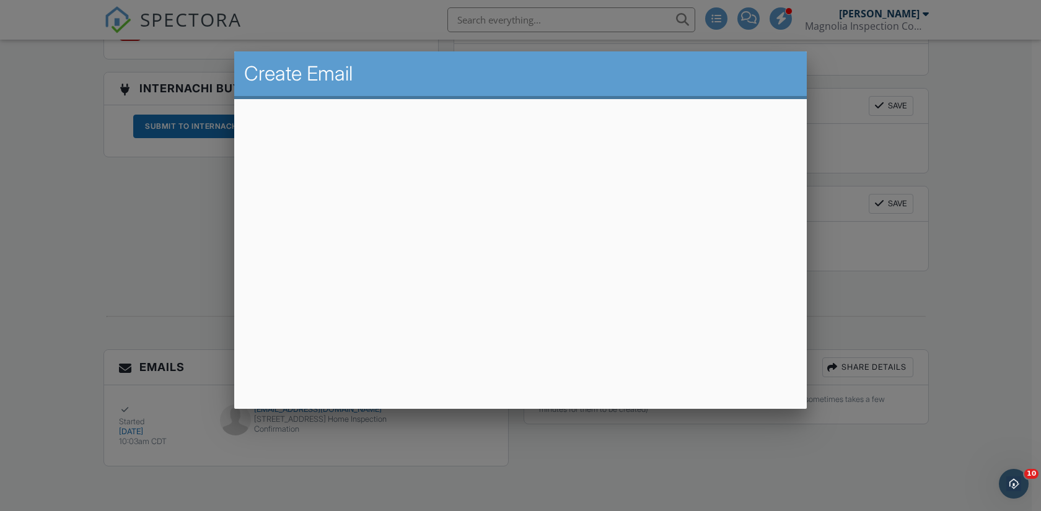
scroll to position [0, 0]
click at [194, 221] on div at bounding box center [520, 257] width 1041 height 639
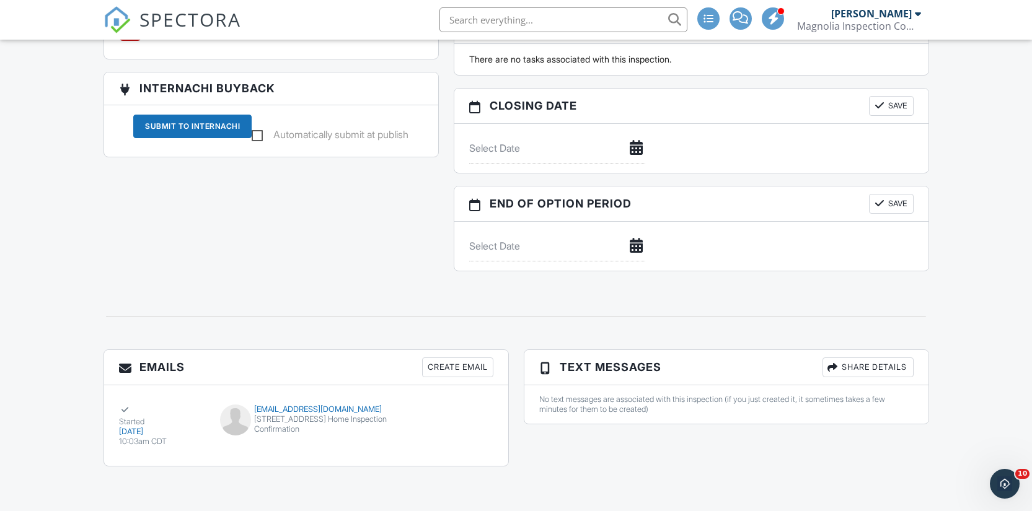
click at [438, 370] on div "Create Email" at bounding box center [457, 368] width 71 height 20
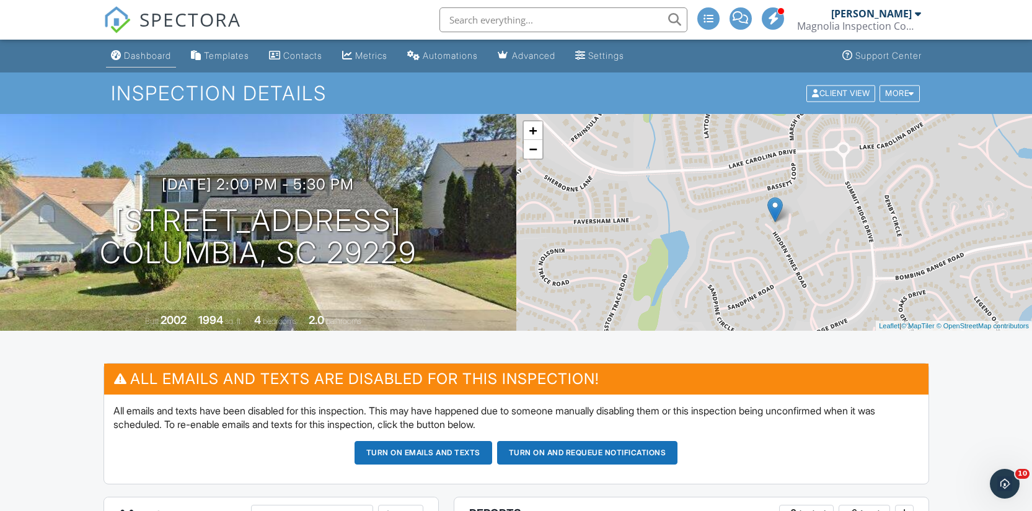
click at [157, 61] on link "Dashboard" at bounding box center [141, 56] width 70 height 23
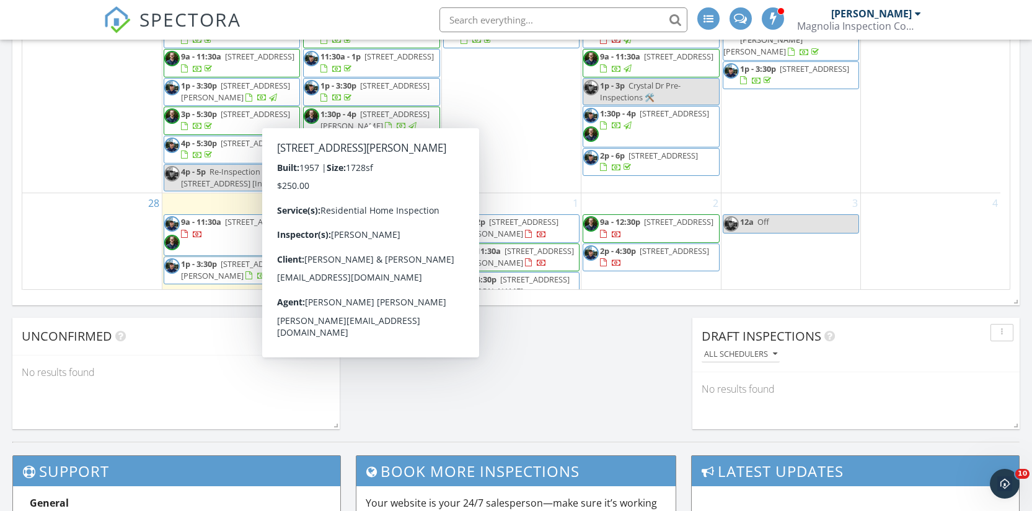
scroll to position [839, 0]
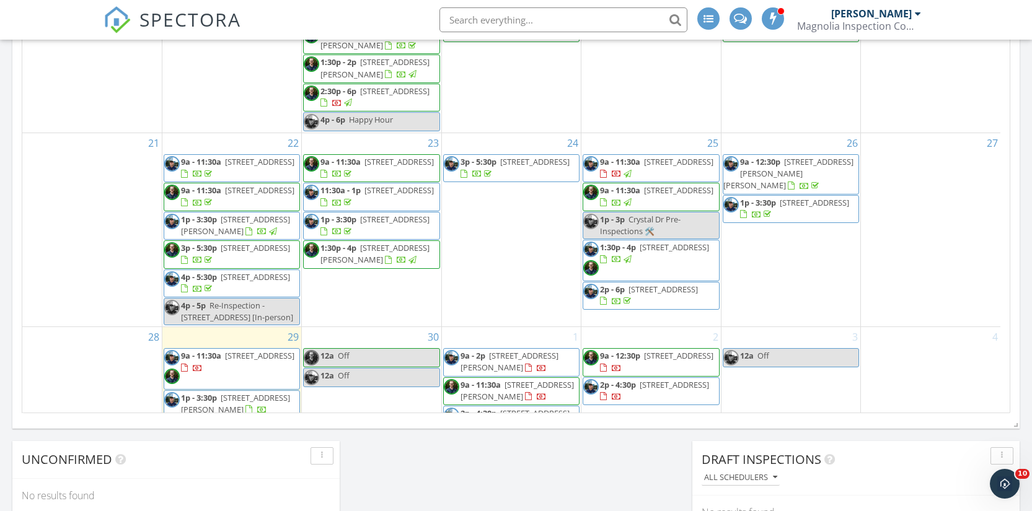
scroll to position [317, 0]
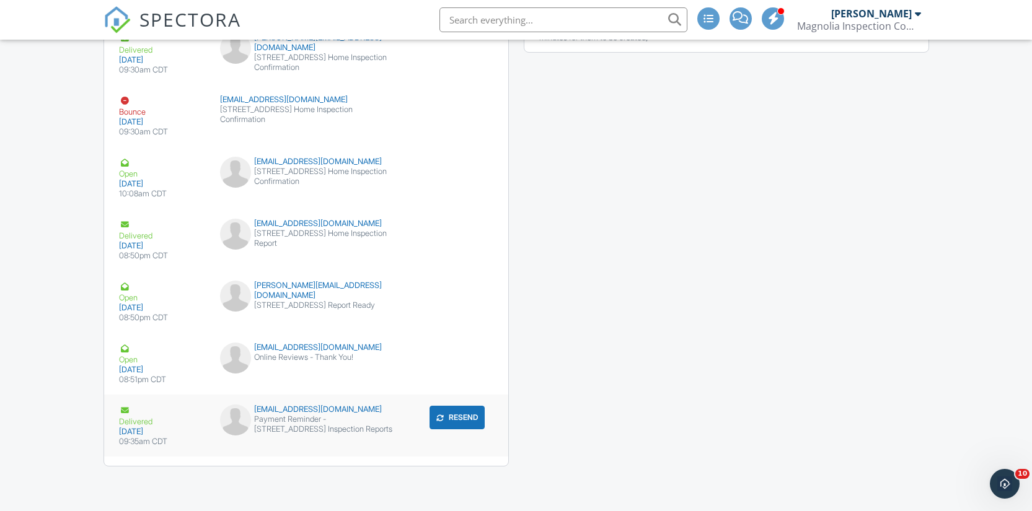
click at [447, 425] on button "Resend" at bounding box center [457, 418] width 55 height 24
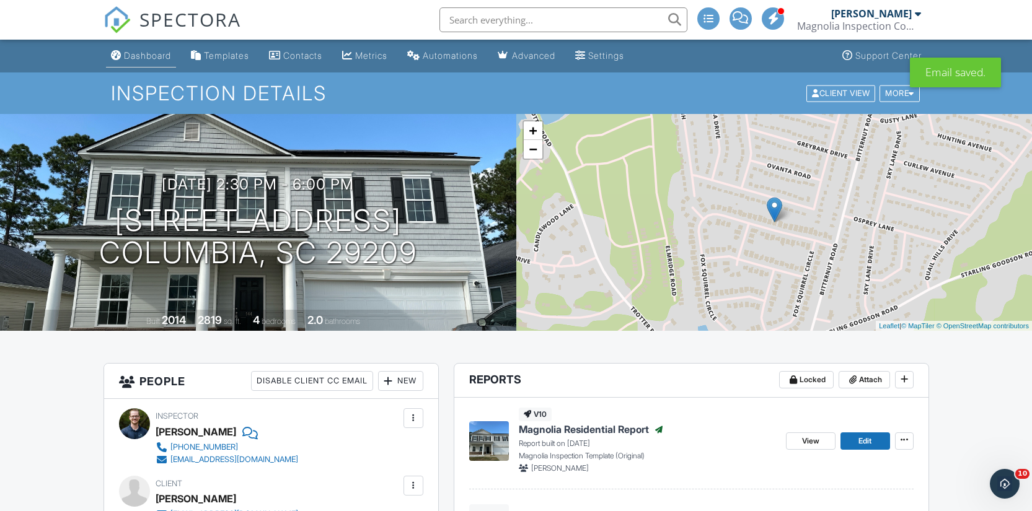
click at [148, 58] on div "Dashboard" at bounding box center [147, 55] width 47 height 11
